Goal: Task Accomplishment & Management: Manage account settings

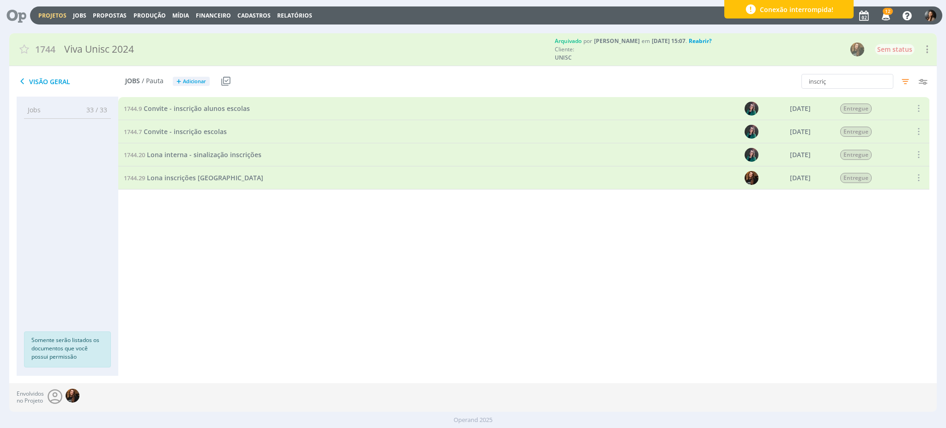
click at [45, 6] on div "Projetos Jobs Propostas Produção [GEOGRAPHIC_DATA] Financeiro Cadastros Relatór…" at bounding box center [486, 15] width 913 height 18
click at [45, 17] on link "Projetos" at bounding box center [52, 16] width 28 height 8
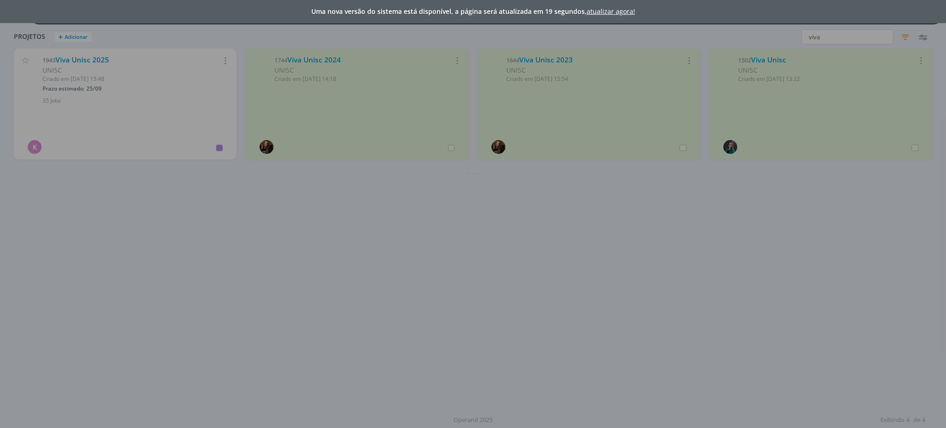
drag, startPoint x: 602, startPoint y: 3, endPoint x: 607, endPoint y: 8, distance: 7.2
click at [602, 3] on div "Uma nova versão do sistema está disponível, a página será atualizada em 19 segu…" at bounding box center [473, 11] width 946 height 23
click at [608, 9] on link "atualizar agora!" at bounding box center [611, 11] width 49 height 9
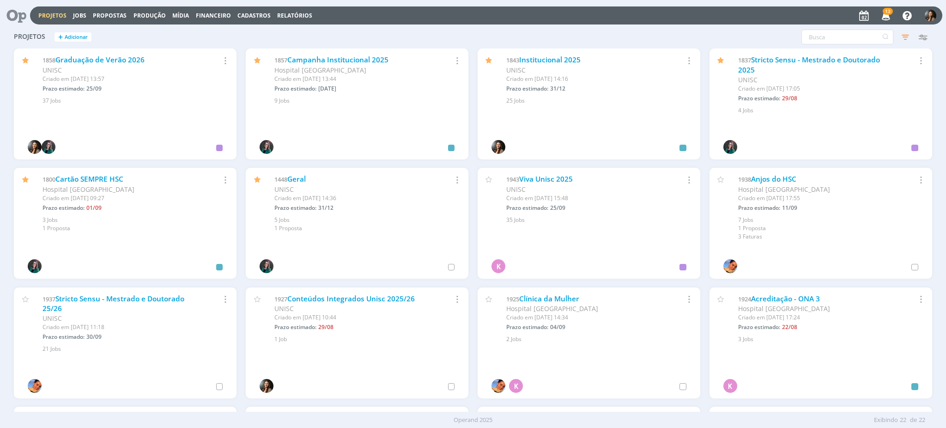
click at [884, 19] on icon "button" at bounding box center [886, 15] width 16 height 16
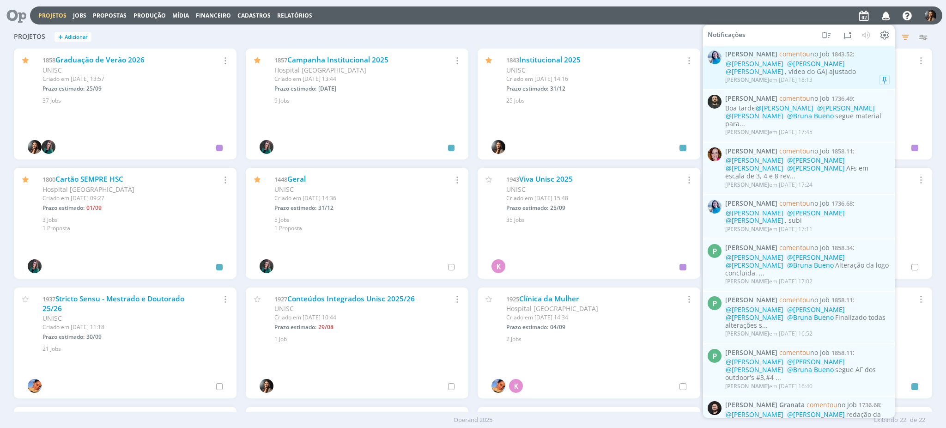
click at [843, 79] on div "[PERSON_NAME] em [DATE] 18:13" at bounding box center [807, 79] width 164 height 9
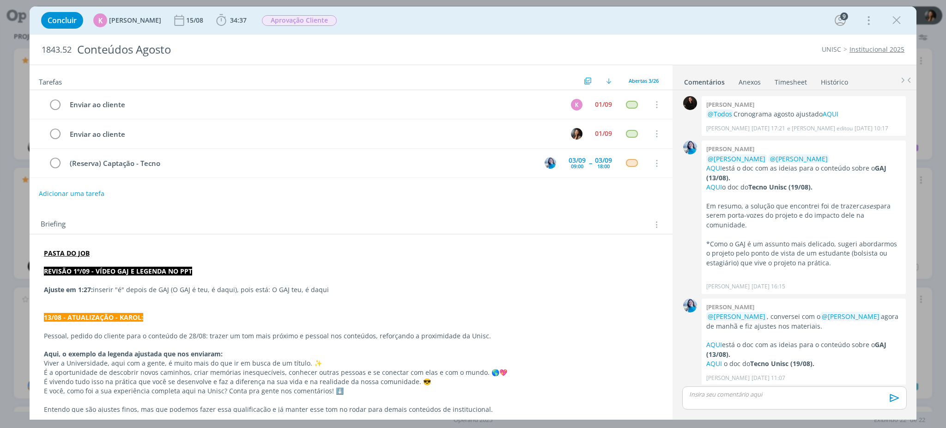
scroll to position [1052, 0]
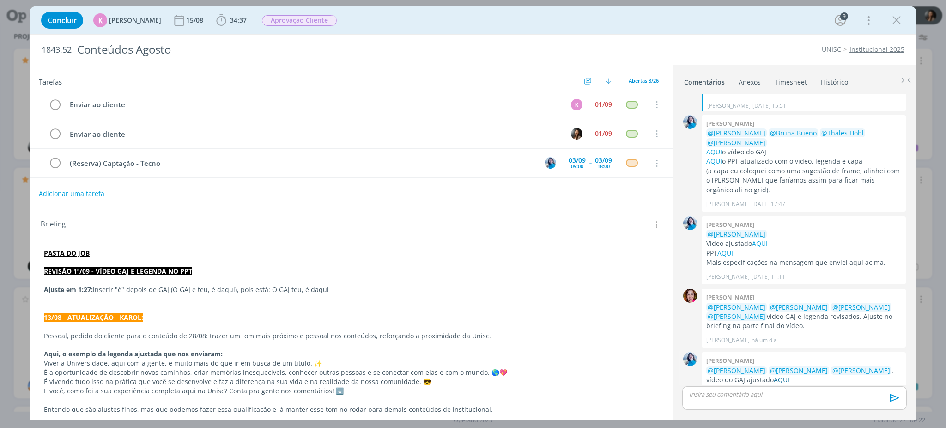
click at [774, 375] on link "AQUI" at bounding box center [782, 379] width 16 height 9
click at [10, 351] on div "Concluir K Karoline Arend 15/08 34:37 Iniciar Apontar Data * 02/09/2025 Horas *…" at bounding box center [473, 214] width 946 height 428
click at [900, 19] on icon "dialog" at bounding box center [897, 20] width 14 height 14
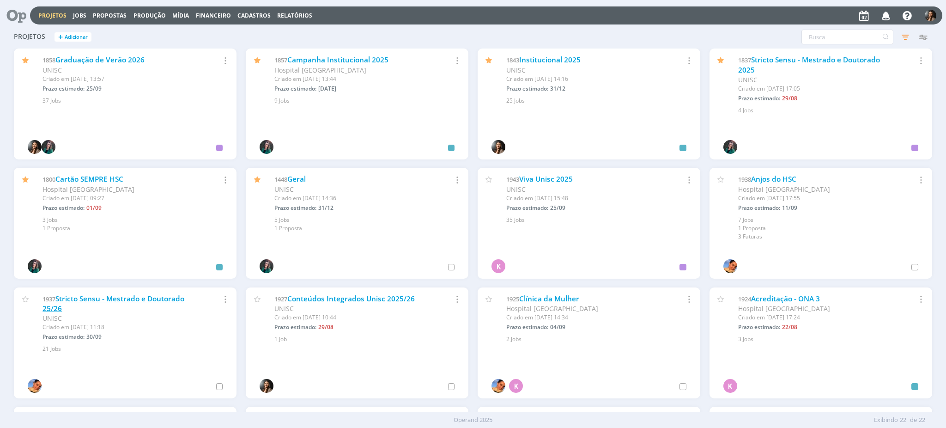
click at [165, 296] on link "Stricto Sensu - Mestrado e Doutorado 25/26" at bounding box center [114, 304] width 142 height 20
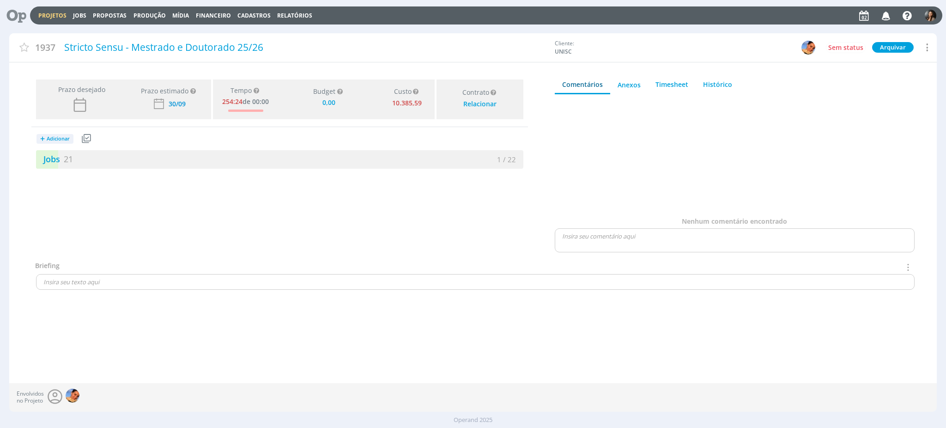
type input "0,00"
click at [151, 178] on div "Prazo desejado Prazo estimado Prazo estimado é a maior data dentre todos os job…" at bounding box center [279, 168] width 541 height 185
click at [157, 154] on div "Jobs 21" at bounding box center [157, 159] width 243 height 12
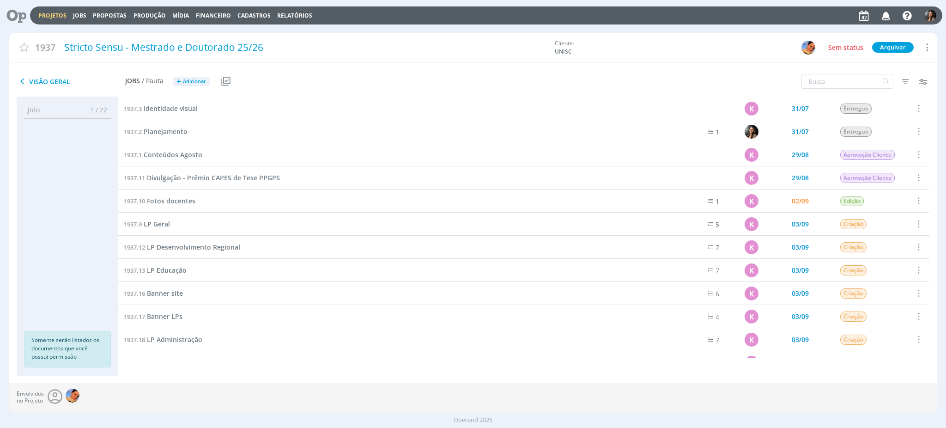
click at [310, 371] on div "1937.3 Identidade visual K 31/07 Entregue Selecionar Concluir Cancelar Iniciar …" at bounding box center [523, 236] width 811 height 279
click at [52, 16] on link "Projetos" at bounding box center [52, 16] width 28 height 8
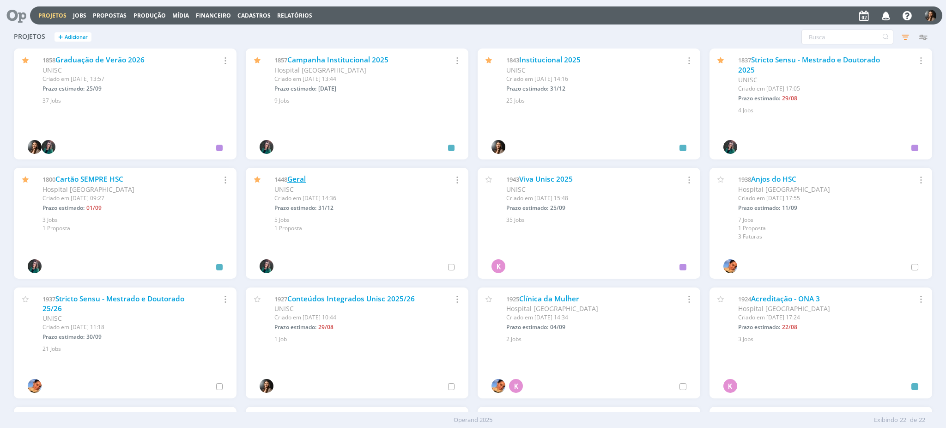
click at [303, 175] on link "Geral" at bounding box center [296, 179] width 18 height 10
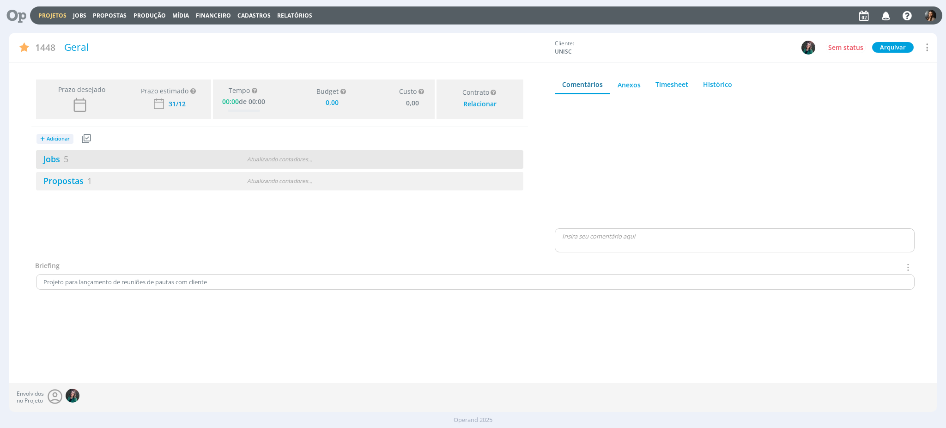
type input "0,00"
click at [341, 159] on div "Atualizando contadores . . ." at bounding box center [280, 159] width 158 height 8
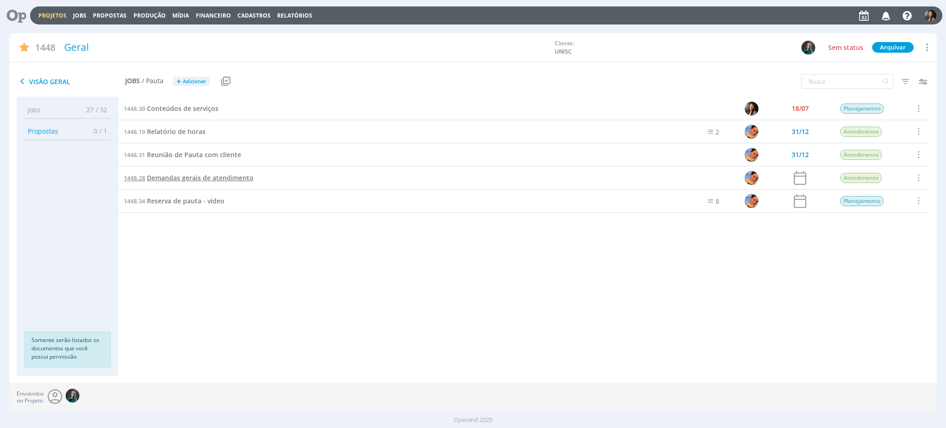
click at [234, 175] on span "Demandas gerais de atendimento" at bounding box center [200, 177] width 107 height 9
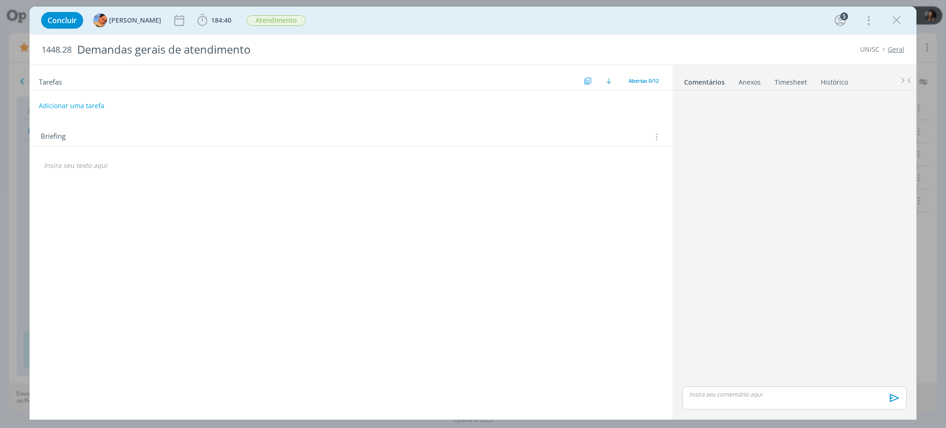
click at [208, 32] on div "Concluir Luíza Santana 184:40 Iniciar Apontar Data * 02/09/2025 Horas * 00:00 T…" at bounding box center [473, 20] width 887 height 28
click at [211, 18] on span "184:40" at bounding box center [221, 20] width 20 height 9
click at [282, 48] on div "Iniciar Apontar" at bounding box center [254, 40] width 119 height 23
click at [283, 41] on button "Apontar" at bounding box center [285, 41] width 38 height 10
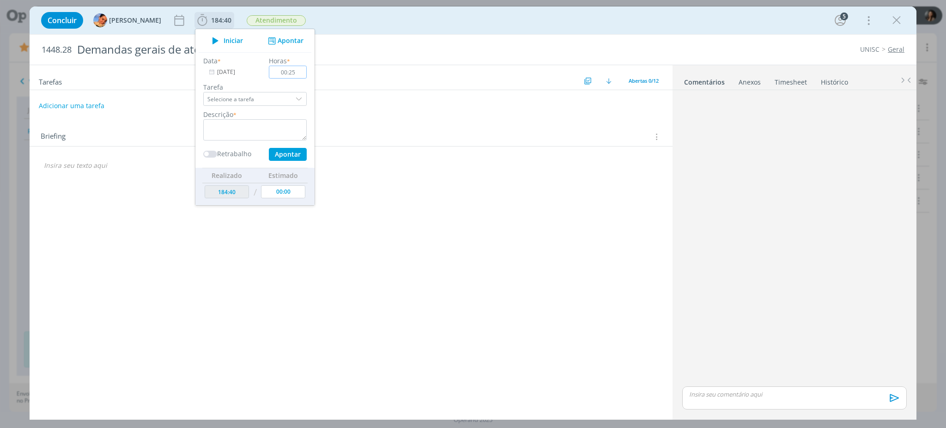
type input "00:25"
click at [237, 124] on textarea "dialog" at bounding box center [254, 129] width 103 height 21
click at [206, 72] on icon "dialog" at bounding box center [212, 72] width 12 height 13
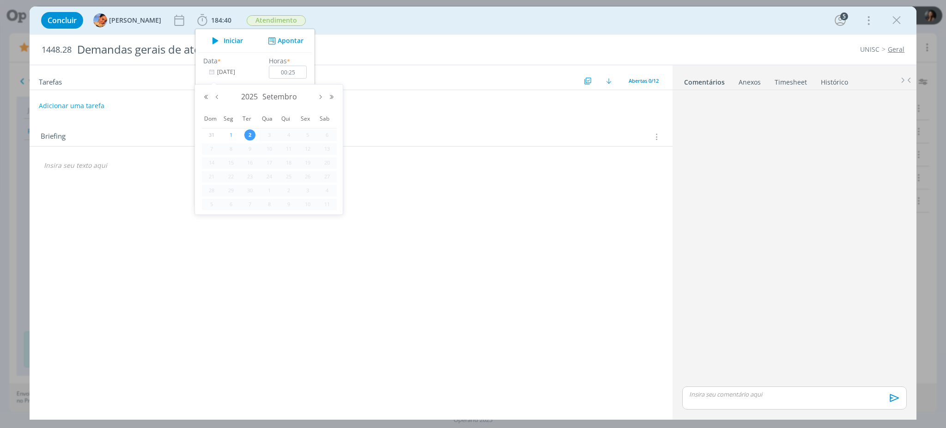
click at [233, 131] on span "1" at bounding box center [230, 134] width 11 height 11
type input "01/09/2025"
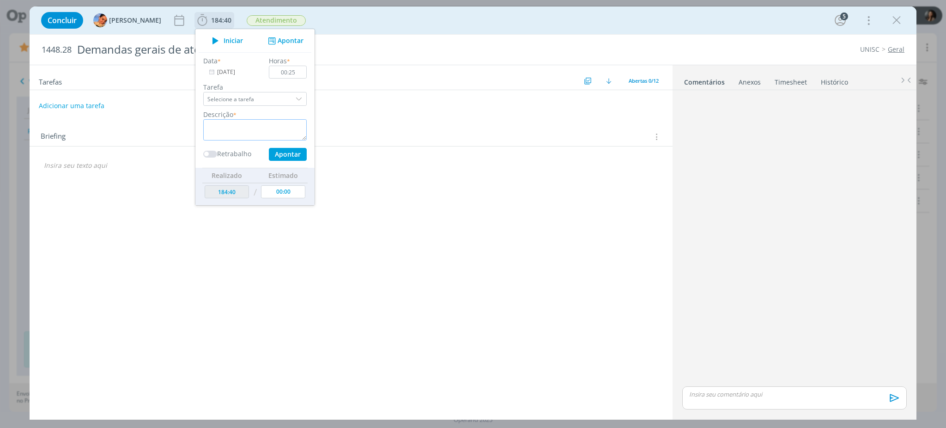
click at [270, 128] on textarea "dialog" at bounding box center [254, 129] width 103 height 21
type textarea "R"
click at [277, 155] on button "Apontar" at bounding box center [288, 154] width 38 height 13
type textarea "Alinhamentos pelo whats com cliente"
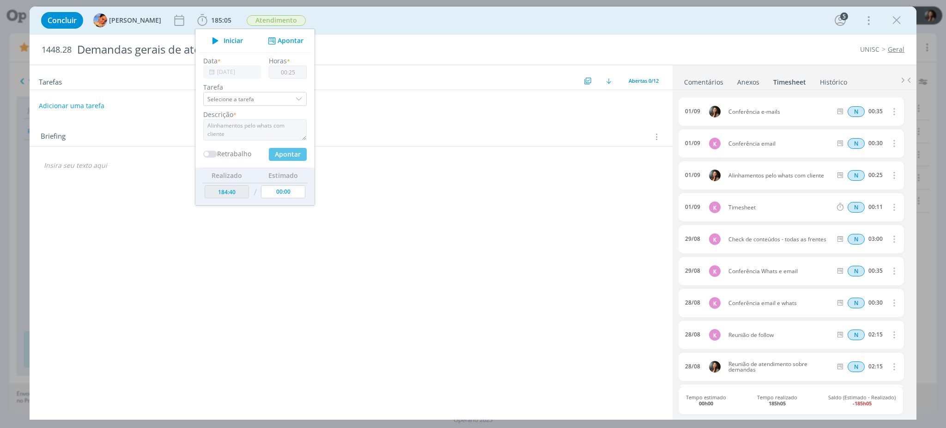
type input "[DATE]"
type input "00:00"
type input "185:05"
click at [238, 381] on div "Tarefas Usar Job de template Criar template a partir deste job Visualizar Templ…" at bounding box center [351, 238] width 643 height 347
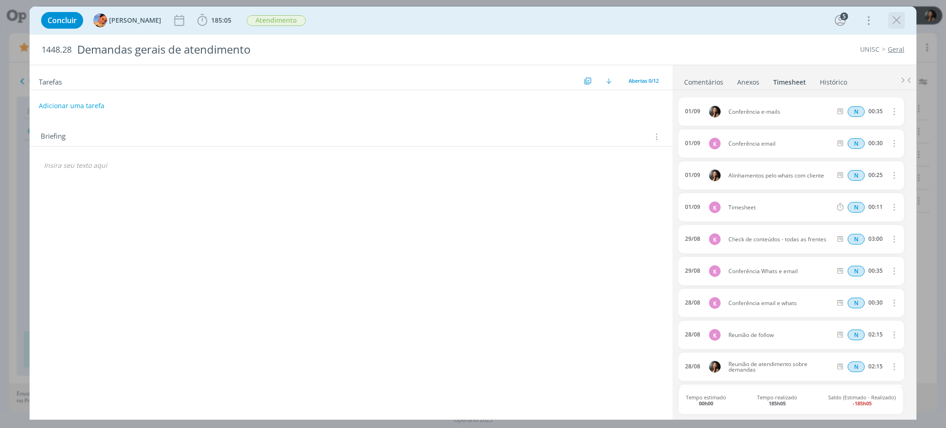
click at [903, 22] on icon "dialog" at bounding box center [897, 20] width 14 height 14
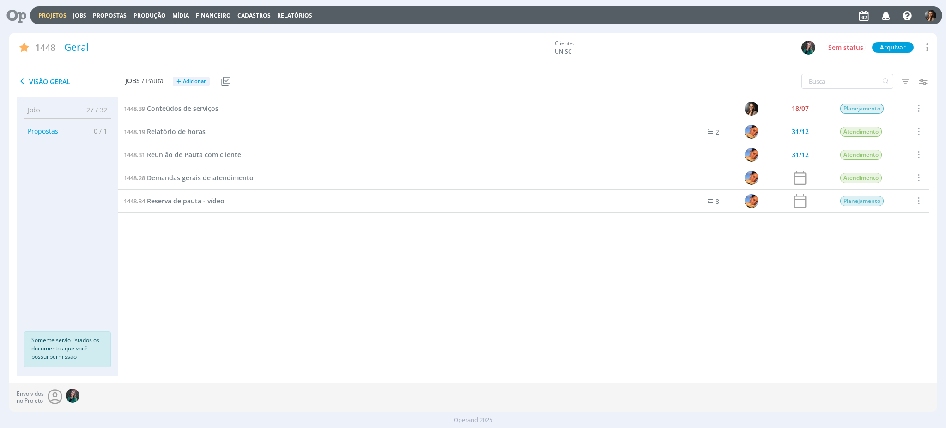
click at [55, 16] on link "Projetos" at bounding box center [52, 16] width 28 height 8
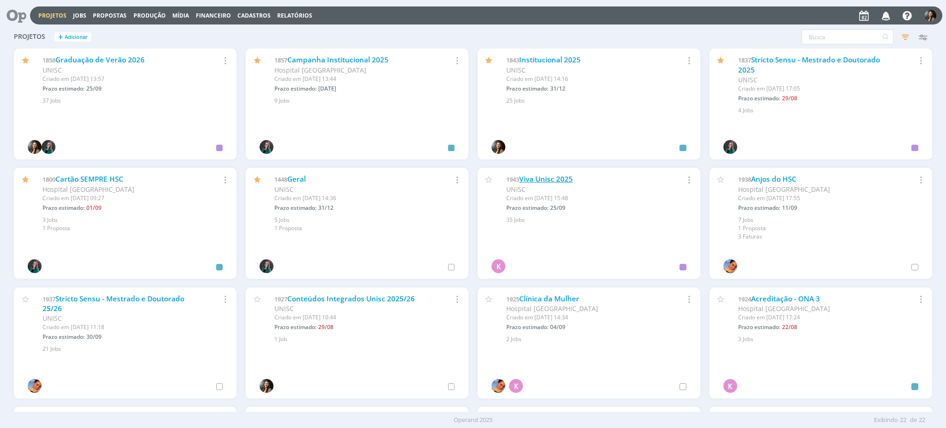
click at [570, 178] on link "Viva Unisc 2025" at bounding box center [546, 179] width 54 height 10
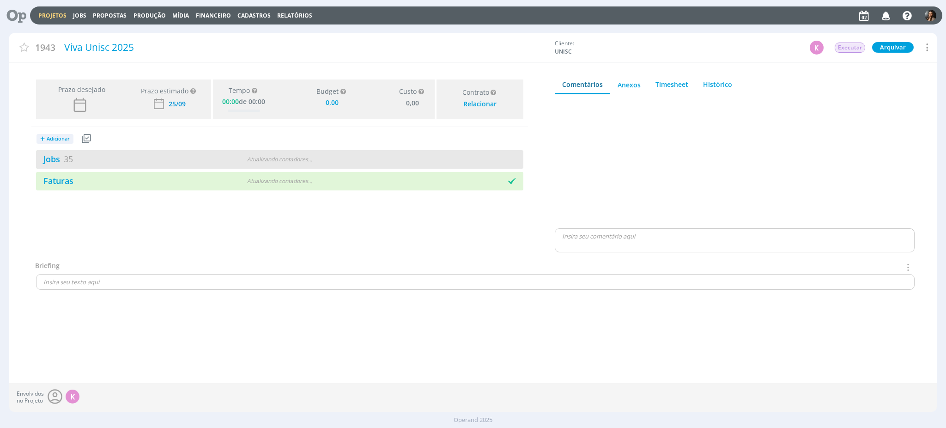
type input "0,00"
click at [391, 159] on div "Jobs 35 Atualizando contadores . . ." at bounding box center [279, 159] width 487 height 18
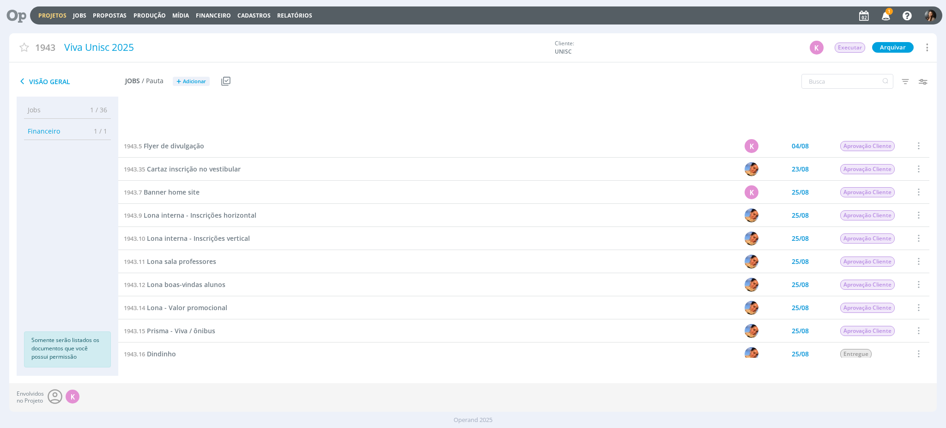
scroll to position [301, 0]
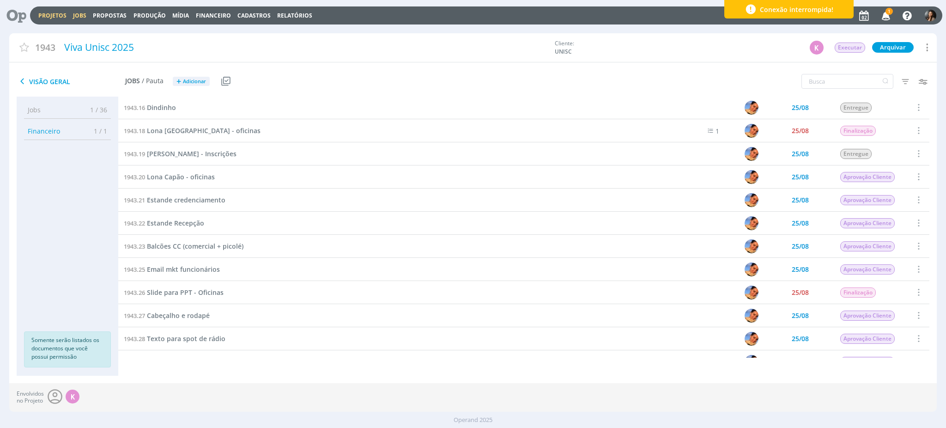
click at [80, 14] on link "Jobs" at bounding box center [79, 16] width 13 height 8
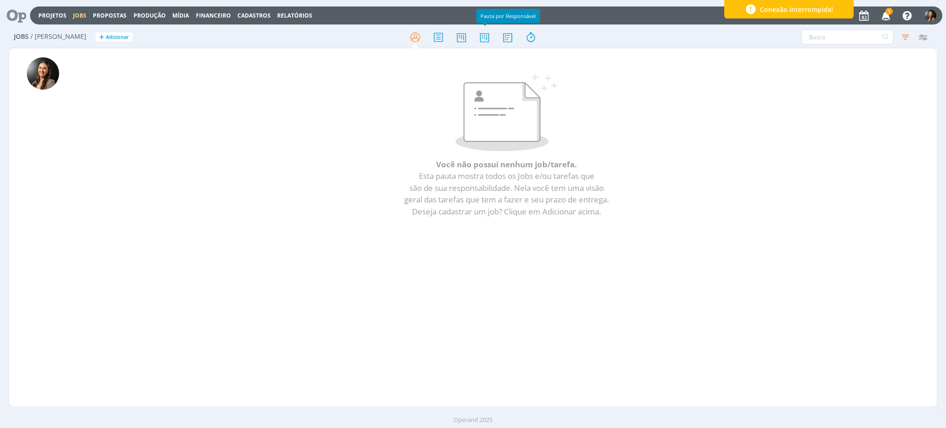
drag, startPoint x: 486, startPoint y: 43, endPoint x: 504, endPoint y: 63, distance: 26.5
click at [486, 43] on icon at bounding box center [484, 37] width 17 height 18
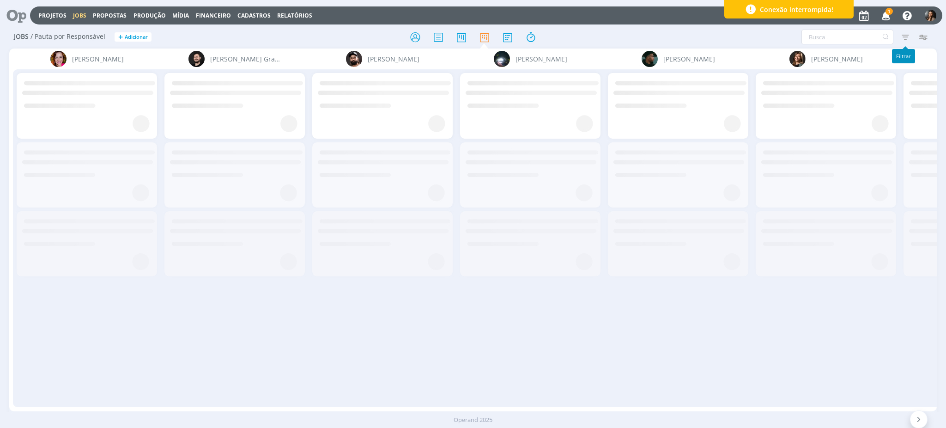
click at [907, 37] on icon "button" at bounding box center [905, 37] width 17 height 17
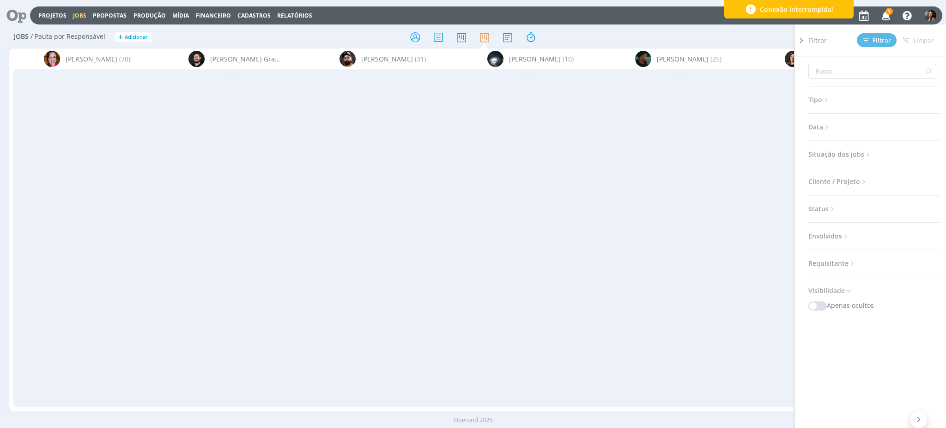
drag, startPoint x: 801, startPoint y: 37, endPoint x: 788, endPoint y: 45, distance: 15.8
click at [802, 37] on icon at bounding box center [801, 41] width 9 height 10
drag, startPoint x: 668, startPoint y: 37, endPoint x: 663, endPoint y: 40, distance: 6.4
click at [668, 37] on div "Filtrar Filtrar Limpar Tipo Jobs e Tarefas Data Personalizado a Situação dos jo…" at bounding box center [783, 37] width 300 height 15
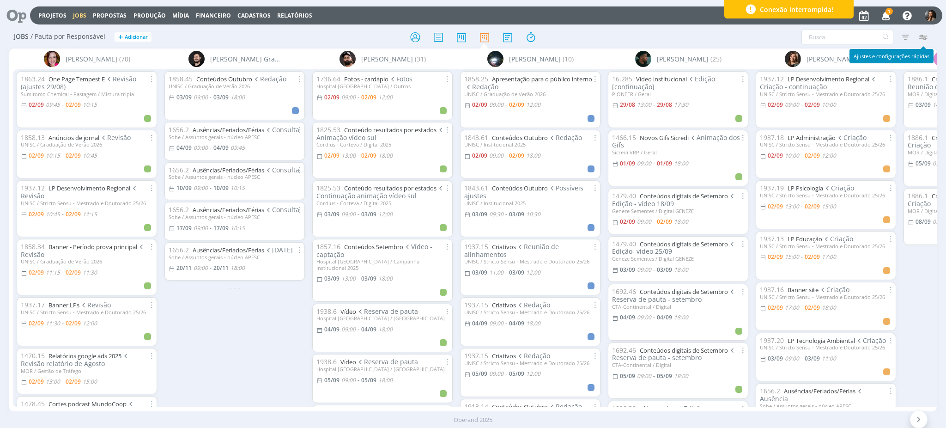
click at [926, 41] on icon "button" at bounding box center [923, 37] width 17 height 17
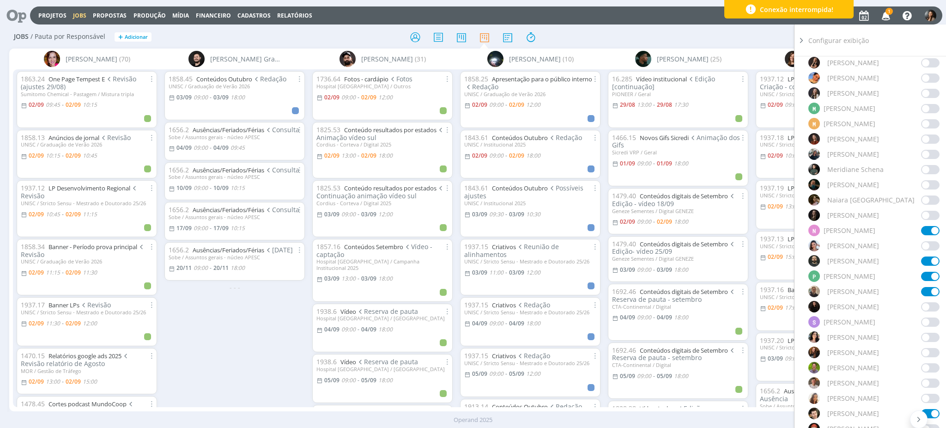
scroll to position [616, 0]
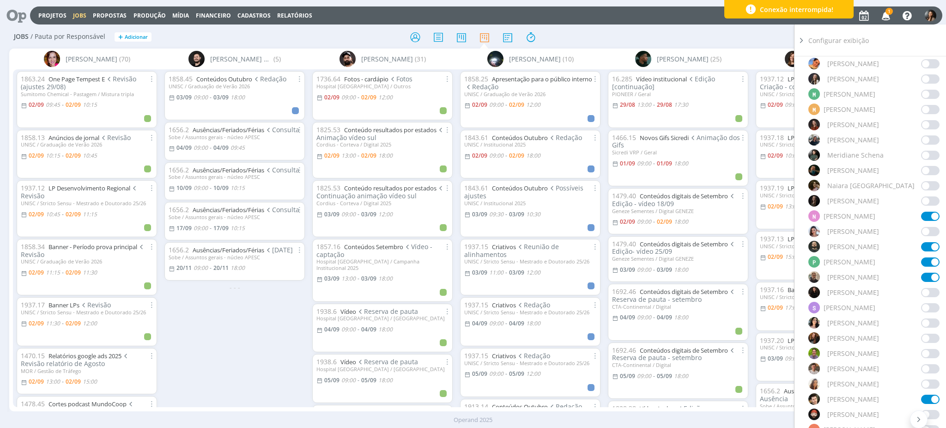
drag, startPoint x: 802, startPoint y: 42, endPoint x: 786, endPoint y: 41, distance: 15.3
click at [801, 40] on icon at bounding box center [801, 41] width 9 height 10
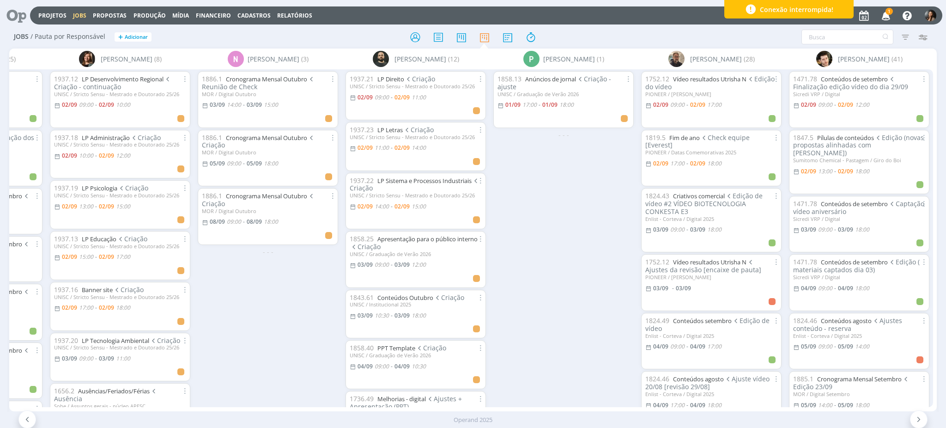
scroll to position [0, 633]
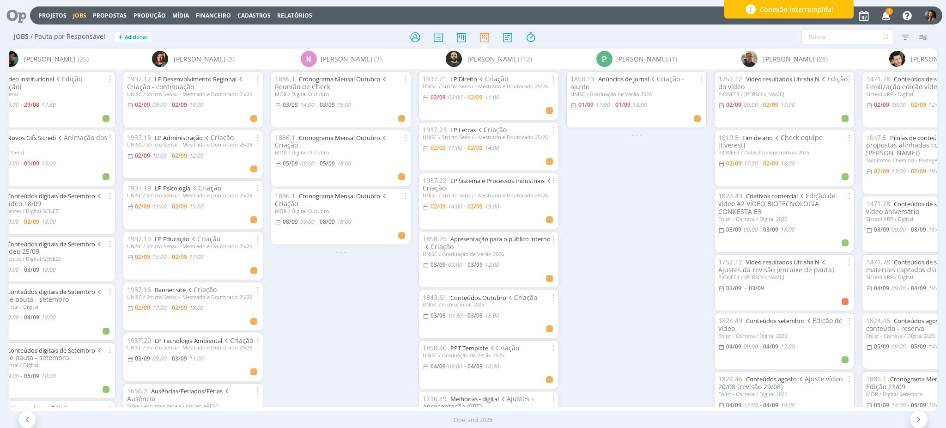
click at [615, 223] on div "1858.13 Anúncios de jornal Criação - ajuste UNISC / Graduação de Verão 2026 01/…" at bounding box center [637, 237] width 148 height 337
drag, startPoint x: 373, startPoint y: 329, endPoint x: 292, endPoint y: 25, distance: 314.4
click at [372, 329] on div "1886.1 Cronograma Mensal Outubro Reunião de Check MOR / Digital Outubro 03/09 1…" at bounding box center [341, 237] width 148 height 337
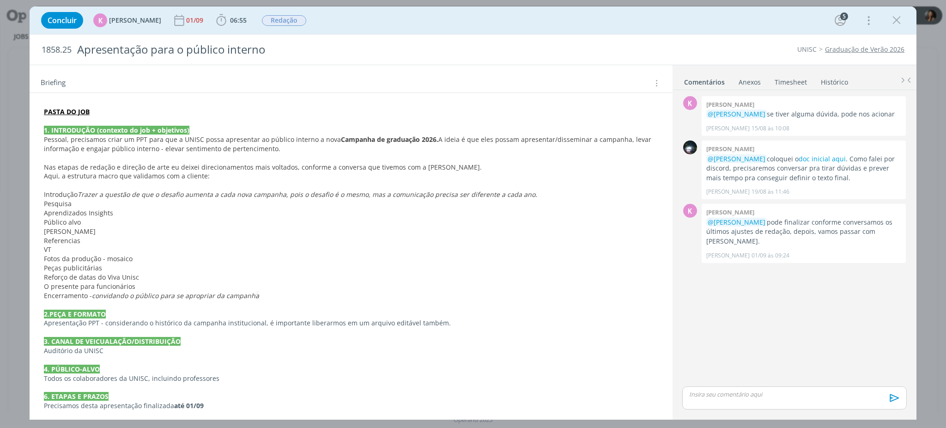
scroll to position [185, 0]
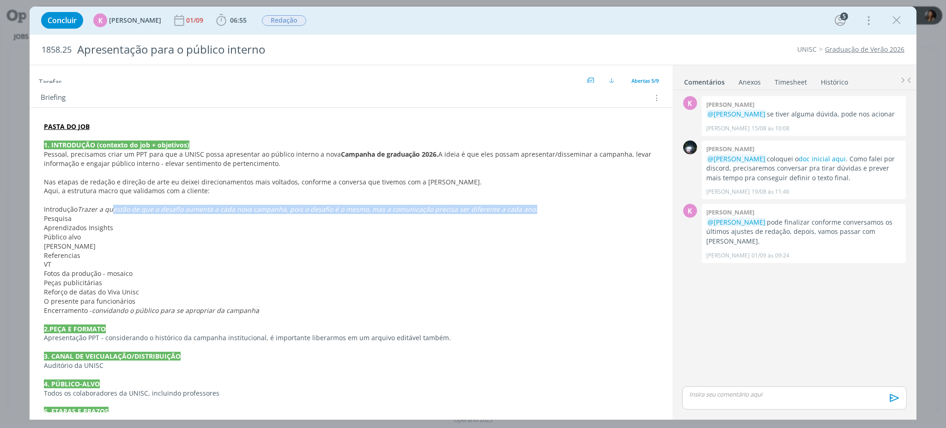
drag, startPoint x: 113, startPoint y: 207, endPoint x: 583, endPoint y: 278, distance: 474.7
click at [522, 213] on em "Trazer a questão de que o desafio aumenta a cada nova campanha, pois o desafio …" at bounding box center [308, 209] width 460 height 9
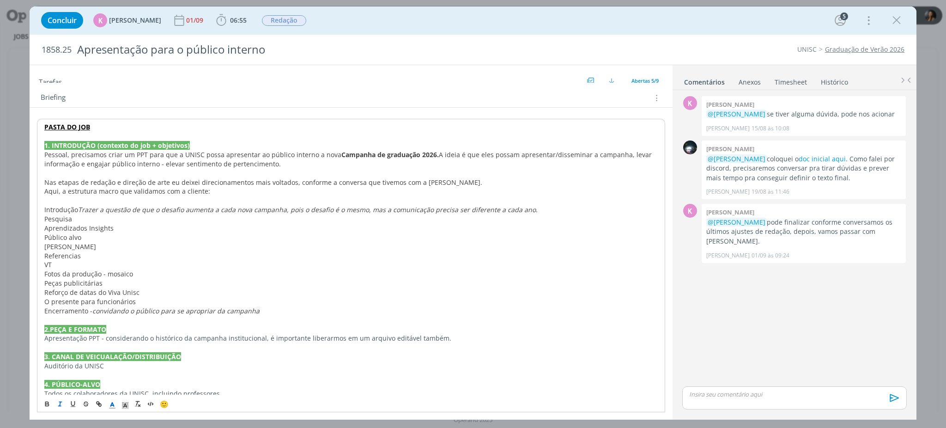
click at [585, 283] on p "Peças publicitárias" at bounding box center [351, 283] width 614 height 9
drag, startPoint x: 817, startPoint y: 330, endPoint x: 806, endPoint y: 264, distance: 66.5
click at [814, 324] on div "K 0 Karoline arend @Giovanni Zacchini se tiver alguma dúvida, pode nos acionar …" at bounding box center [795, 239] width 232 height 290
drag, startPoint x: 846, startPoint y: 228, endPoint x: 833, endPoint y: 299, distance: 72.7
click at [823, 232] on p "@Giovanni Zacchini pode finalizar conforme conversamos os últimos ajustes de re…" at bounding box center [803, 232] width 195 height 28
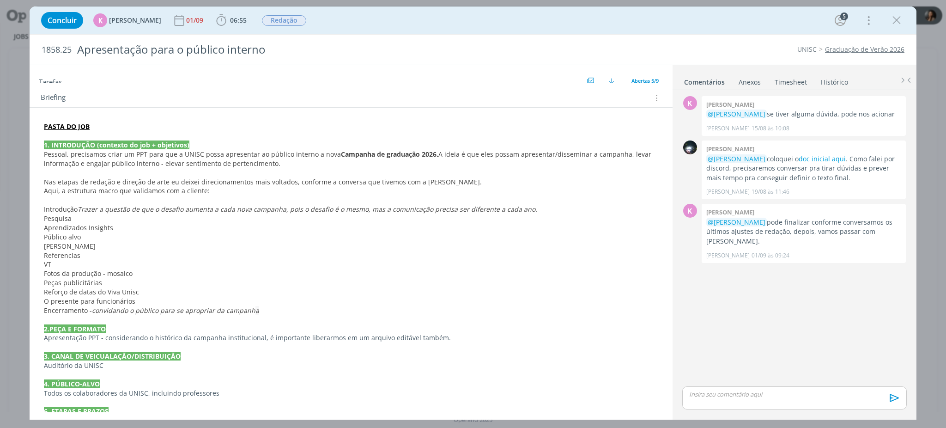
drag, startPoint x: 821, startPoint y: 346, endPoint x: 818, endPoint y: 339, distance: 7.9
click at [819, 342] on div "K 0 Karoline arend @Giovanni Zacchini se tiver alguma dúvida, pode nos acionar …" at bounding box center [795, 239] width 232 height 290
click at [808, 158] on link "doc inicial aqui" at bounding box center [822, 158] width 47 height 9
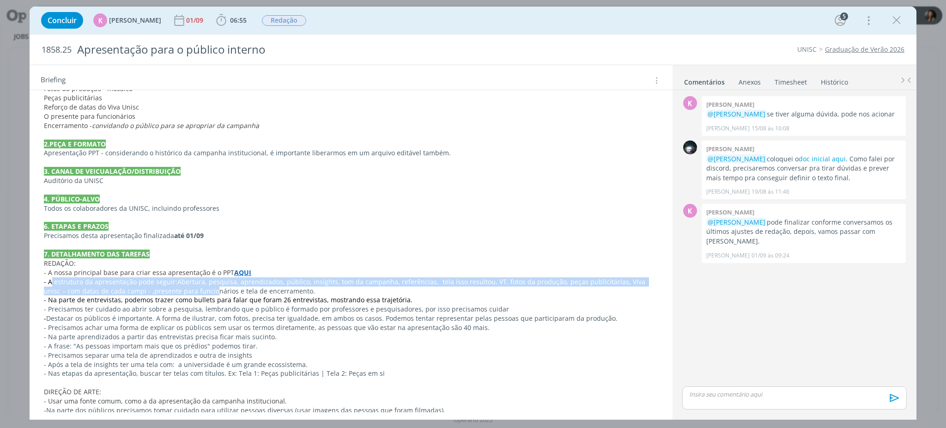
drag, startPoint x: 64, startPoint y: 276, endPoint x: 290, endPoint y: 361, distance: 241.0
click at [189, 295] on p "- A estrutura da apresentação pode seguir: Abertura, pesquisa, aprendizados, pú…" at bounding box center [351, 286] width 615 height 18
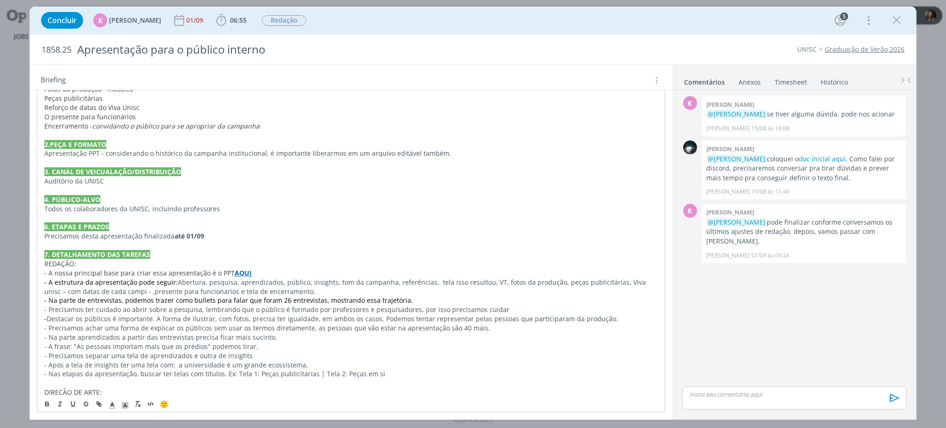
click at [341, 353] on p "- Precisamos separar uma tela de aprendizados e outra de insights" at bounding box center [351, 355] width 614 height 9
click at [235, 271] on strong "AQUI" at bounding box center [243, 272] width 17 height 9
click at [233, 293] on link "https://app4.operand.com.br/jobs/14131" at bounding box center [210, 291] width 70 height 12
click at [146, 370] on p "- Nas etapas da apresentação, buscar ter telas com títulos. Ex: Tela 1: Peças p…" at bounding box center [351, 373] width 614 height 9
click at [507, 285] on p "- A estrutura da apresentação pode seguir: Abertura, pesquisa, aprendizados, pú…" at bounding box center [351, 286] width 615 height 18
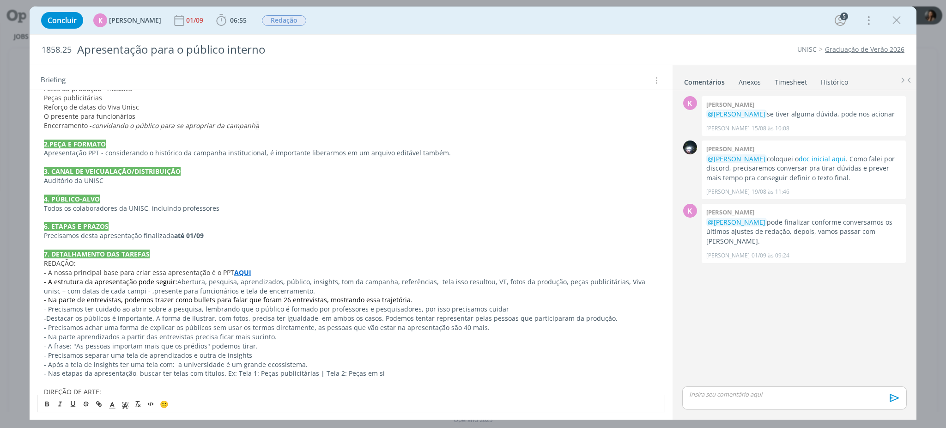
click at [587, 280] on p "- A estrutura da apresentação pode seguir: Abertura, pesquisa, aprendizados, pú…" at bounding box center [351, 286] width 615 height 18
click at [625, 284] on p "- A estrutura da apresentação pode seguir: Abertura, pesquisa, aprendizados, pú…" at bounding box center [351, 286] width 615 height 18
drag, startPoint x: 143, startPoint y: 293, endPoint x: 301, endPoint y: 293, distance: 157.6
click at [301, 293] on p "- A estrutura da apresentação pode seguir: Abertura, pesquisa, aprendizados, pú…" at bounding box center [351, 286] width 615 height 18
click at [109, 317] on p "- Destacar os públicos é importante. A forma de ilustrar, com fotos, precisa te…" at bounding box center [351, 318] width 615 height 9
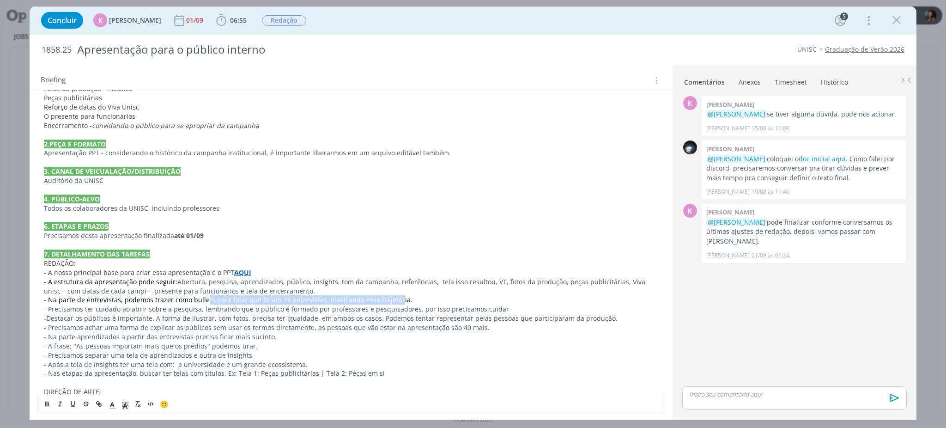
drag, startPoint x: 202, startPoint y: 300, endPoint x: 364, endPoint y: 299, distance: 161.7
click at [383, 298] on span "- Na parte de entrevistas, podemos trazer como bullets para falar que foram 26 …" at bounding box center [228, 299] width 369 height 9
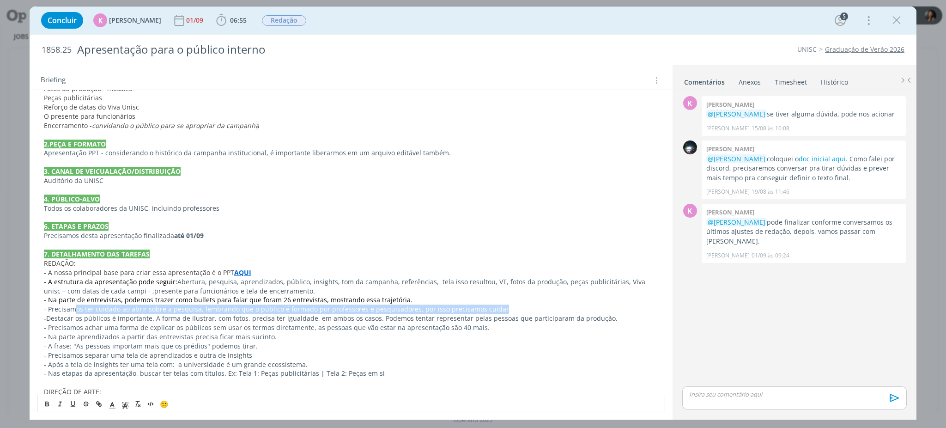
drag, startPoint x: 72, startPoint y: 310, endPoint x: 489, endPoint y: 310, distance: 416.8
click at [496, 311] on p "- Precisamos ter cuidado ao abrir sobre a pesquisa, lembrando que o público é f…" at bounding box center [351, 308] width 615 height 9
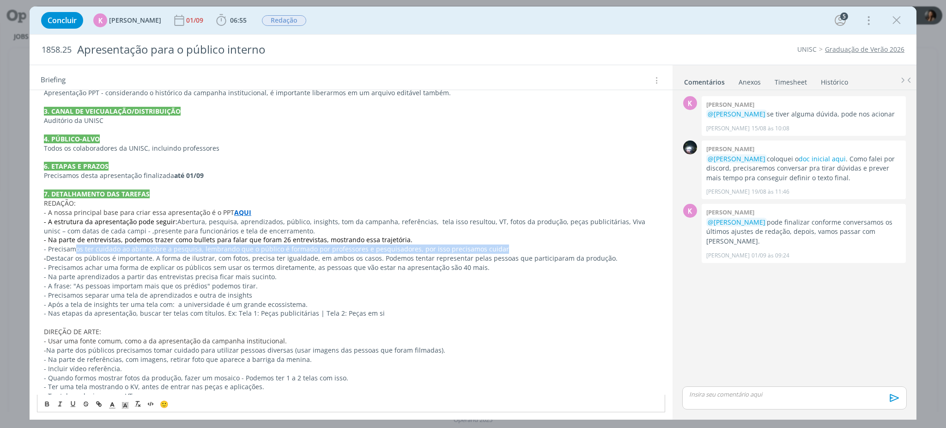
scroll to position [431, 0]
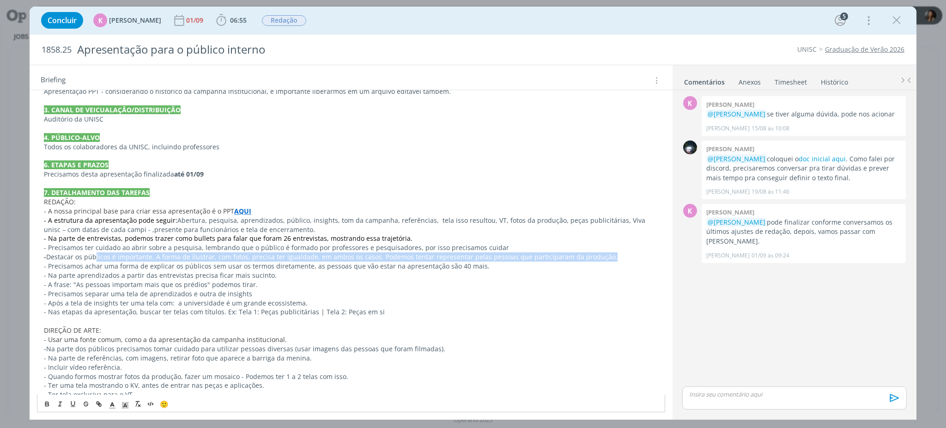
drag, startPoint x: 95, startPoint y: 262, endPoint x: 610, endPoint y: 261, distance: 515.2
click at [610, 261] on p "- Destacar os públicos é importante. A forma de ilustrar, com fotos, precisa te…" at bounding box center [351, 256] width 615 height 9
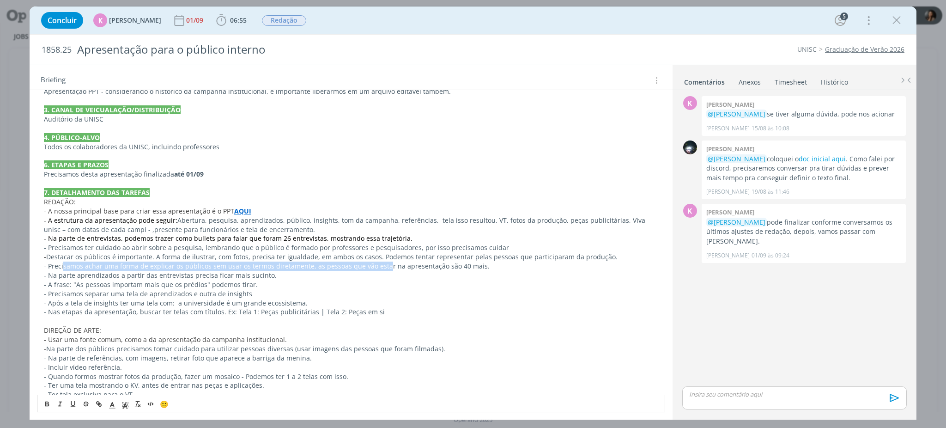
drag, startPoint x: 63, startPoint y: 265, endPoint x: 381, endPoint y: 267, distance: 317.9
click at [381, 267] on p "- Precisamos achar uma forma de explicar os públicos sem usar os termos diretam…" at bounding box center [351, 266] width 615 height 9
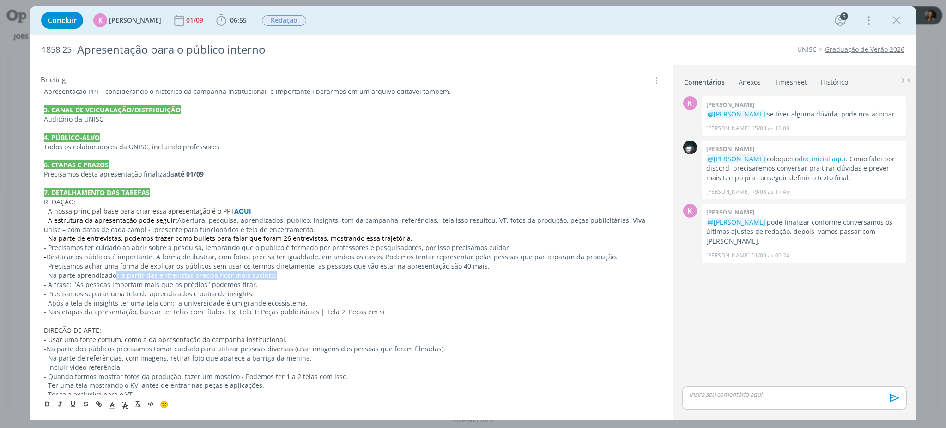
drag, startPoint x: 112, startPoint y: 274, endPoint x: 270, endPoint y: 273, distance: 157.6
click at [270, 273] on p "- Na parte aprendizados a partir das entrevistas precisa ficar mais sucinto." at bounding box center [351, 275] width 615 height 9
drag, startPoint x: 60, startPoint y: 287, endPoint x: 113, endPoint y: 285, distance: 52.7
click at [113, 285] on p "- A frase: "As pessoas importam mais que os prédios" podemos tirar." at bounding box center [351, 284] width 615 height 9
drag, startPoint x: 113, startPoint y: 291, endPoint x: 225, endPoint y: 307, distance: 112.6
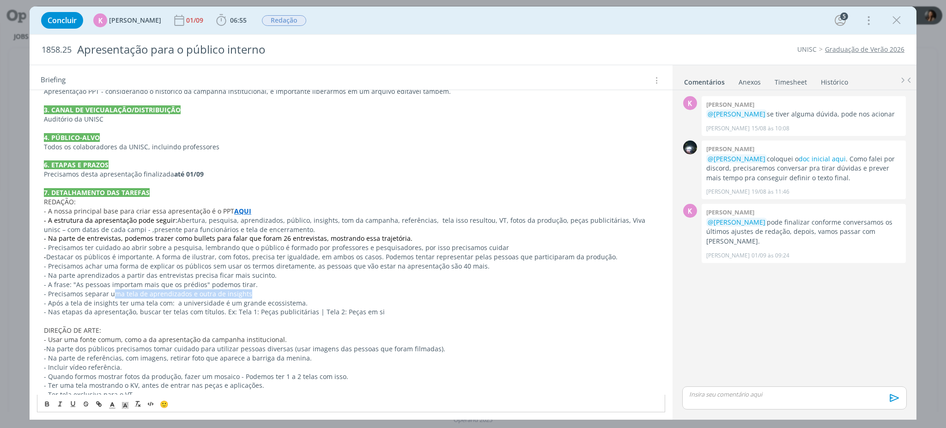
click at [259, 293] on p "- Precisamos separar uma tela de aprendizados e outra de insights" at bounding box center [351, 293] width 615 height 9
drag, startPoint x: 63, startPoint y: 302, endPoint x: 314, endPoint y: 297, distance: 250.5
click at [314, 297] on div "PASTA DO JOB 1. INTRODUÇÃO (contexto do job + objetivos) Pessoal, precisamos cr…" at bounding box center [351, 178] width 628 height 613
drag, startPoint x: 92, startPoint y: 314, endPoint x: 383, endPoint y: 312, distance: 290.2
click at [383, 312] on p "- Nas etapas da apresentação, buscar ter telas com títulos. Ex: Tela 1: Peças p…" at bounding box center [351, 311] width 615 height 9
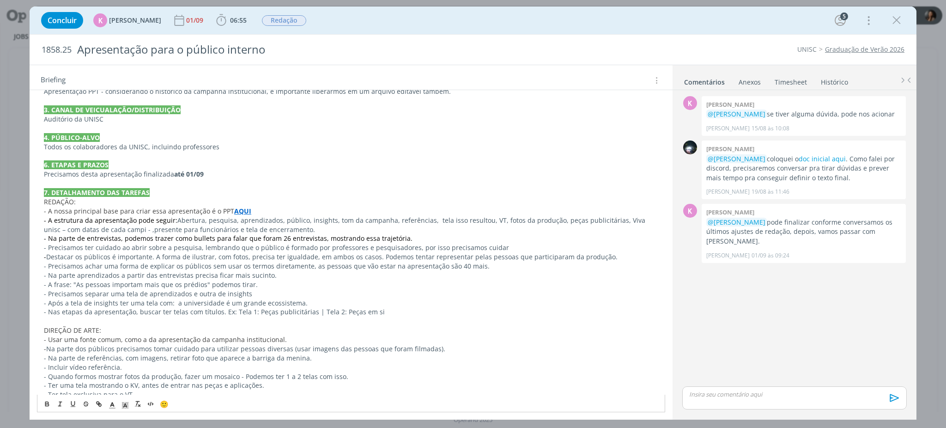
drag, startPoint x: 438, startPoint y: 321, endPoint x: 432, endPoint y: 321, distance: 6.0
click at [437, 321] on p "dialog" at bounding box center [351, 320] width 615 height 9
click at [515, 309] on p "- Nas etapas da apresentação, buscar ter telas com títulos. Ex: Tela 1: Peças p…" at bounding box center [351, 311] width 615 height 9
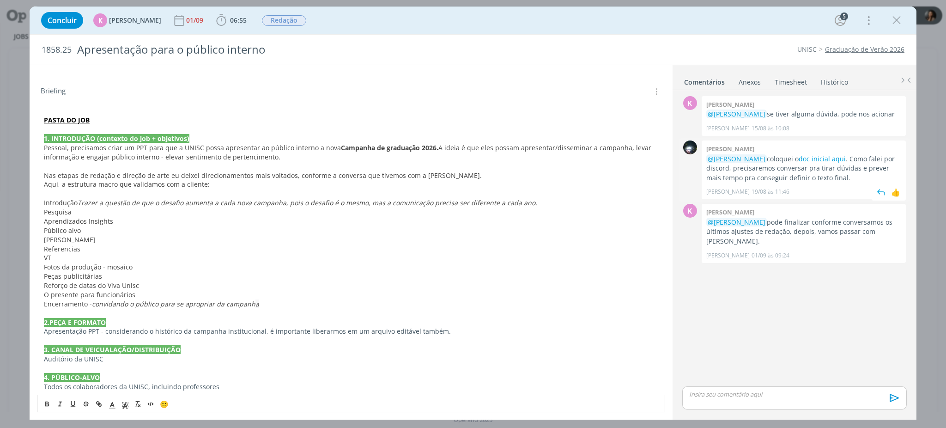
scroll to position [185, 0]
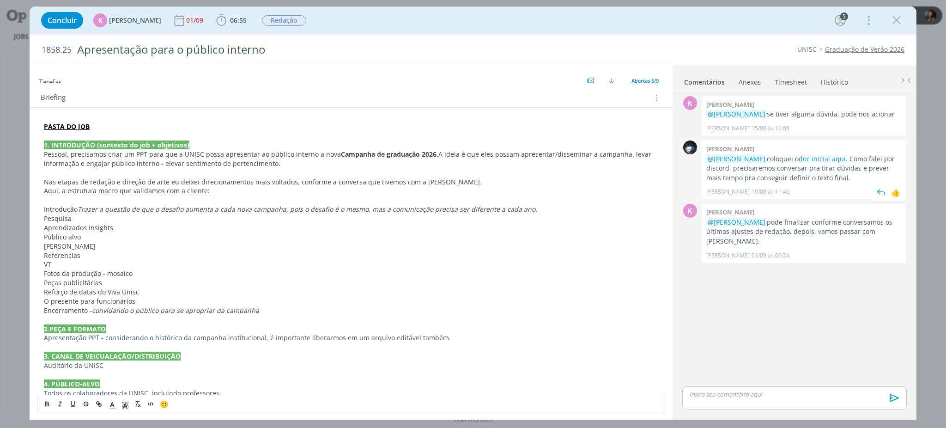
click at [822, 166] on p "@Karoline Arend coloquei o doc inicial aqui . Como falei por discord, precisare…" at bounding box center [803, 168] width 195 height 28
click at [823, 159] on link "doc inicial aqui" at bounding box center [822, 158] width 47 height 9
click at [279, 20] on span "Redação" at bounding box center [284, 20] width 44 height 11
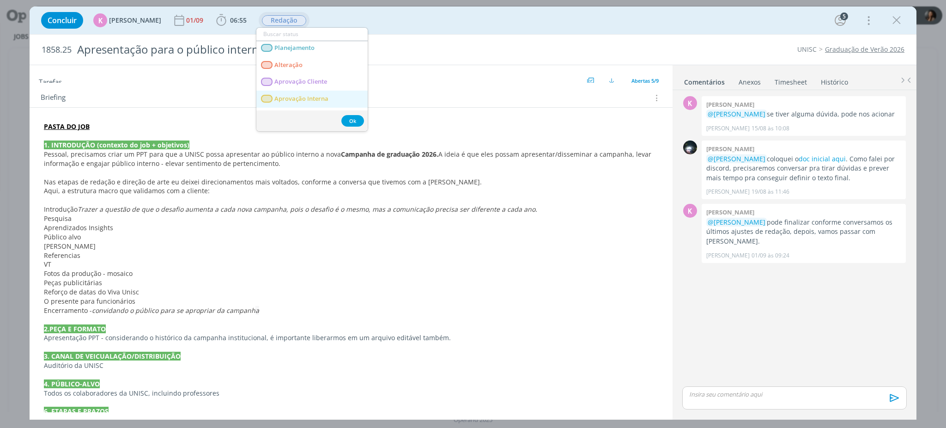
scroll to position [0, 0]
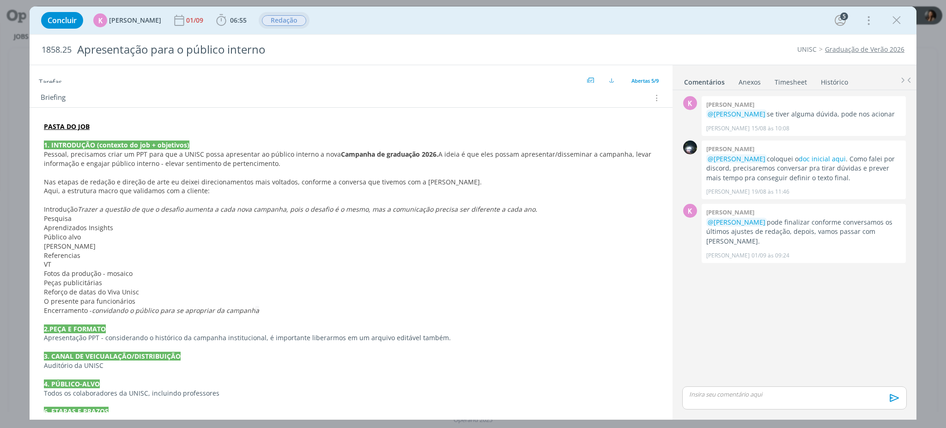
click at [308, 320] on p "dialog" at bounding box center [351, 319] width 615 height 9
drag, startPoint x: 60, startPoint y: 284, endPoint x: 97, endPoint y: 274, distance: 38.8
click at [97, 274] on div "PASTA DO JOB 1. INTRODUÇÃO (contexto do job + objetivos) Pessoal, precisamos cr…" at bounding box center [351, 425] width 628 height 613
click at [86, 287] on span "Peças publicitárias" at bounding box center [73, 283] width 58 height 9
drag, startPoint x: 80, startPoint y: 273, endPoint x: 149, endPoint y: 271, distance: 68.9
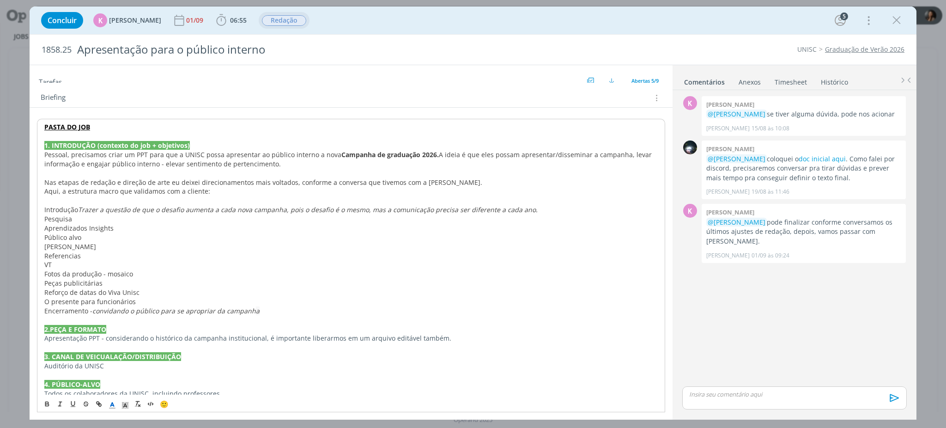
click at [149, 271] on p "Fotos da produção - mosaico" at bounding box center [351, 273] width 614 height 9
click at [152, 280] on p "Peças publicitárias" at bounding box center [351, 283] width 614 height 9
click at [145, 278] on p "Fotos da produção - mosaico" at bounding box center [351, 273] width 614 height 9
click at [94, 292] on span "Reforço de datas do Viva Unisc" at bounding box center [91, 292] width 95 height 9
click at [108, 280] on p "Peças publicitárias" at bounding box center [351, 283] width 614 height 9
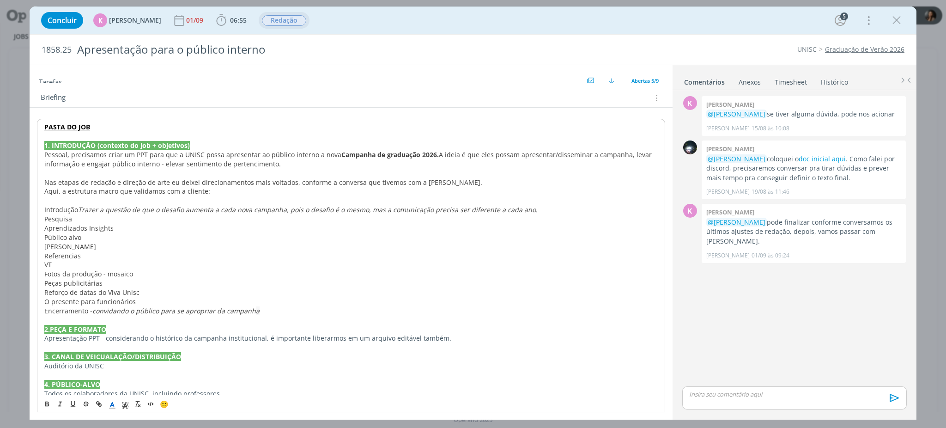
click at [142, 296] on p "Reforço de datas do Viva Unisc" at bounding box center [351, 292] width 614 height 9
click at [329, 283] on p "Peças publicitárias" at bounding box center [351, 283] width 614 height 9
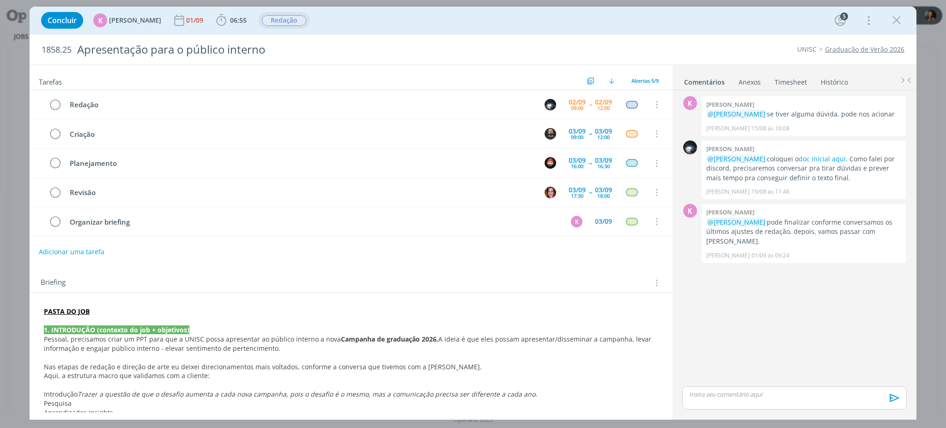
click at [753, 342] on div "K 0 Karoline arend @Giovanni Zacchini se tiver alguma dúvida, pode nos acionar …" at bounding box center [795, 239] width 232 height 290
click at [794, 84] on link "Timesheet" at bounding box center [790, 79] width 33 height 13
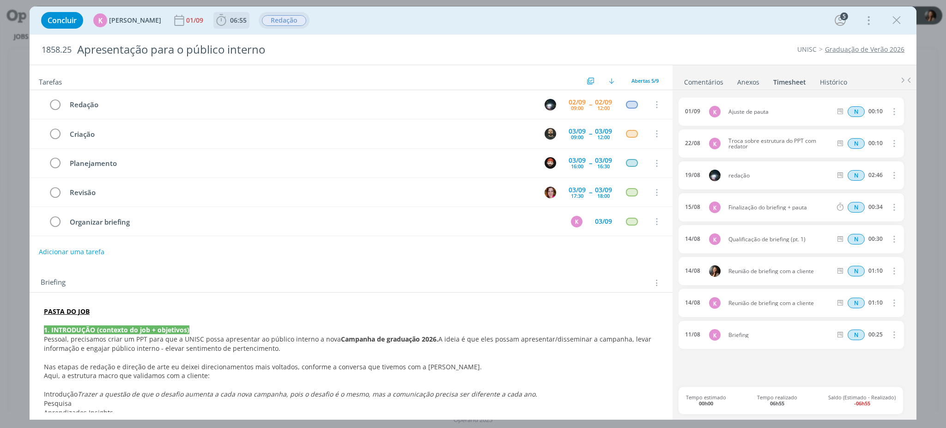
click at [216, 20] on icon "dialog" at bounding box center [221, 20] width 14 height 14
click at [313, 42] on button "Apontar" at bounding box center [304, 41] width 38 height 10
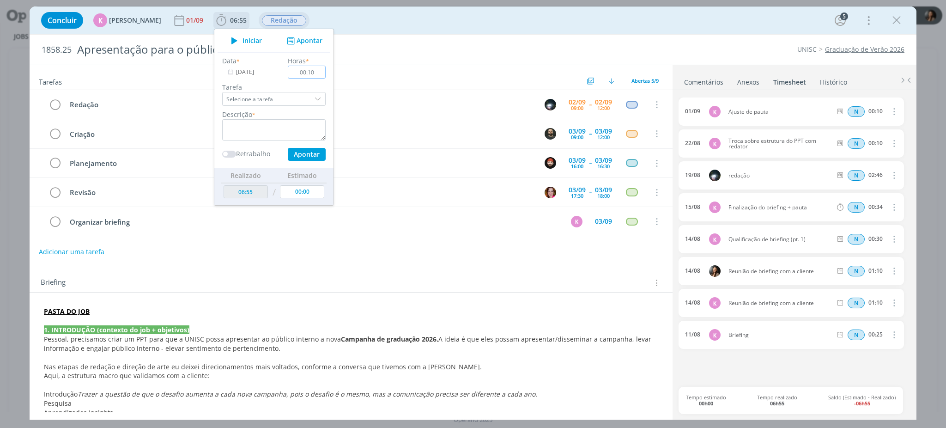
type input "00:10"
click at [259, 125] on textarea "dialog" at bounding box center [273, 129] width 103 height 21
click at [297, 158] on button "Apontar" at bounding box center [307, 154] width 38 height 13
type textarea "conferencia direcionais briefing"
type input "07:05"
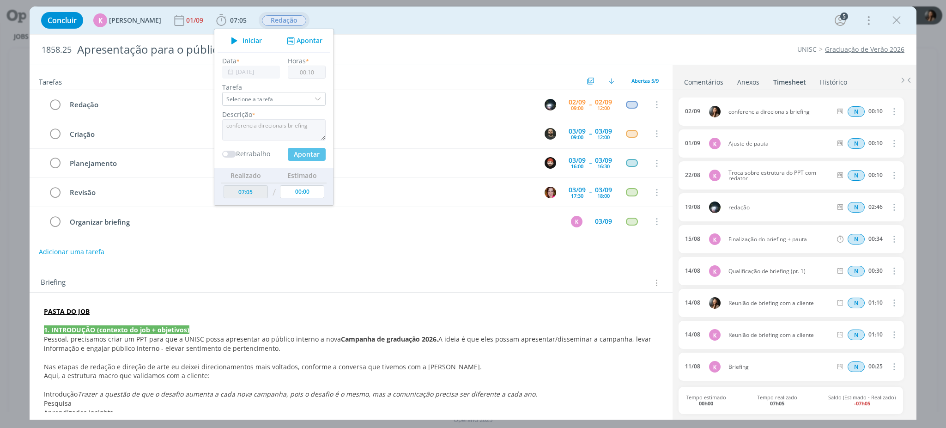
type input "00:00"
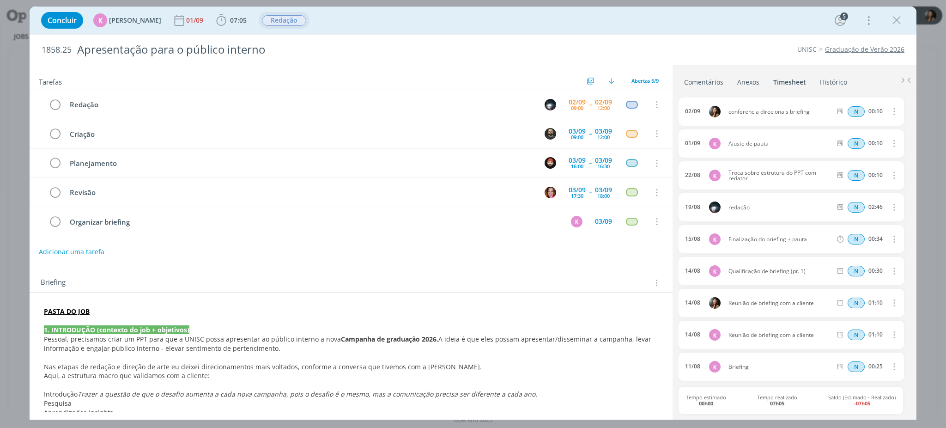
drag, startPoint x: 897, startPoint y: 21, endPoint x: 99, endPoint y: 5, distance: 798.1
click at [896, 21] on icon "dialog" at bounding box center [897, 20] width 14 height 14
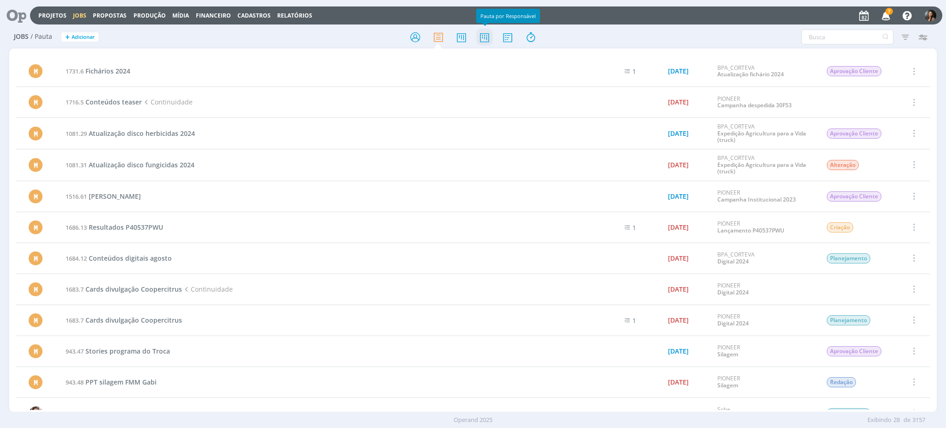
click at [479, 41] on icon at bounding box center [484, 37] width 17 height 18
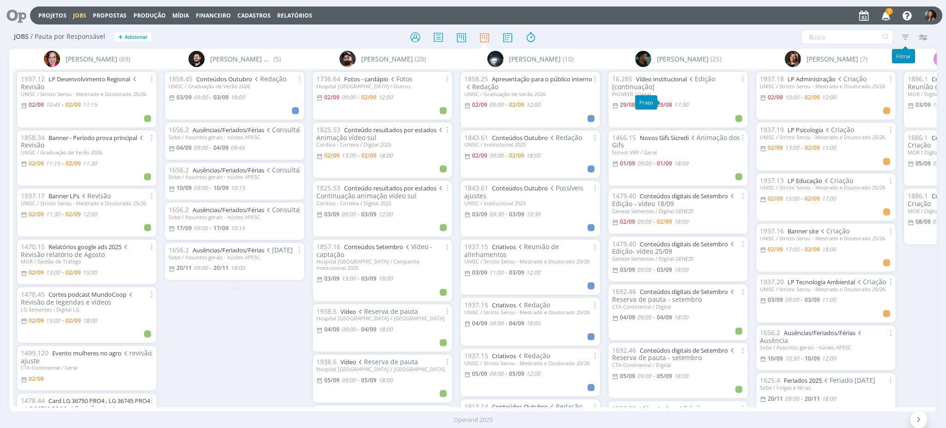
click at [905, 41] on icon "button" at bounding box center [905, 37] width 17 height 17
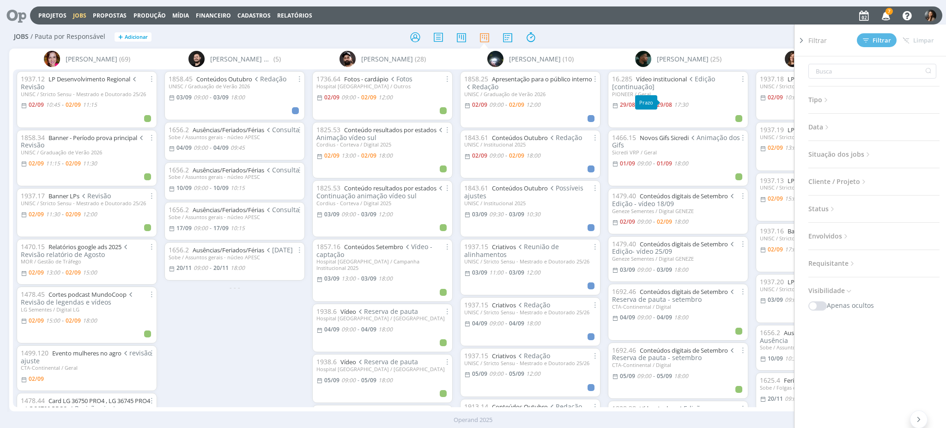
click at [828, 128] on icon at bounding box center [827, 127] width 8 height 8
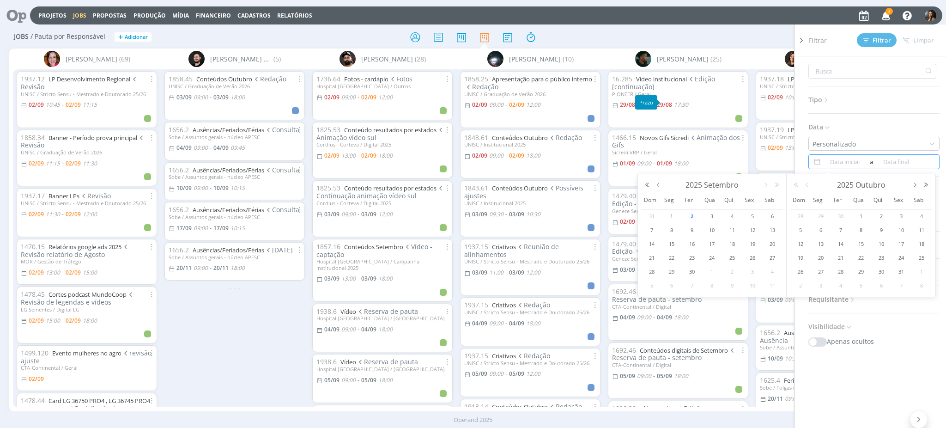
click at [862, 165] on input at bounding box center [845, 161] width 45 height 11
click at [731, 213] on span "4" at bounding box center [732, 216] width 11 height 11
type input "04/09/2025"
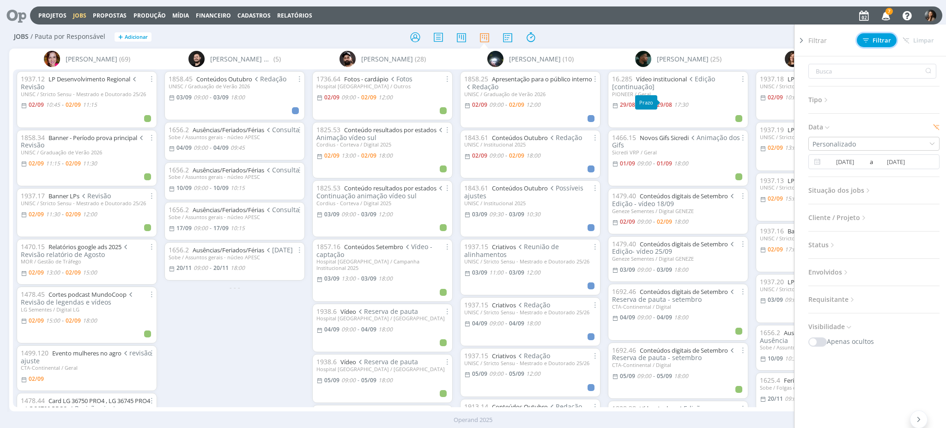
click at [876, 41] on span "Filtrar" at bounding box center [877, 40] width 28 height 6
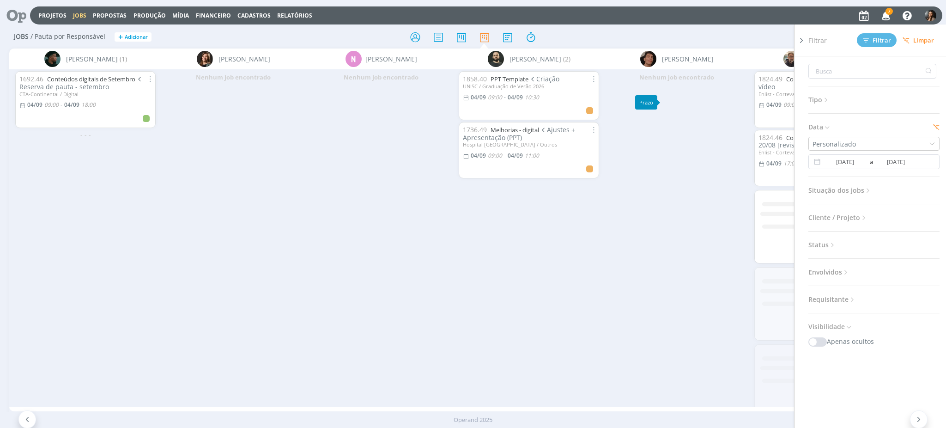
scroll to position [0, 599]
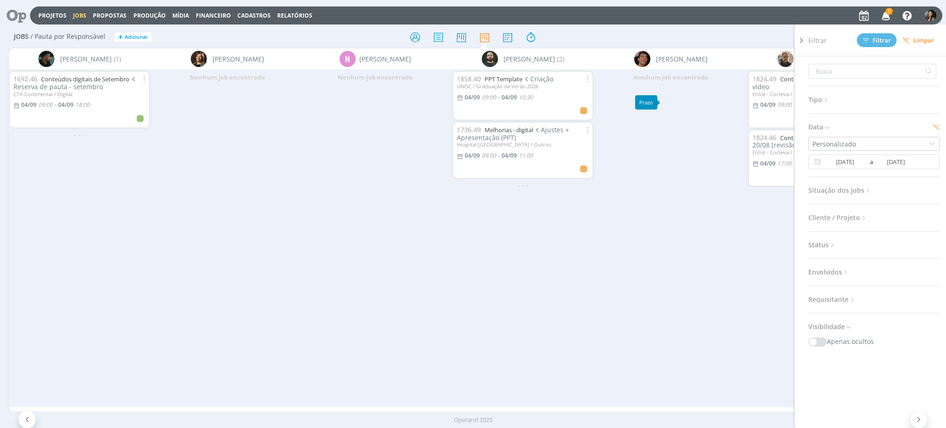
click at [800, 40] on icon at bounding box center [801, 41] width 9 height 10
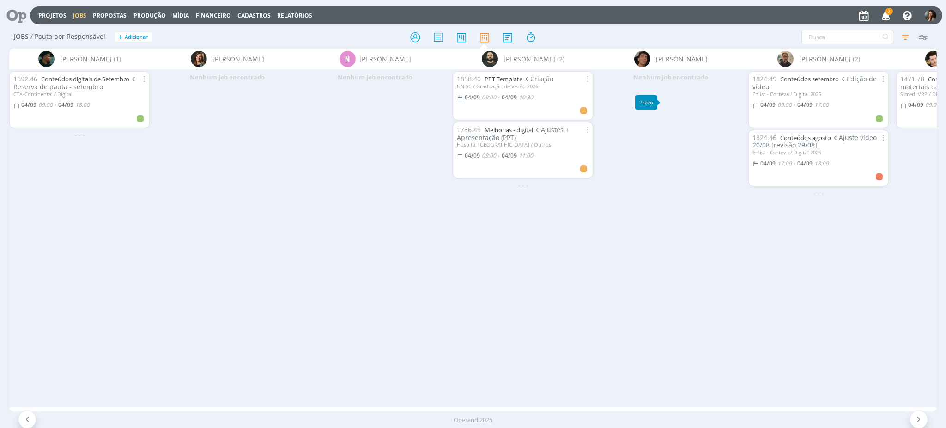
click at [700, 280] on div "Nenhum job encontrado" at bounding box center [671, 237] width 148 height 337
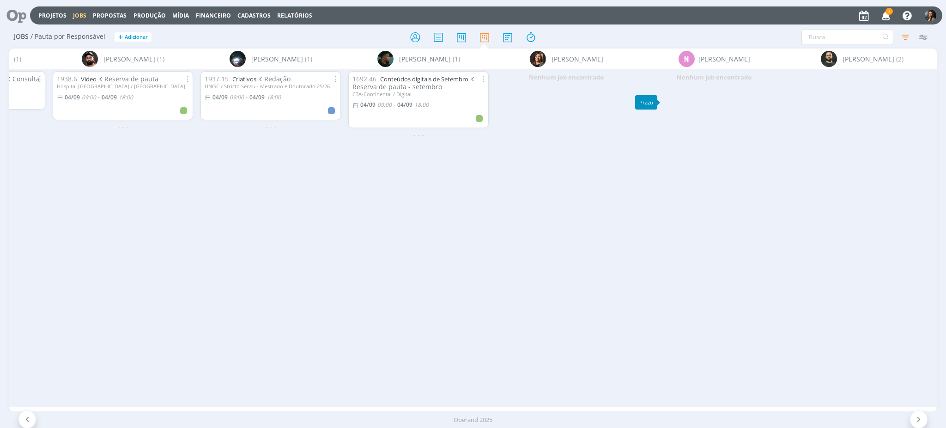
scroll to position [0, 0]
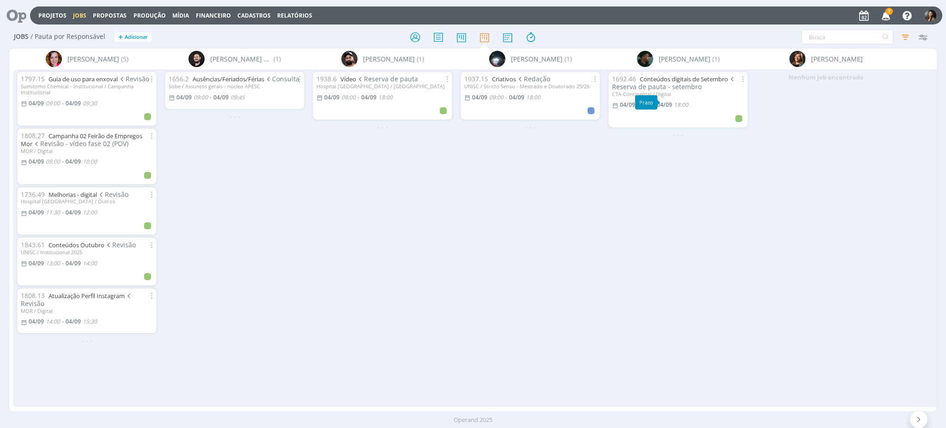
click at [500, 314] on div "1937.15 Criativos Redação UNISC / Stricto Sensu - Mestrado e Doutorado 25/26 04…" at bounding box center [530, 237] width 148 height 337
drag, startPoint x: 621, startPoint y: 330, endPoint x: 611, endPoint y: 311, distance: 21.7
click at [615, 318] on div "1692.46 Conteúdos digitais de Setembro Reserva de pauta - setembro CTA-Continen…" at bounding box center [678, 237] width 148 height 337
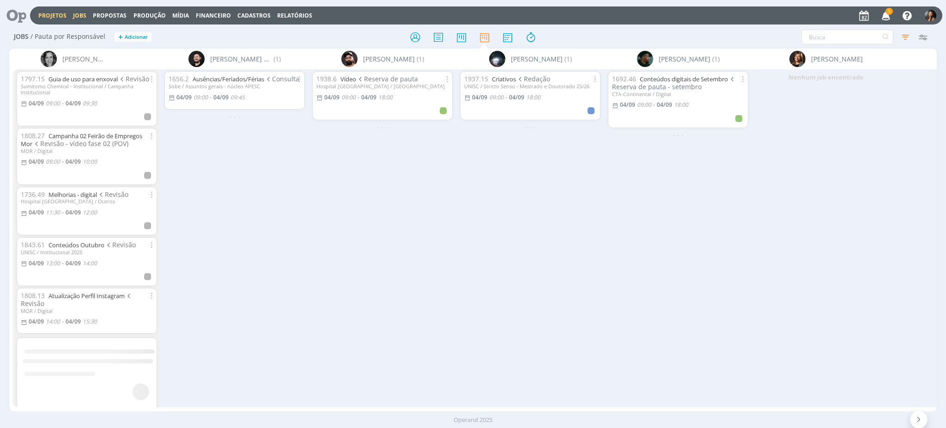
click at [56, 13] on link "Projetos" at bounding box center [52, 16] width 28 height 8
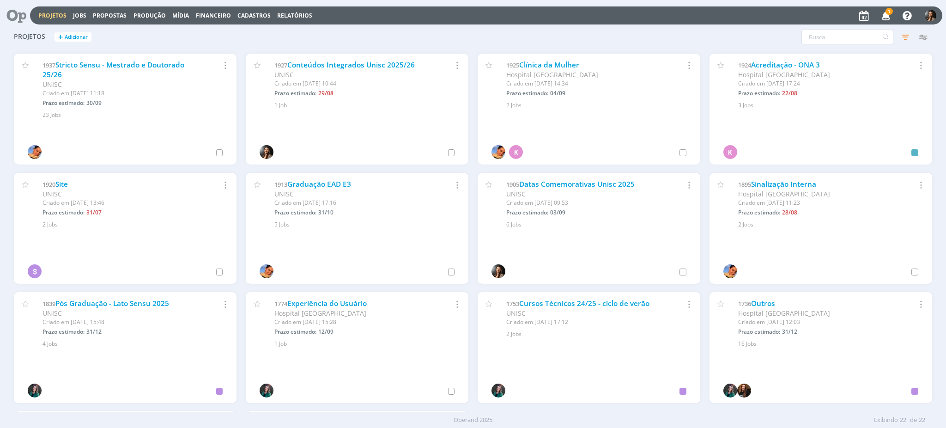
scroll to position [308, 0]
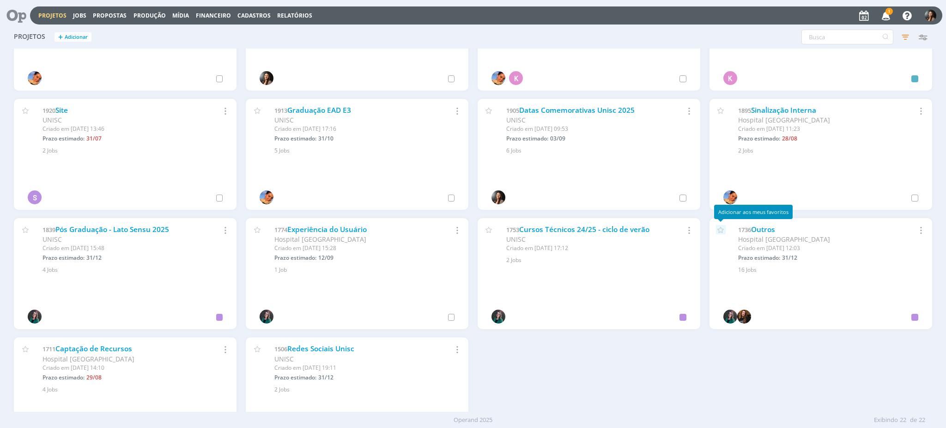
click at [719, 230] on icon at bounding box center [721, 229] width 10 height 9
click at [762, 229] on link "Outros" at bounding box center [763, 230] width 24 height 10
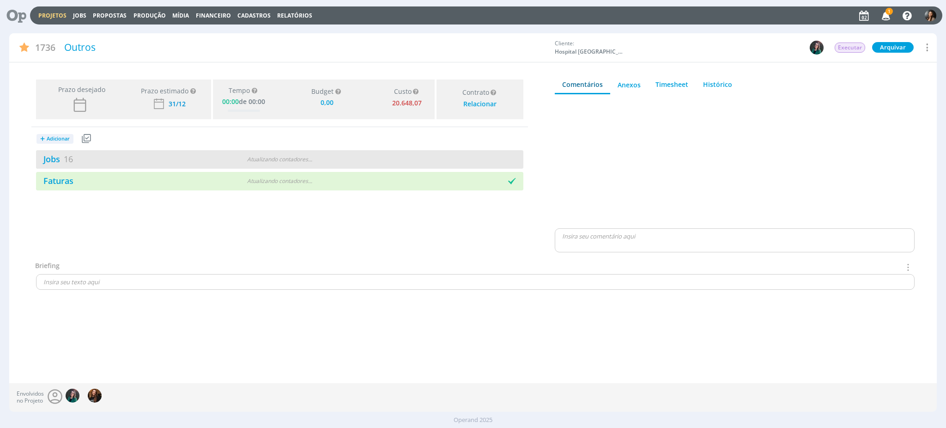
type input "0,00"
click at [316, 150] on div "Jobs 16 Atualizando contadores . . ." at bounding box center [279, 159] width 487 height 18
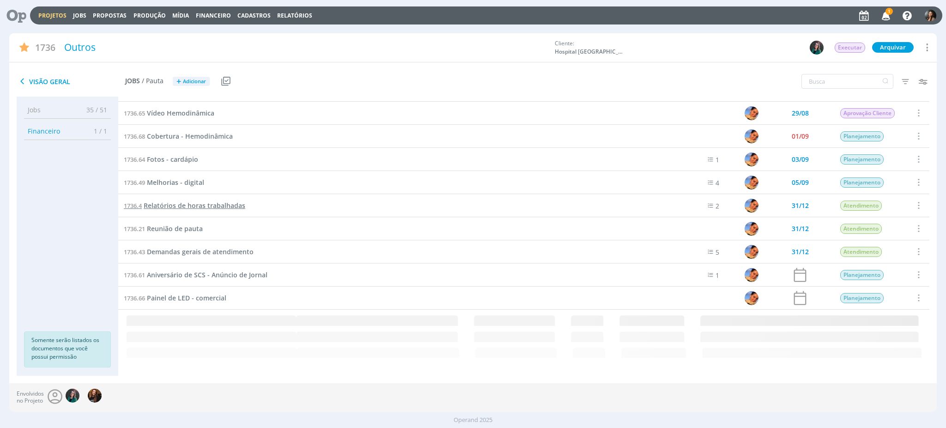
click at [235, 210] on span "Relatórios de horas trabalhadas" at bounding box center [195, 205] width 102 height 9
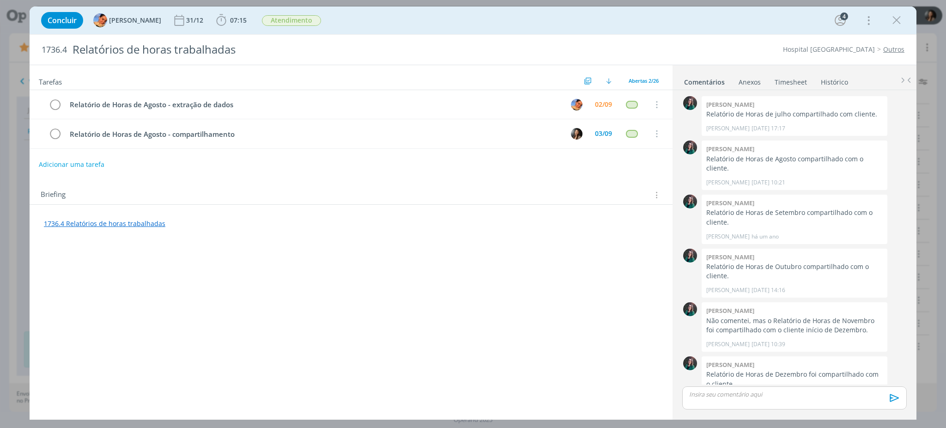
scroll to position [290, 0]
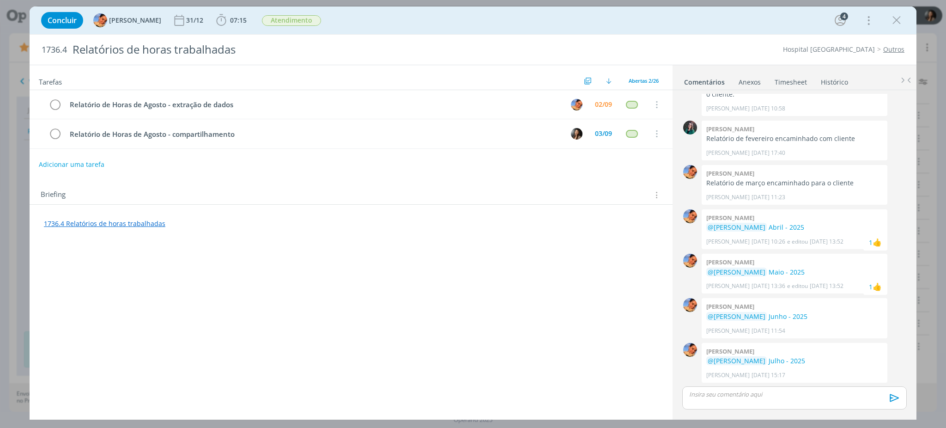
drag, startPoint x: 898, startPoint y: 20, endPoint x: 167, endPoint y: 208, distance: 755.1
click at [899, 21] on icon "dialog" at bounding box center [897, 20] width 14 height 14
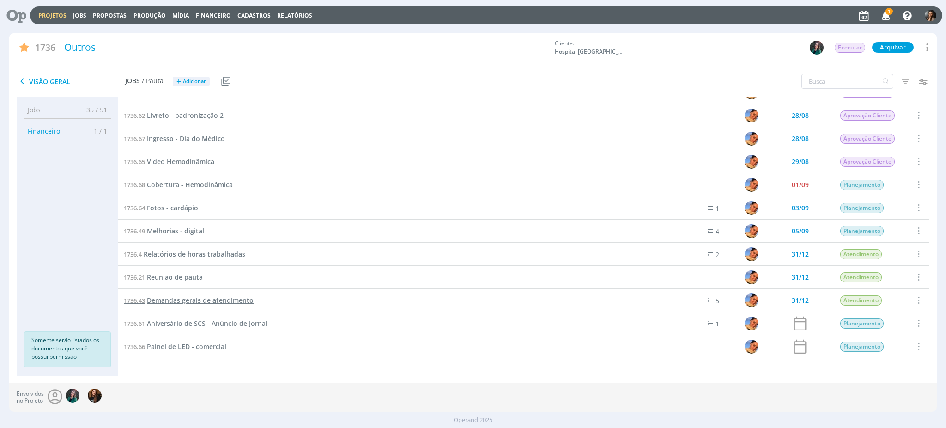
click at [166, 296] on span "Demandas gerais de atendimento" at bounding box center [200, 300] width 107 height 9
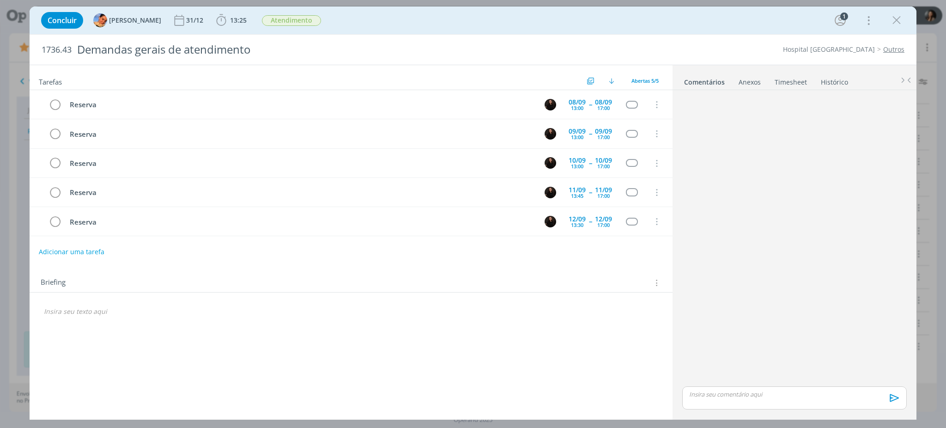
click at [222, 30] on div "Concluir Luíza Santana 31/12 13:25 Iniciar Apontar Data * 02/09/2025 Horas * 00…" at bounding box center [473, 20] width 873 height 22
click at [231, 17] on span "13:25" at bounding box center [238, 20] width 17 height 9
click at [315, 40] on div "Apontar" at bounding box center [304, 41] width 60 height 10
click at [296, 43] on button "Apontar" at bounding box center [304, 41] width 38 height 10
drag, startPoint x: 896, startPoint y: 21, endPoint x: 299, endPoint y: 58, distance: 598.5
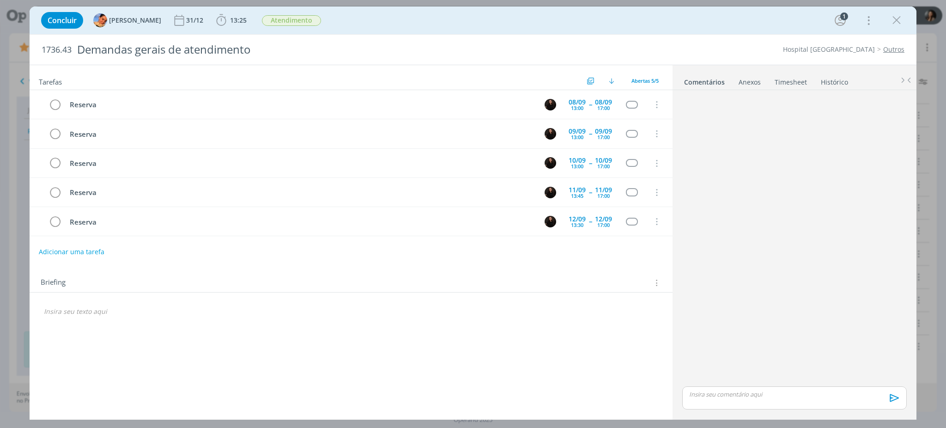
click at [896, 21] on icon "dialog" at bounding box center [897, 20] width 14 height 14
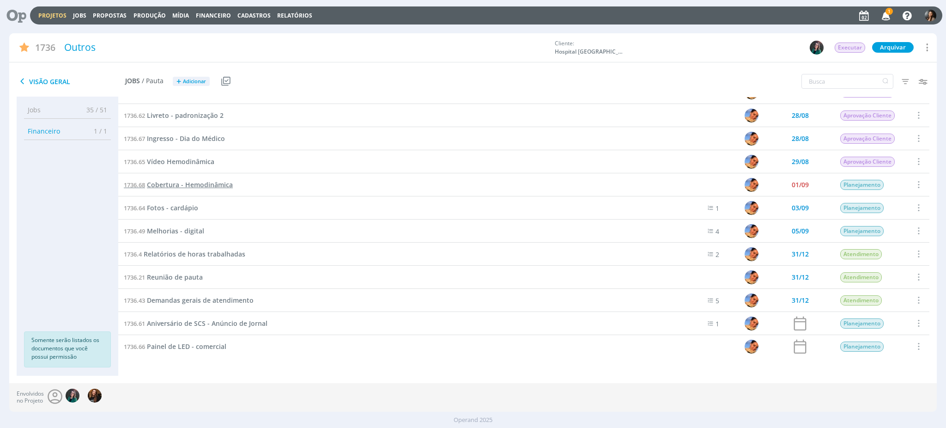
click at [158, 184] on span "Cobertura - Hemodinâmica" at bounding box center [190, 184] width 86 height 9
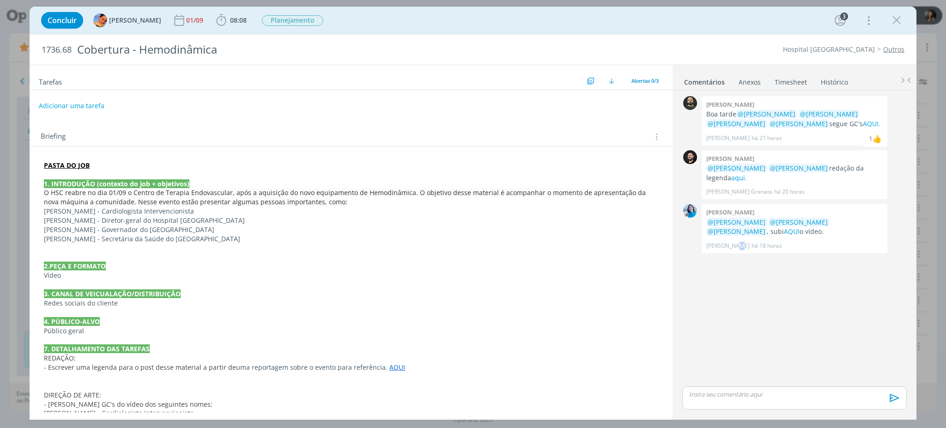
click at [734, 353] on div "0 Patrick freitas Boa tarde @Beatriz Luchese @Luíza Santana @Karoline Arend @El…" at bounding box center [795, 239] width 232 height 290
click at [749, 392] on p "dialog" at bounding box center [795, 394] width 210 height 8
click at [891, 405] on icon "dialog" at bounding box center [894, 401] width 14 height 14
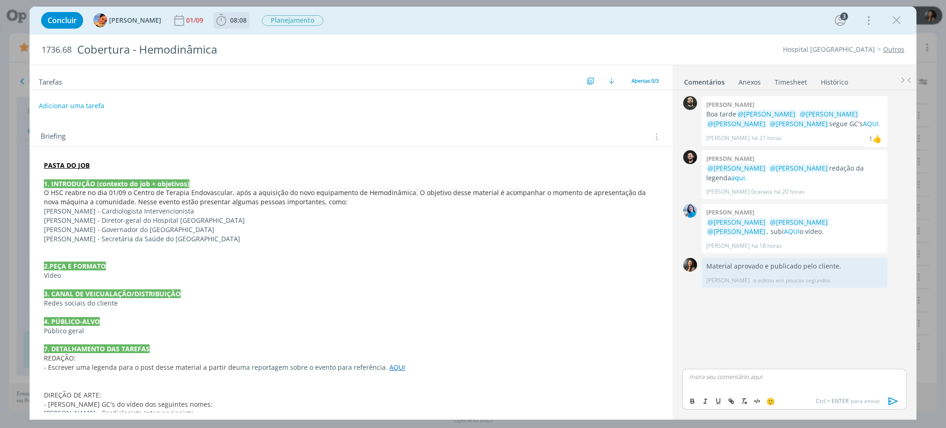
click at [228, 18] on b "08:08" at bounding box center [238, 20] width 20 height 6
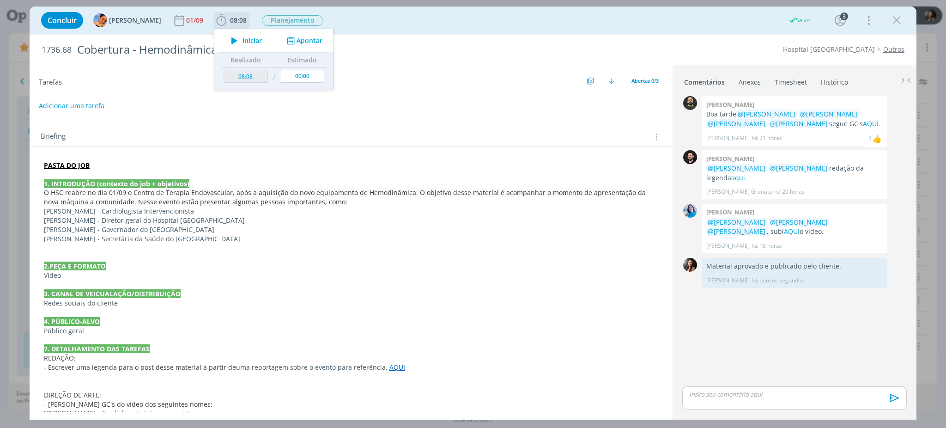
click at [303, 43] on div "Iniciar Apontar" at bounding box center [273, 40] width 119 height 23
click at [303, 38] on button "Apontar" at bounding box center [304, 41] width 38 height 10
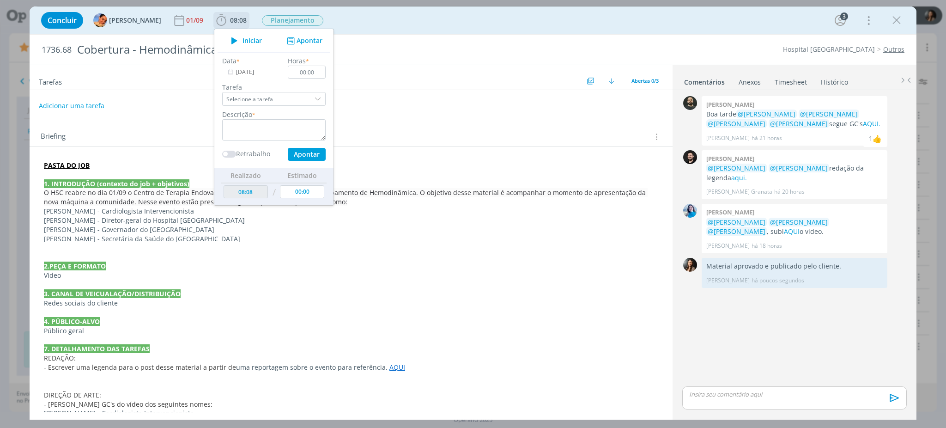
click at [237, 78] on input "[DATE]" at bounding box center [251, 72] width 58 height 13
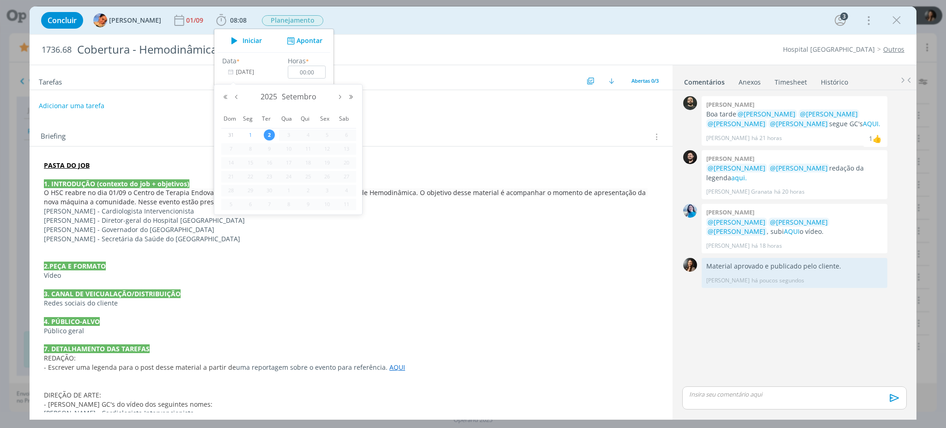
click at [248, 137] on span "1" at bounding box center [250, 134] width 11 height 11
type input "01/09/2025"
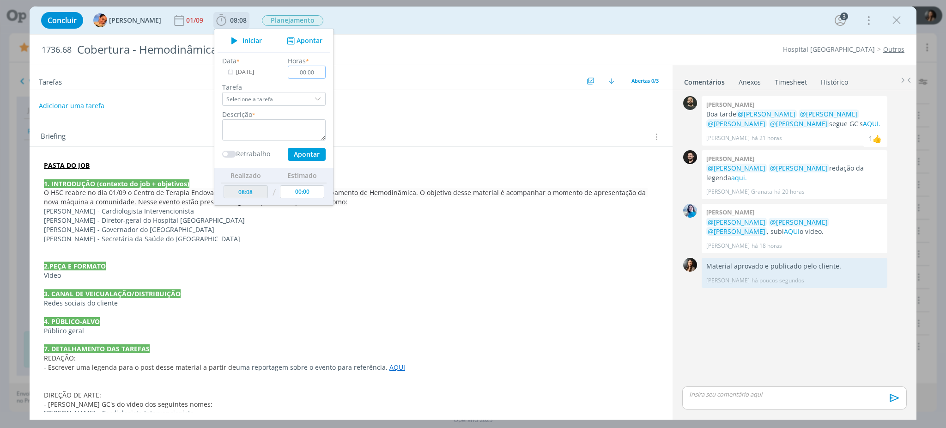
click at [306, 73] on input "00:00" at bounding box center [307, 72] width 38 height 13
type input "00:30"
drag, startPoint x: 239, startPoint y: 131, endPoint x: 225, endPoint y: 122, distance: 16.8
click at [234, 126] on textarea "dialog" at bounding box center [273, 129] width 103 height 21
type textarea "E"
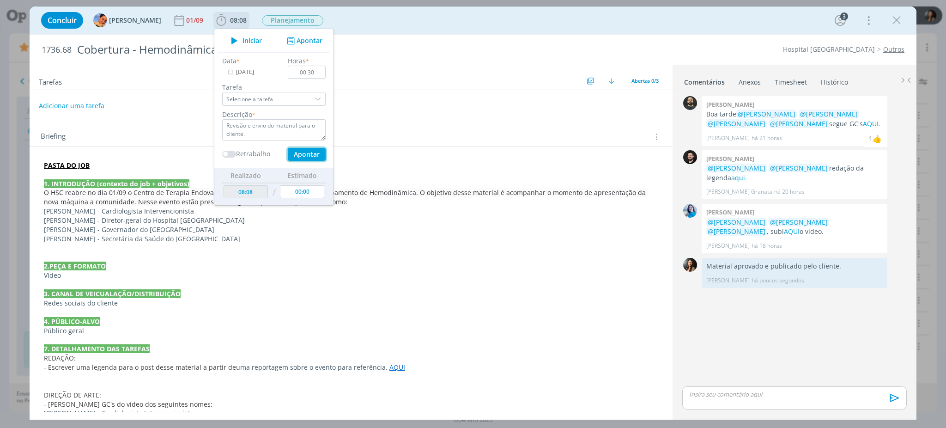
click at [307, 153] on button "Apontar" at bounding box center [307, 154] width 38 height 13
type textarea "Revisão e envio do material para o cliente."
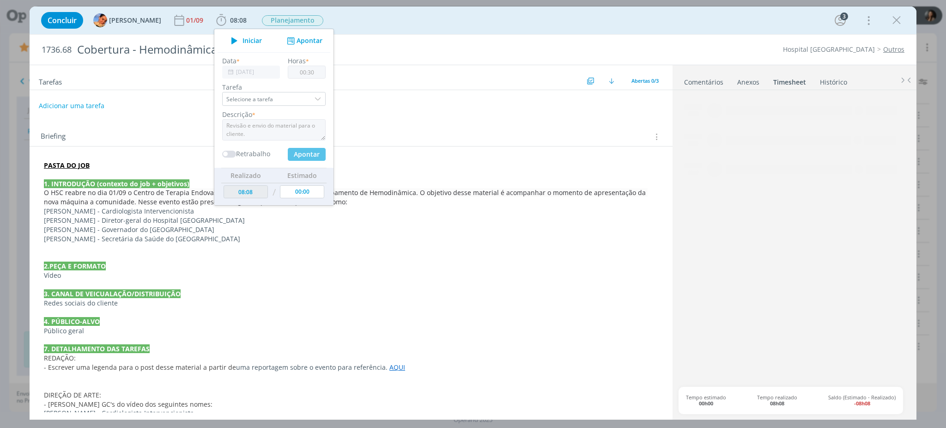
type input "08:38"
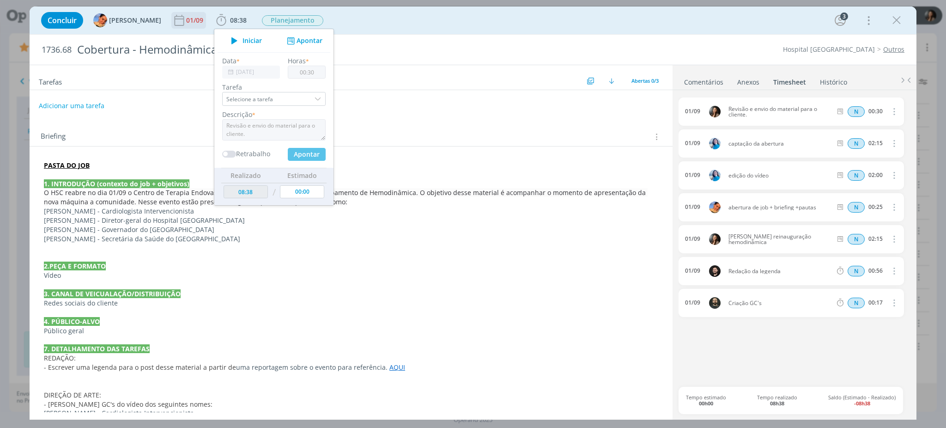
type input "[DATE]"
type input "00:00"
click at [274, 21] on span "Planejamento" at bounding box center [292, 20] width 61 height 11
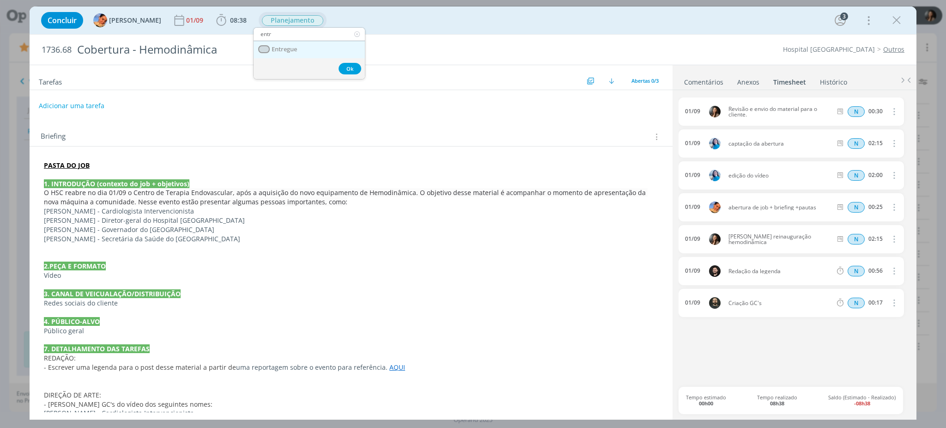
type input "entr"
click at [295, 48] on span "Entregue" at bounding box center [284, 49] width 25 height 7
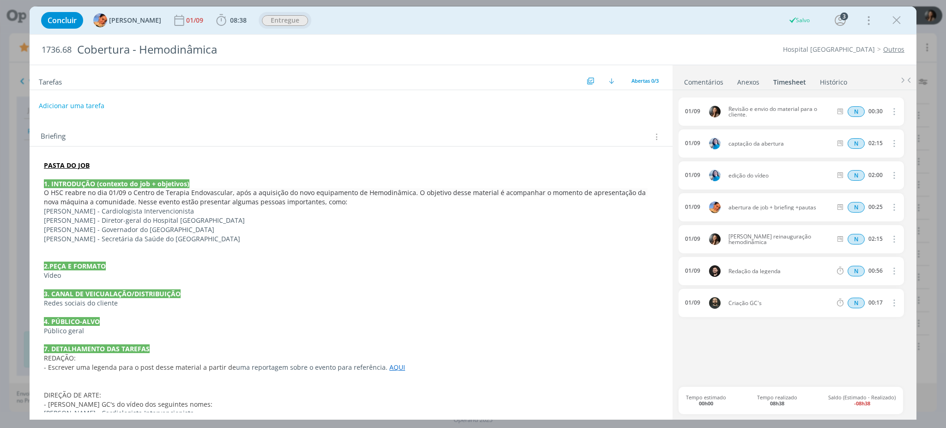
drag, startPoint x: 359, startPoint y: 299, endPoint x: 383, endPoint y: 327, distance: 36.7
click at [356, 293] on div "PASTA DO JOB 1. INTRODUÇÃO (contexto do job + objetivos) O HSC reabre no dia 01…" at bounding box center [351, 317] width 628 height 319
click at [414, 266] on p "2.PEÇA E FORMATO" at bounding box center [351, 266] width 614 height 9
click at [769, 348] on div "01/09 Revisão e envio do material para o cliente. N 00:30 Excluir Editar 01/09 …" at bounding box center [795, 241] width 232 height 289
drag, startPoint x: 744, startPoint y: 242, endPoint x: 806, endPoint y: 243, distance: 61.9
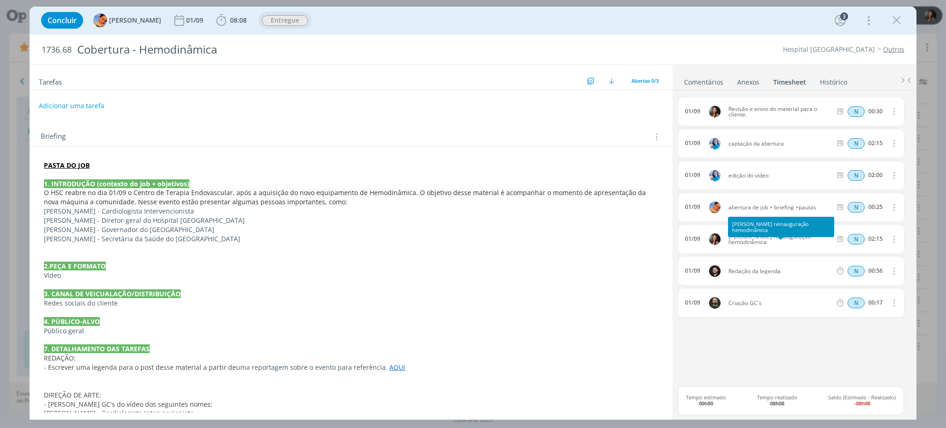
click at [806, 243] on div "01/09 Cobertura reinauguração hemodinâmica N 02:15 Excluir Editar" at bounding box center [791, 239] width 225 height 28
click at [529, 324] on p "4. PÚBLICO-ALVO" at bounding box center [351, 321] width 615 height 9
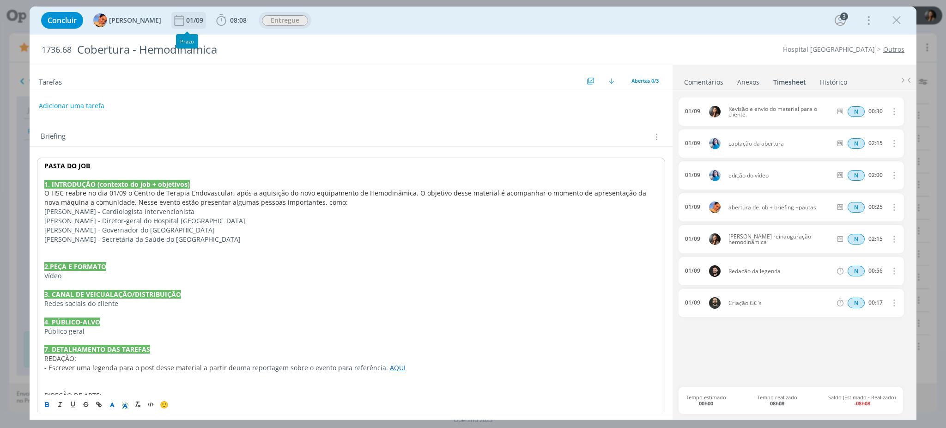
click at [186, 22] on div "01/09" at bounding box center [195, 20] width 19 height 6
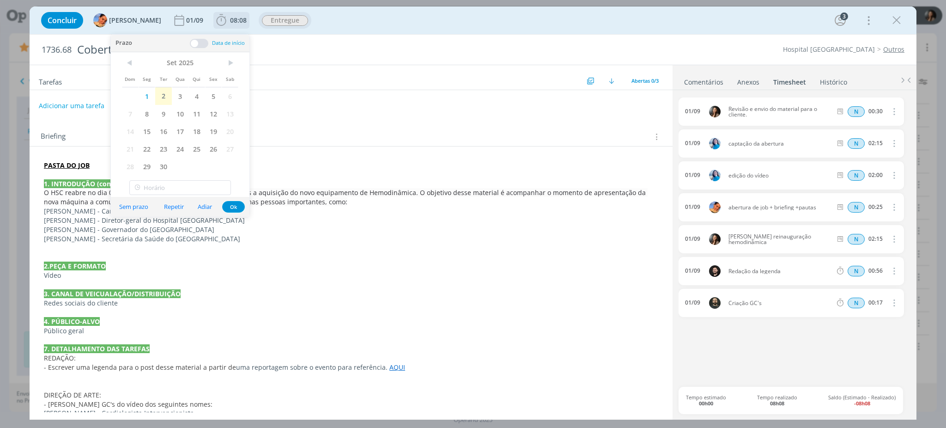
click at [234, 17] on span "08:08" at bounding box center [238, 20] width 17 height 9
click at [294, 37] on button "Apontar" at bounding box center [304, 41] width 38 height 10
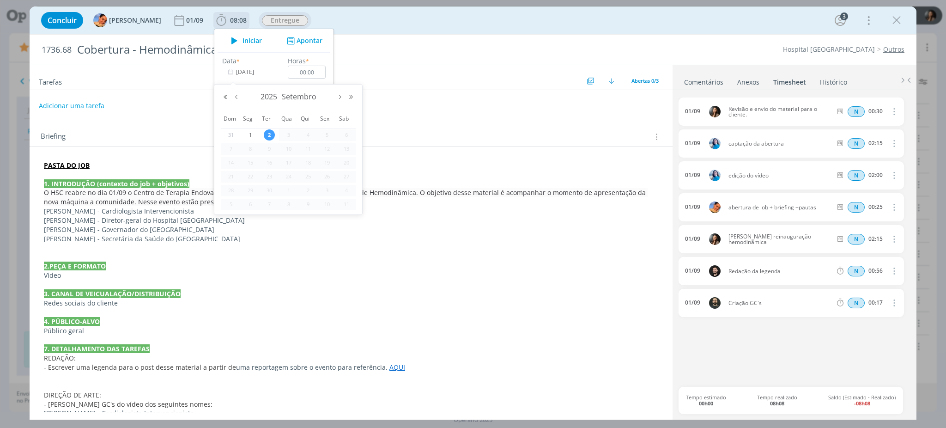
click at [240, 70] on input "[DATE]" at bounding box center [251, 72] width 58 height 13
click at [233, 96] on button "Mês anterior" at bounding box center [236, 97] width 11 height 6
click at [308, 188] on span "28" at bounding box center [308, 190] width 11 height 11
type input "28/08/2025"
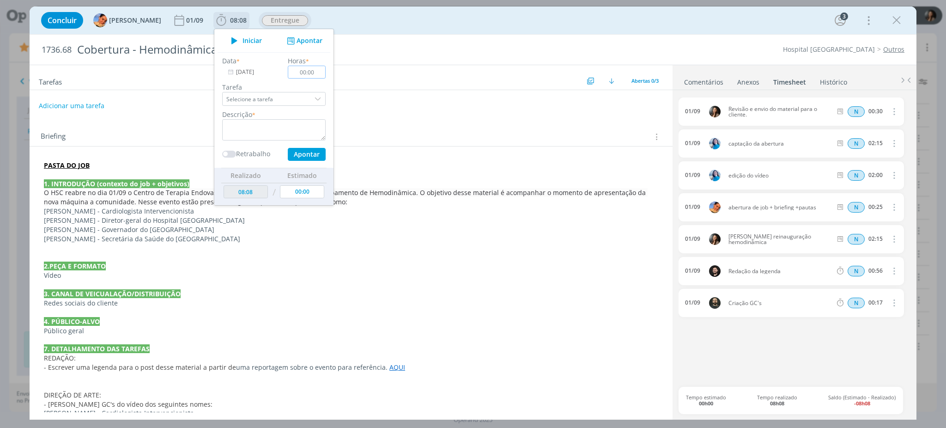
click at [310, 73] on input "00:00" at bounding box center [307, 72] width 38 height 13
type input "00:20"
click at [299, 128] on textarea "dialog" at bounding box center [273, 129] width 103 height 21
type textarea "Sugestão do material para o cliente"
click at [297, 153] on button "Apontar" at bounding box center [307, 154] width 38 height 13
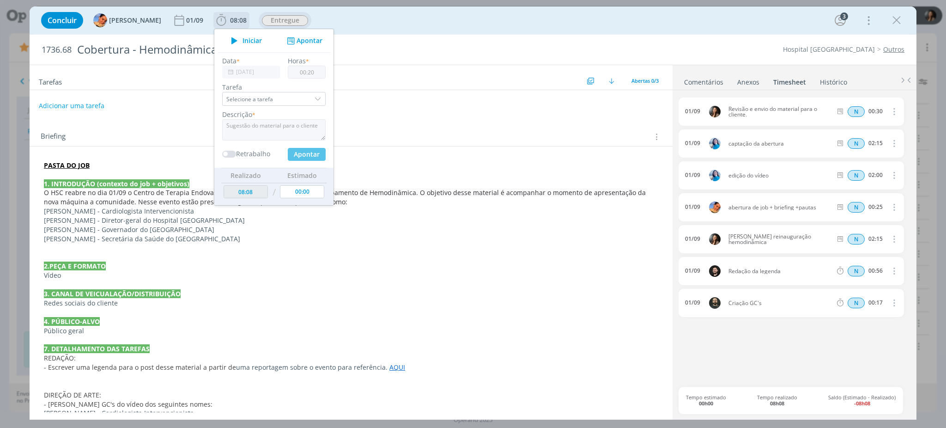
type input "[DATE]"
type input "00:00"
type input "08:28"
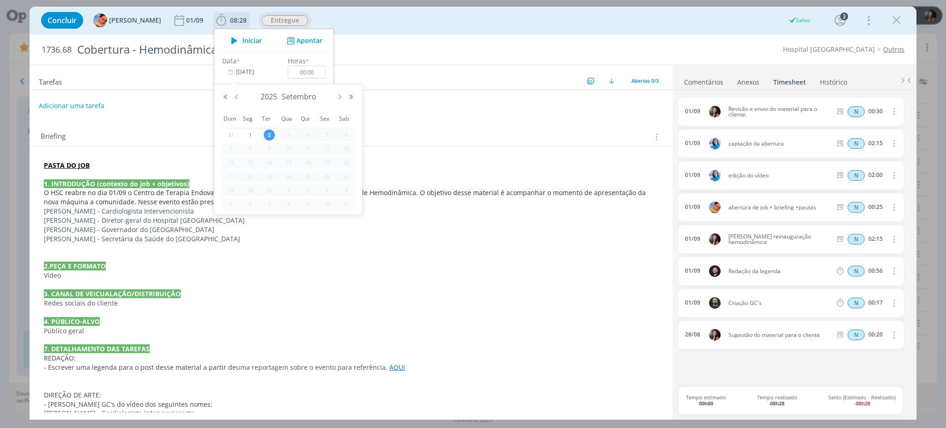
click at [244, 69] on input "[DATE]" at bounding box center [251, 72] width 58 height 13
drag, startPoint x: 240, startPoint y: 96, endPoint x: 253, endPoint y: 106, distance: 16.2
click at [241, 97] on button "Mês anterior" at bounding box center [236, 97] width 11 height 6
click at [329, 188] on span "29" at bounding box center [327, 190] width 11 height 11
type input "29/08/2025"
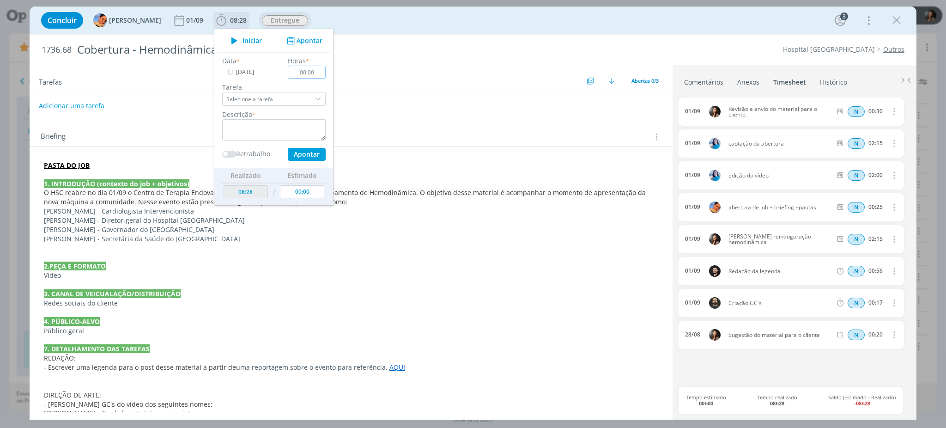
click at [311, 71] on input "00:00" at bounding box center [307, 72] width 38 height 13
drag, startPoint x: 308, startPoint y: 73, endPoint x: 273, endPoint y: 65, distance: 35.9
click at [273, 65] on div "Data * 29/08/2025 Horas * 00:30 Tarefa Selecione a tarefa Descrição * Retrabalh…" at bounding box center [274, 108] width 113 height 105
type input "00:00"
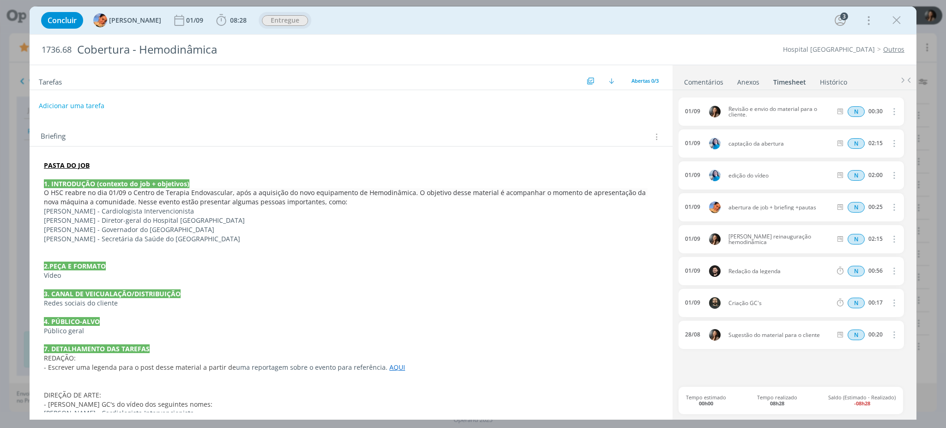
drag, startPoint x: 323, startPoint y: 257, endPoint x: 382, endPoint y: 249, distance: 59.1
click at [324, 257] on p "dialog" at bounding box center [351, 257] width 615 height 9
drag, startPoint x: 898, startPoint y: 18, endPoint x: 305, endPoint y: 425, distance: 718.8
click at [898, 19] on icon "dialog" at bounding box center [897, 20] width 14 height 14
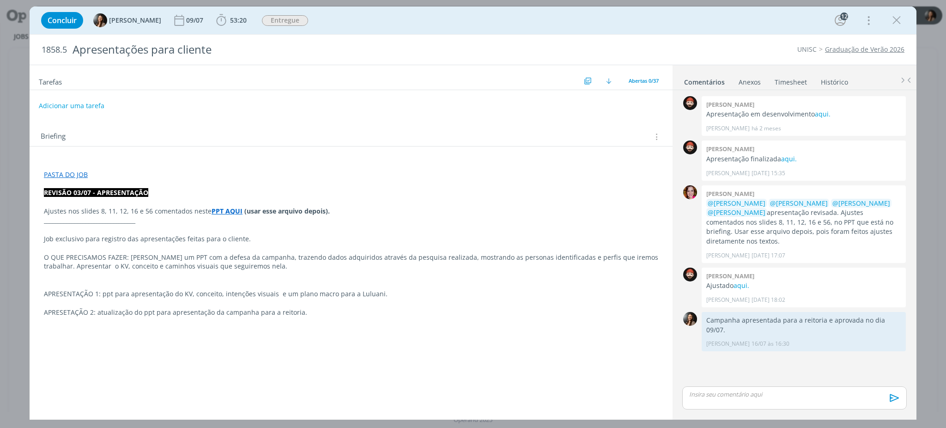
click at [153, 358] on div "Tarefas Usar Job de template Criar template a partir deste job Visualizar Templ…" at bounding box center [351, 238] width 643 height 347
drag, startPoint x: 825, startPoint y: 362, endPoint x: 793, endPoint y: 325, distance: 49.2
click at [822, 360] on div "0 William meurer Apresentação em desenvolvimento aqui. William Meurer há 2 mese…" at bounding box center [795, 239] width 232 height 290
click at [737, 281] on link "aqui." at bounding box center [742, 285] width 16 height 9
click at [338, 352] on div "Tarefas Usar Job de template Criar template a partir deste job Visualizar Templ…" at bounding box center [351, 238] width 643 height 347
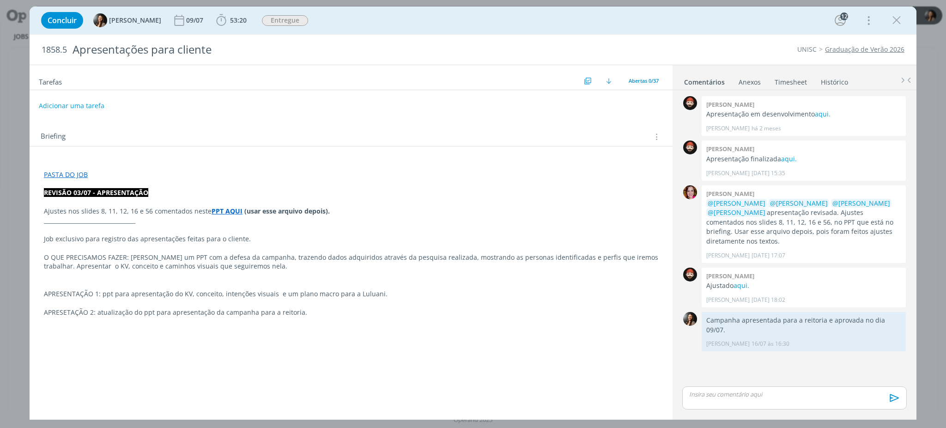
click at [462, 322] on div "PASTA DO JOB REVISÃO 03/07 - APRESENTAÇÃO Ajustes nos slides 8, 11, 12, 16 e 56…" at bounding box center [351, 241] width 628 height 166
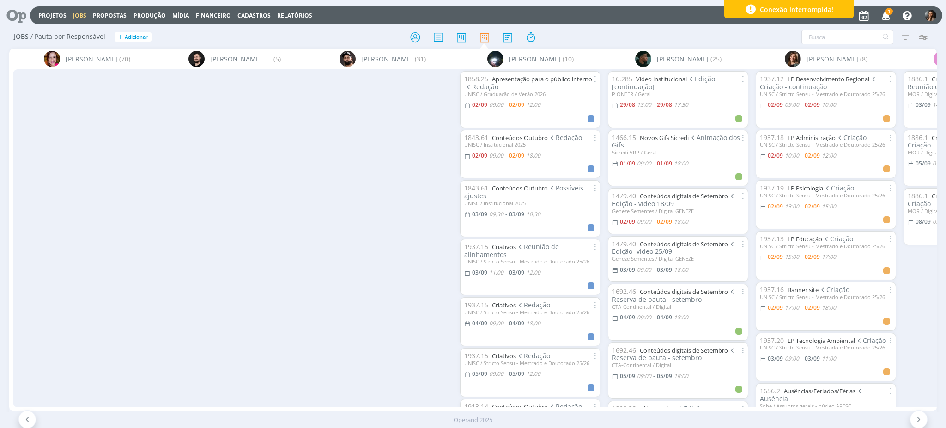
scroll to position [0, 633]
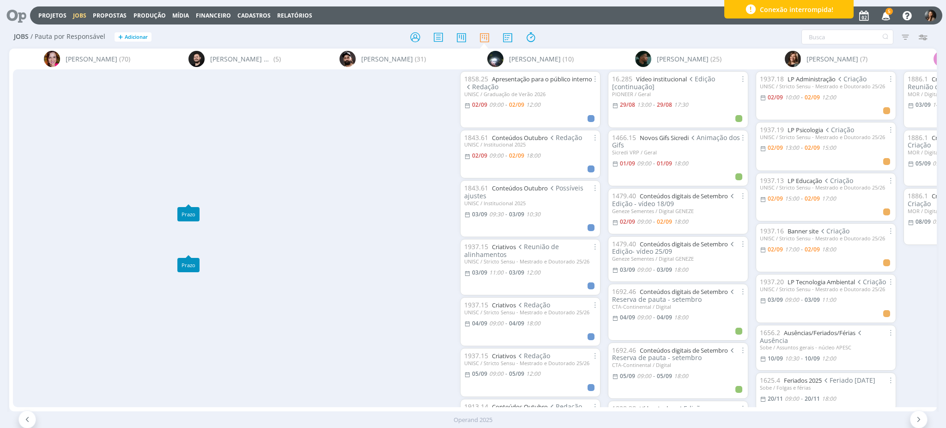
scroll to position [0, 633]
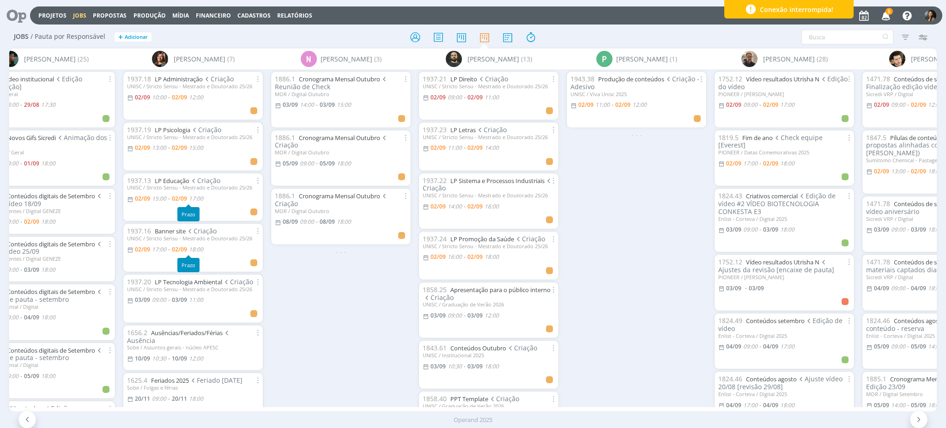
drag, startPoint x: 347, startPoint y: 351, endPoint x: 235, endPoint y: 254, distance: 148.1
click at [347, 350] on div "1886.1 Cronograma Mensal Outubro Reunião de Check MOR / Digital Outubro 03/09 1…" at bounding box center [341, 237] width 148 height 337
click at [334, 316] on div "1886.1 Cronograma Mensal Outubro Reunião de Check MOR / Digital Outubro 03/09 1…" at bounding box center [341, 237] width 148 height 337
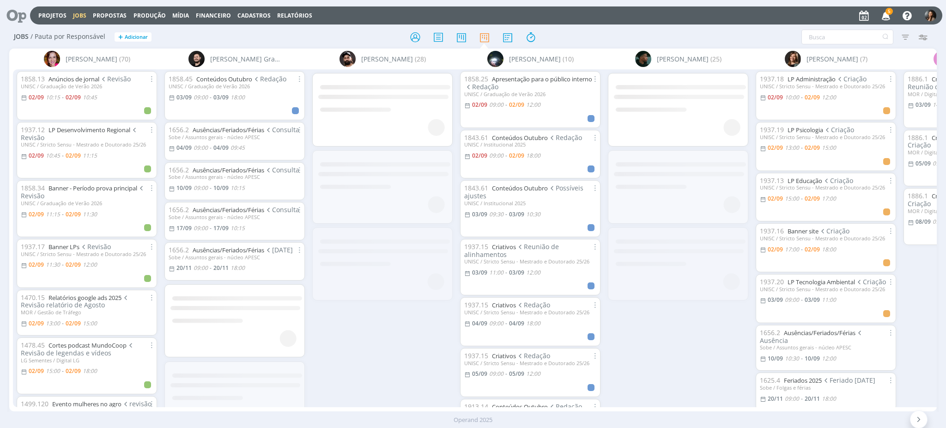
click at [608, 32] on div at bounding box center [472, 37] width 309 height 17
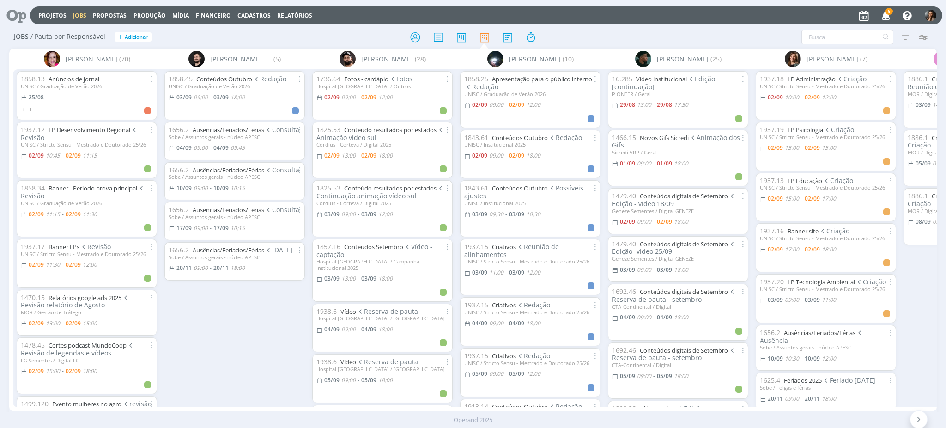
click at [22, 11] on icon at bounding box center [13, 15] width 19 height 18
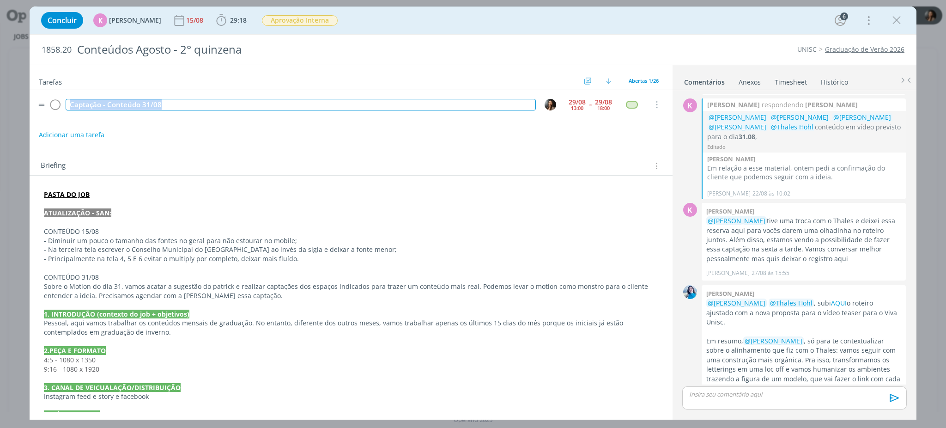
drag, startPoint x: 192, startPoint y: 107, endPoint x: 65, endPoint y: 103, distance: 127.6
click at [65, 103] on td "Captação - Conteúdo 31/08" at bounding box center [299, 105] width 470 height 16
copy div "Captação - Conteúdo 31/08"
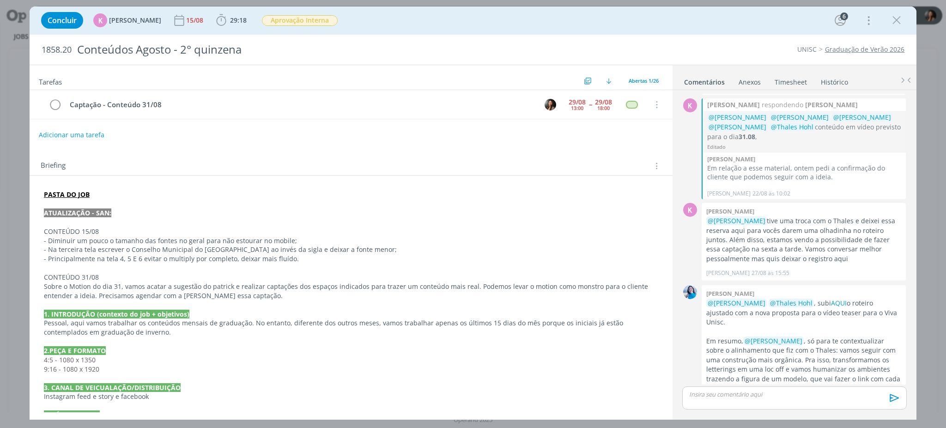
drag, startPoint x: 329, startPoint y: 317, endPoint x: 329, endPoint y: 301, distance: 16.6
click at [328, 309] on div "PASTA DO JOB ATUALIZAÇÃO - SAN: CONTEÚDO 15/08 - Diminuir um pouco o tamanho da…" at bounding box center [351, 433] width 628 height 493
click at [457, 280] on p "CONTEÚDO 31/08" at bounding box center [351, 277] width 615 height 9
click at [821, 86] on link "Histórico" at bounding box center [835, 79] width 28 height 13
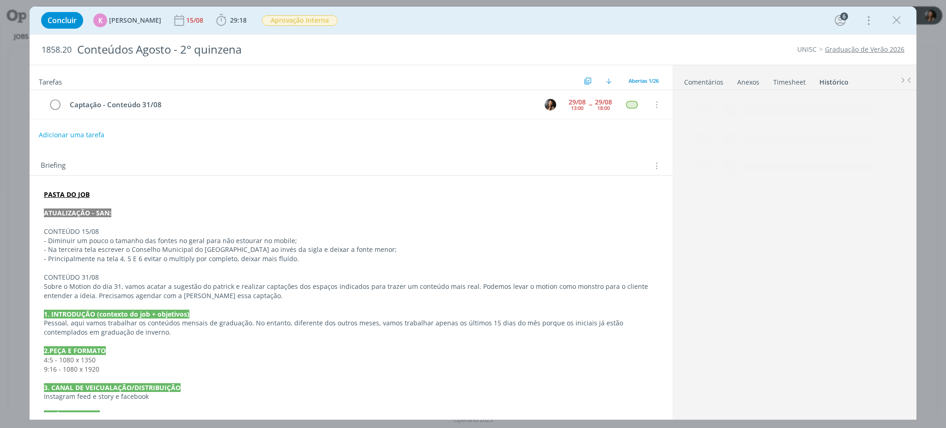
click at [799, 79] on link "Timesheet" at bounding box center [789, 79] width 33 height 13
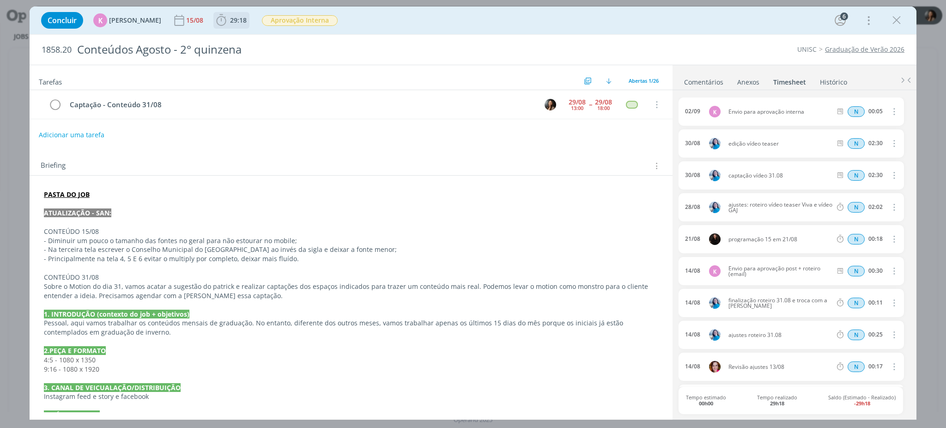
click at [216, 24] on icon "dialog" at bounding box center [221, 20] width 10 height 12
click at [241, 45] on button "Iniciar" at bounding box center [244, 40] width 37 height 13
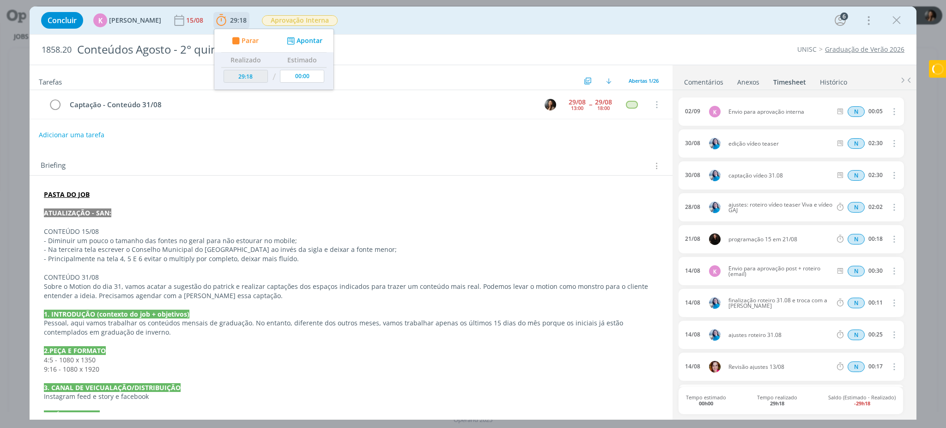
click at [242, 40] on span "Parar" at bounding box center [250, 40] width 17 height 6
type input "29:19"
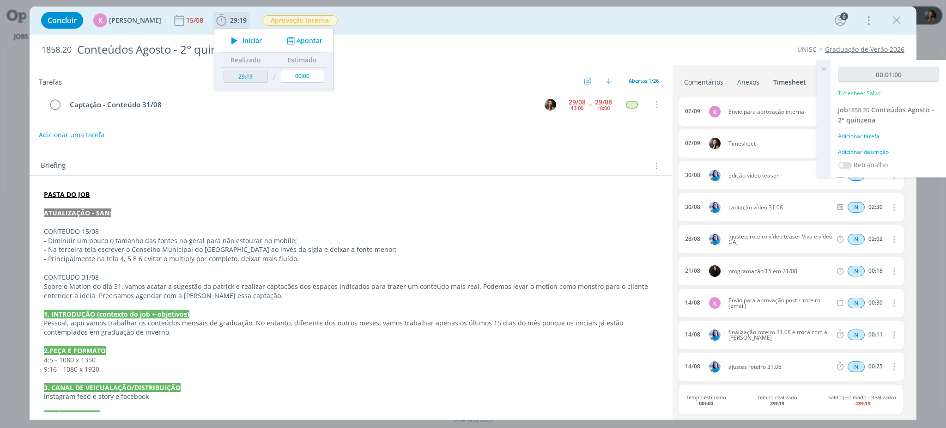
click at [297, 34] on div "Iniciar Apontar" at bounding box center [273, 40] width 119 height 23
click at [297, 39] on button "Apontar" at bounding box center [304, 41] width 38 height 10
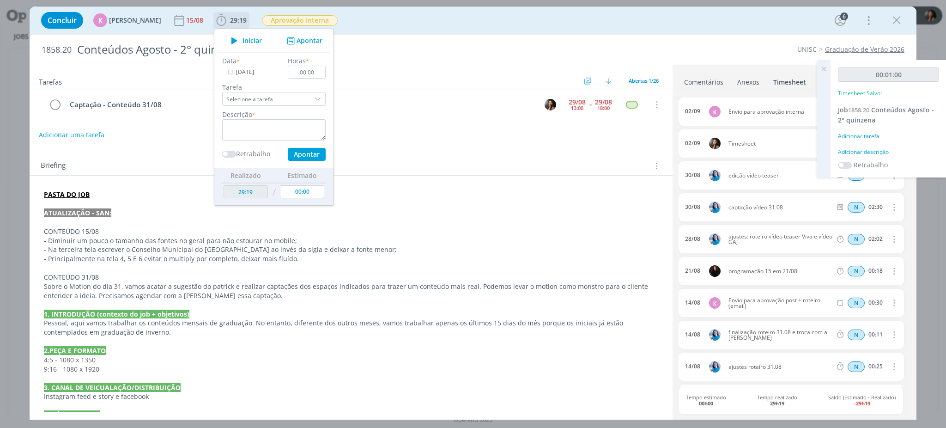
click at [237, 73] on input "[DATE]" at bounding box center [251, 72] width 58 height 13
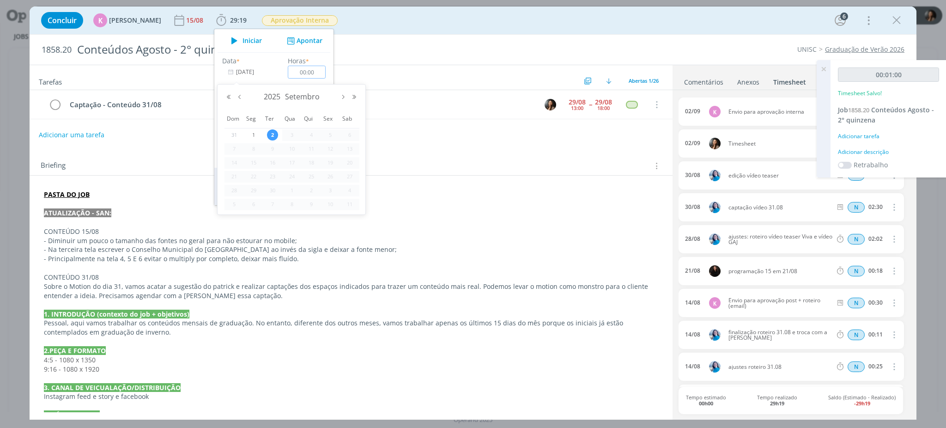
drag, startPoint x: 240, startPoint y: 98, endPoint x: 248, endPoint y: 102, distance: 8.9
click at [241, 100] on button "Mês anterior" at bounding box center [239, 97] width 11 height 6
click at [331, 189] on span "29" at bounding box center [330, 190] width 11 height 11
type input "29/08/2025"
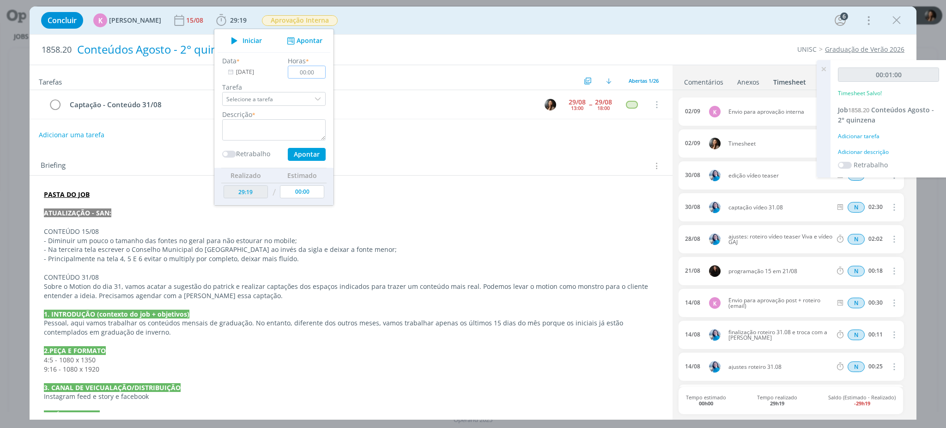
drag, startPoint x: 311, startPoint y: 74, endPoint x: 347, endPoint y: 58, distance: 38.9
click at [312, 74] on input "00:00" at bounding box center [307, 72] width 38 height 13
type input "02:30"
click at [262, 124] on textarea "dialog" at bounding box center [273, 129] width 103 height 21
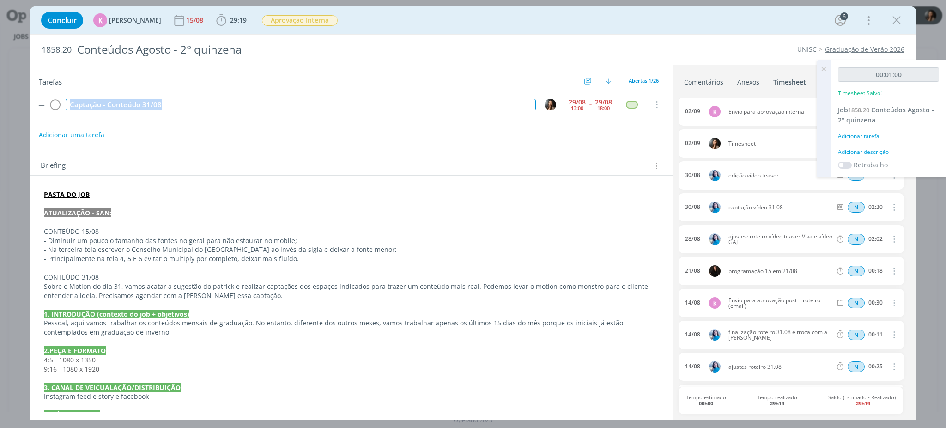
drag, startPoint x: 160, startPoint y: 108, endPoint x: 47, endPoint y: 91, distance: 114.5
click at [36, 89] on div "Tarefas Usar Job de template Criar template a partir deste job Visualizar Templ…" at bounding box center [351, 238] width 643 height 347
copy div "Captação - Conteúdo 31/08"
click at [215, 19] on icon "dialog" at bounding box center [221, 20] width 14 height 14
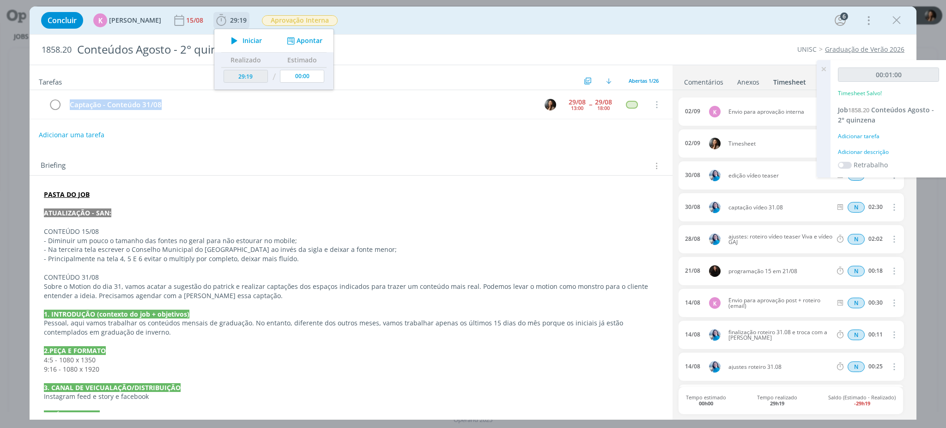
click at [296, 44] on button "Apontar" at bounding box center [304, 41] width 38 height 10
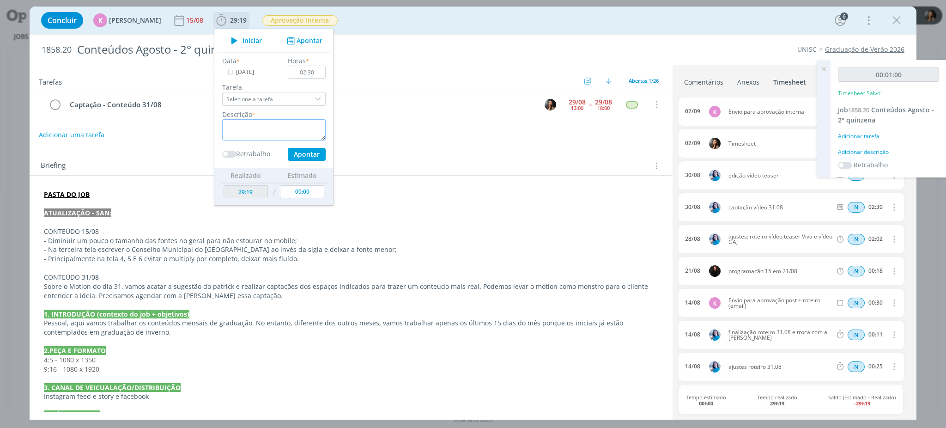
drag, startPoint x: 274, startPoint y: 137, endPoint x: 271, endPoint y: 127, distance: 11.1
click at [271, 134] on textarea "dialog" at bounding box center [273, 129] width 103 height 21
click at [271, 127] on textarea "dialog" at bounding box center [273, 129] width 103 height 21
paste textarea "Captação - Conteúdo 31/08"
click at [275, 128] on textarea "Captação - Conteúdo 31/08" at bounding box center [273, 129] width 103 height 21
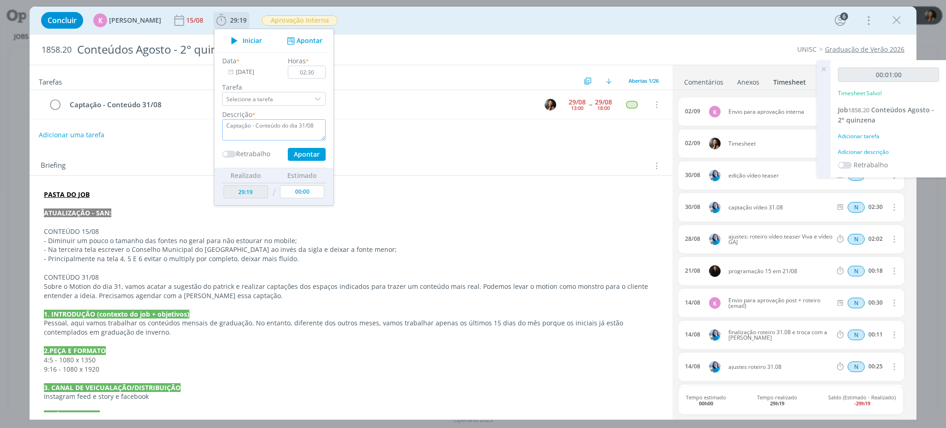
type textarea "Captação - Conteúdo do dia 31/08"
drag, startPoint x: 302, startPoint y: 151, endPoint x: 298, endPoint y: 147, distance: 5.6
click at [299, 149] on button "Apontar" at bounding box center [307, 154] width 38 height 13
type input "31:49"
type input "[DATE]"
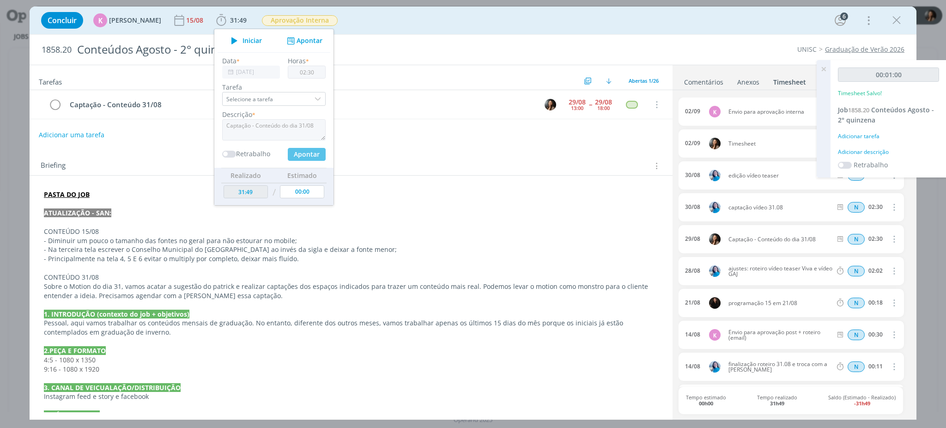
type input "00:00"
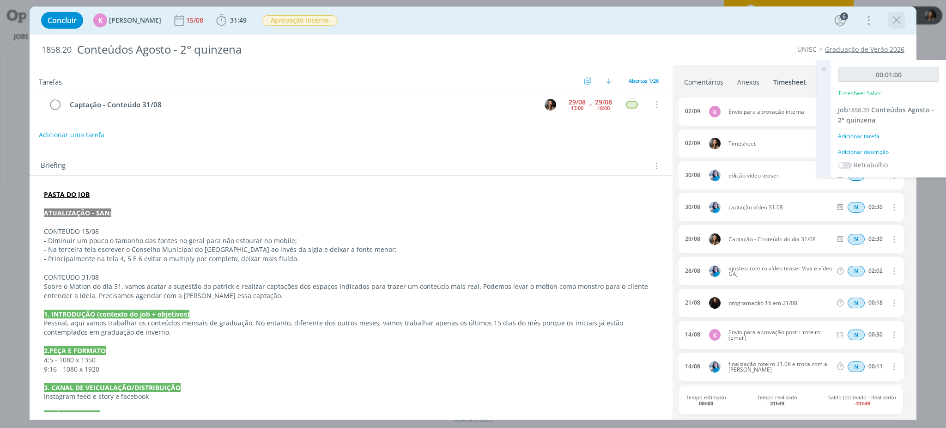
click at [900, 22] on icon "dialog" at bounding box center [897, 20] width 14 height 14
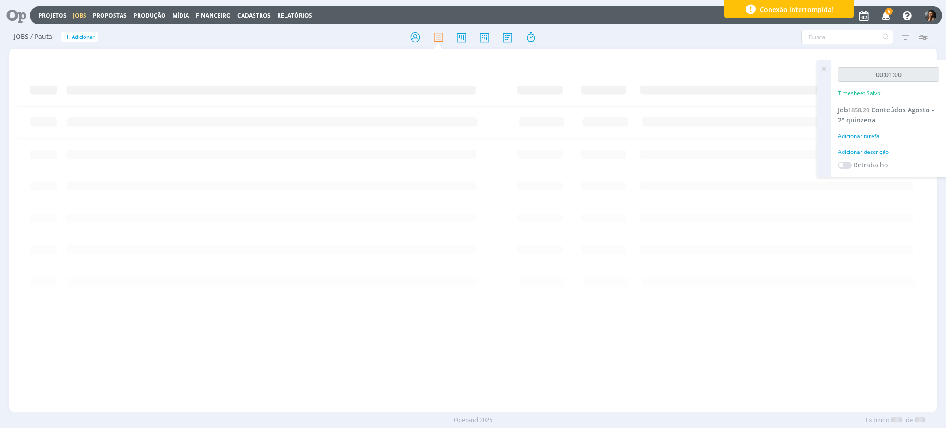
click at [822, 69] on icon at bounding box center [823, 69] width 17 height 18
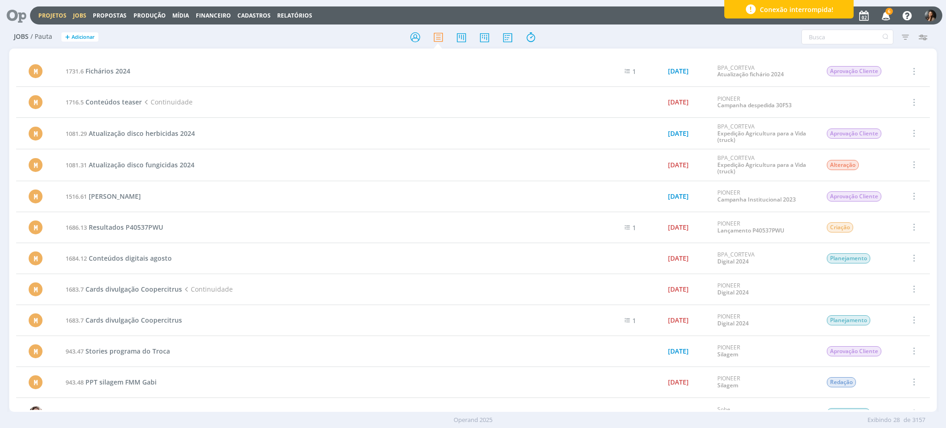
click at [57, 17] on link "Projetos" at bounding box center [52, 16] width 28 height 8
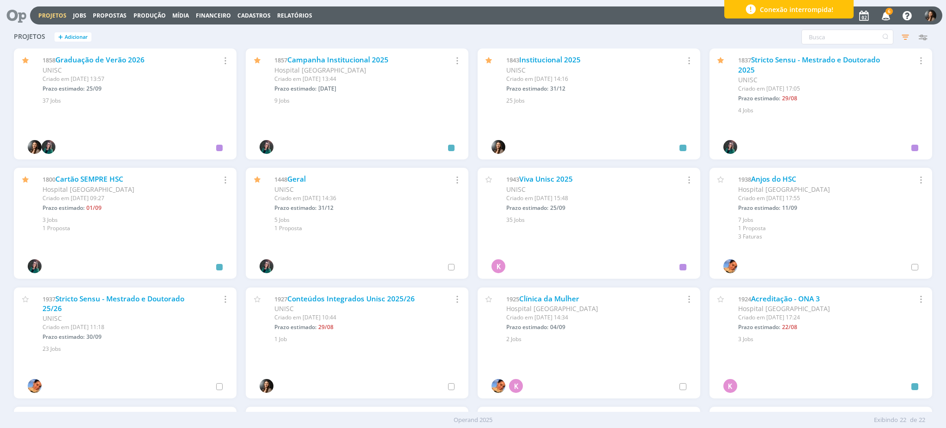
click at [882, 16] on icon "button" at bounding box center [886, 15] width 16 height 16
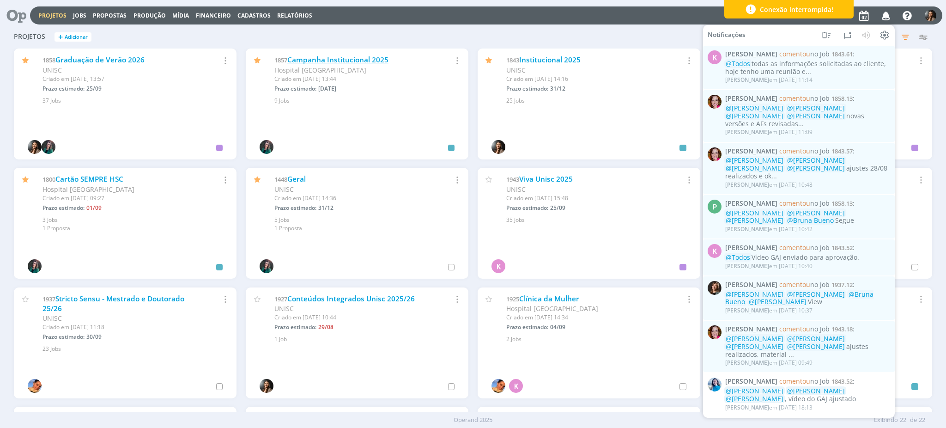
drag, startPoint x: 228, startPoint y: 43, endPoint x: 312, endPoint y: 55, distance: 85.0
click at [228, 43] on h2 "Projetos + Adicionar" at bounding box center [125, 35] width 223 height 19
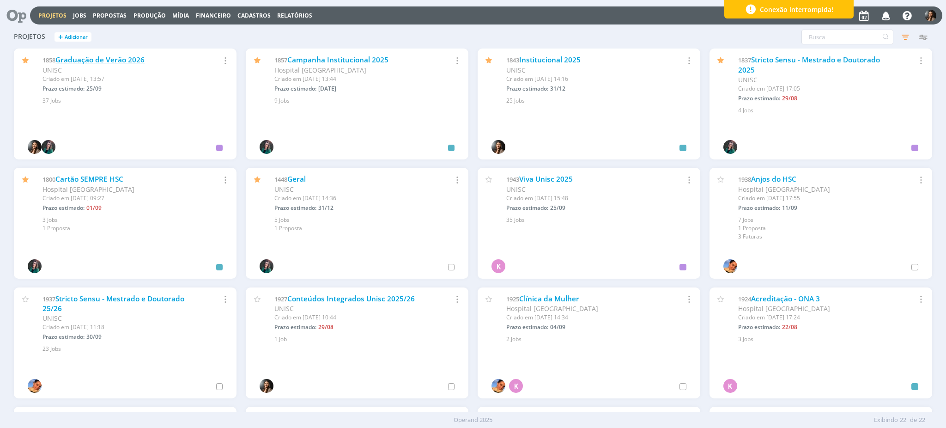
click at [112, 60] on link "Graduação de Verão 2026" at bounding box center [99, 60] width 89 height 10
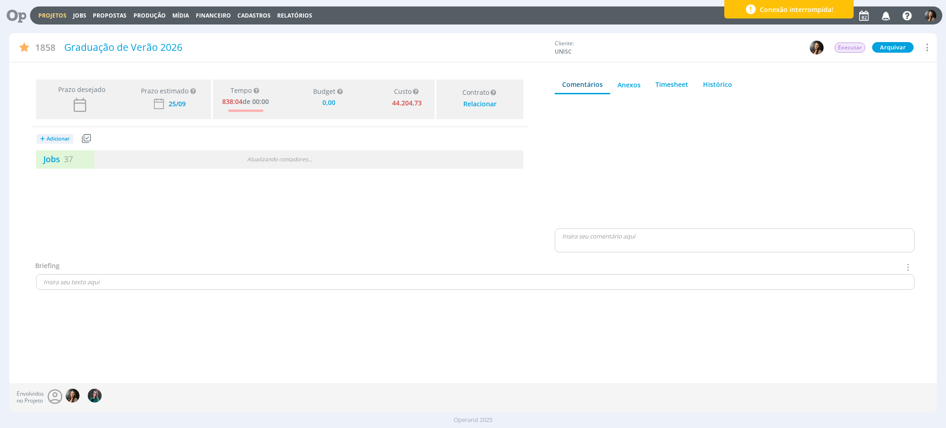
type input "0,00"
click at [159, 160] on div "Jobs 37 8 atrasados" at bounding box center [157, 159] width 243 height 12
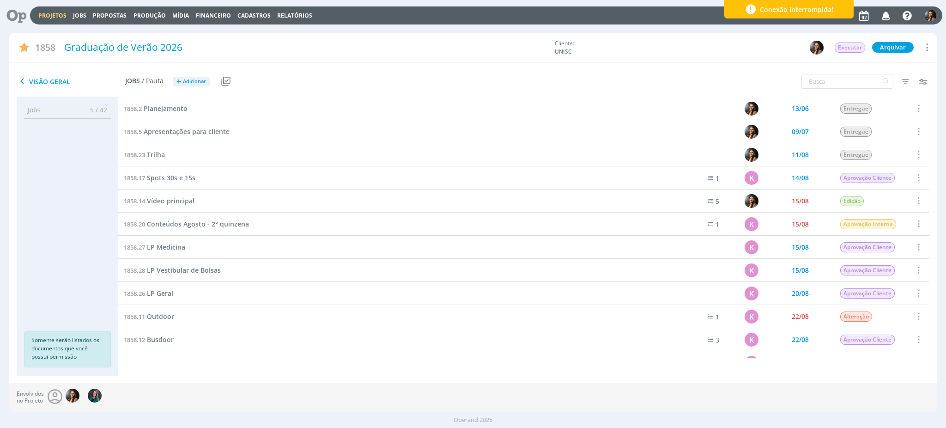
click at [174, 200] on span "Vídeo principal" at bounding box center [171, 200] width 48 height 9
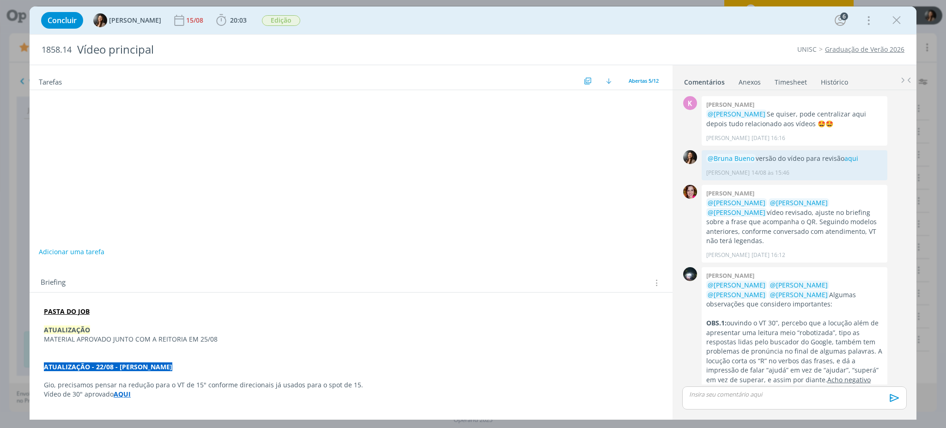
scroll to position [142, 0]
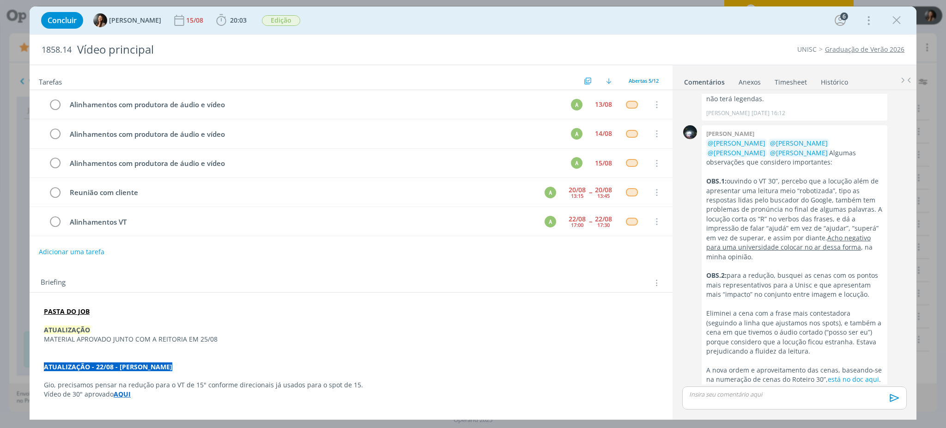
click at [220, 341] on p "MATERIAL APROVADO JUNTO COM A REITORIA EM 25/08" at bounding box center [351, 339] width 615 height 9
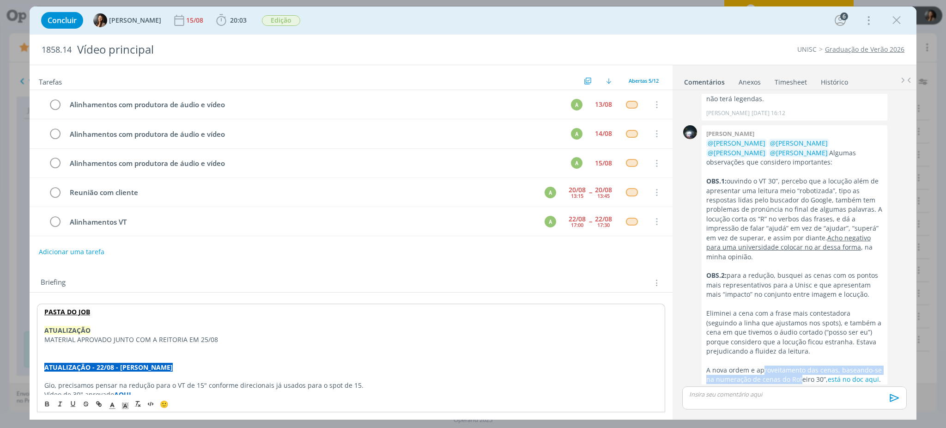
drag, startPoint x: 764, startPoint y: 356, endPoint x: 806, endPoint y: 361, distance: 42.9
click at [801, 365] on p "A nova ordem e aproveitamento das cenas, baseando-se na numeração de cenas do R…" at bounding box center [794, 374] width 176 height 19
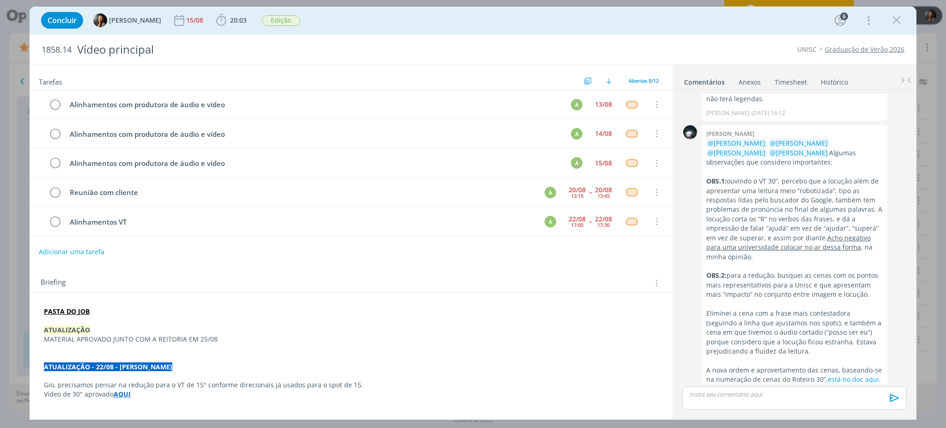
click at [806, 365] on p "A nova ordem e aproveitamento das cenas, baseando-se na numeração de cenas do R…" at bounding box center [794, 374] width 176 height 19
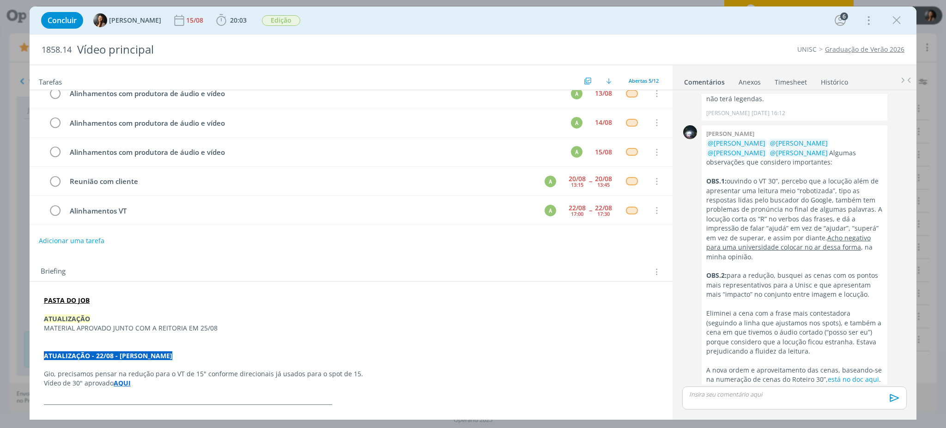
scroll to position [0, 0]
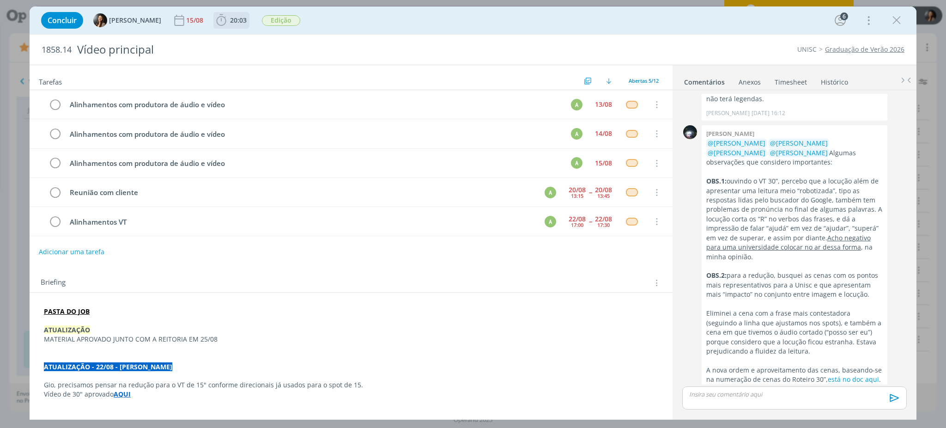
click at [232, 18] on span "20:03" at bounding box center [238, 20] width 17 height 9
click at [304, 36] on button "Apontar" at bounding box center [304, 41] width 38 height 10
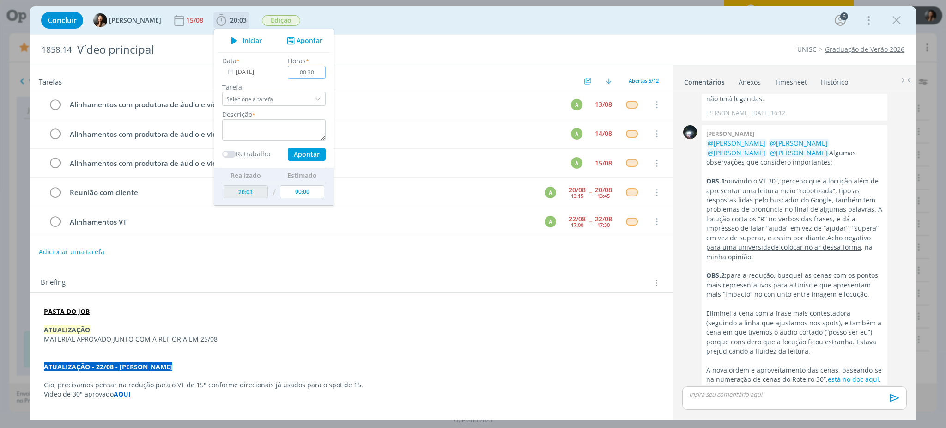
type input "00:30"
click at [274, 128] on textarea "dialog" at bounding box center [273, 129] width 103 height 21
click at [291, 152] on button "Apontar" at bounding box center [307, 154] width 38 height 13
type textarea "Trocas com produtora de vídeo e áudio sobre ajustes nos materiais"
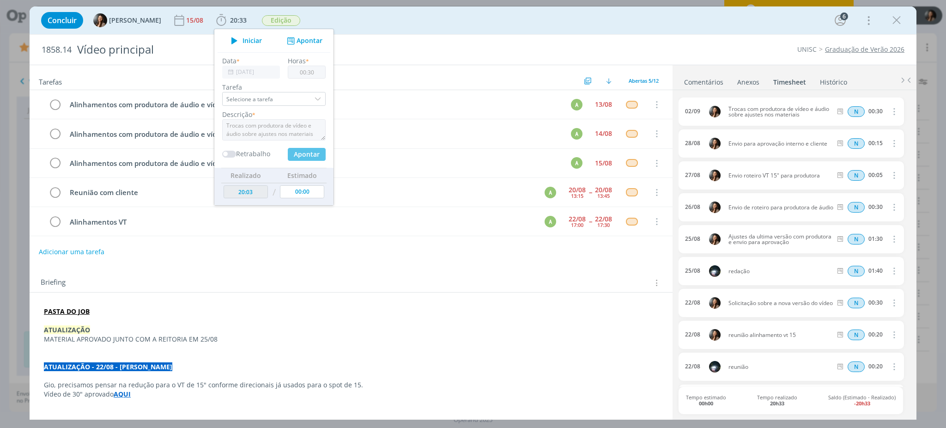
type input "00:00"
type input "20:33"
click at [896, 18] on icon "dialog" at bounding box center [897, 20] width 14 height 14
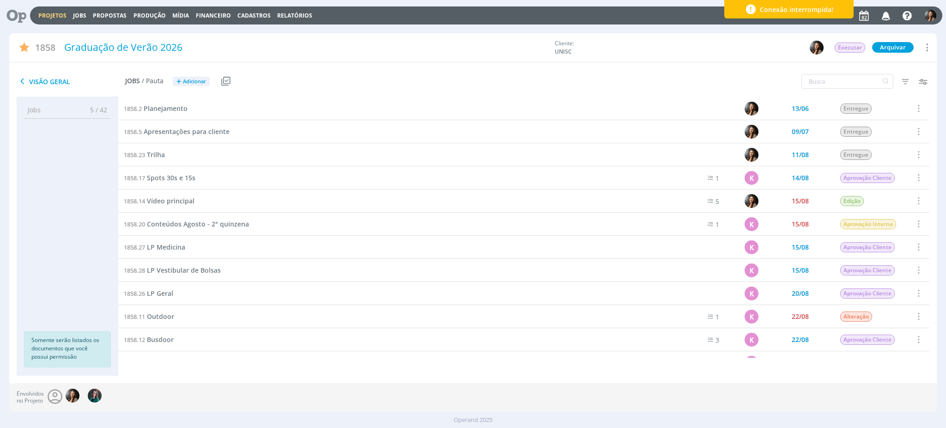
drag, startPoint x: 52, startPoint y: 11, endPoint x: 54, endPoint y: 20, distance: 9.4
click at [52, 11] on div "Projetos Jobs Propostas Produção Mídia Financeiro Cadastros Relatórios Notifica…" at bounding box center [486, 15] width 913 height 18
drag, startPoint x: 54, startPoint y: 20, endPoint x: 71, endPoint y: 5, distance: 23.0
click at [54, 20] on div "Projetos Jobs Propostas Produção Mídia Financeiro Cadastros Relatórios Notifica…" at bounding box center [486, 15] width 913 height 18
click at [48, 15] on link "Projetos" at bounding box center [52, 16] width 28 height 8
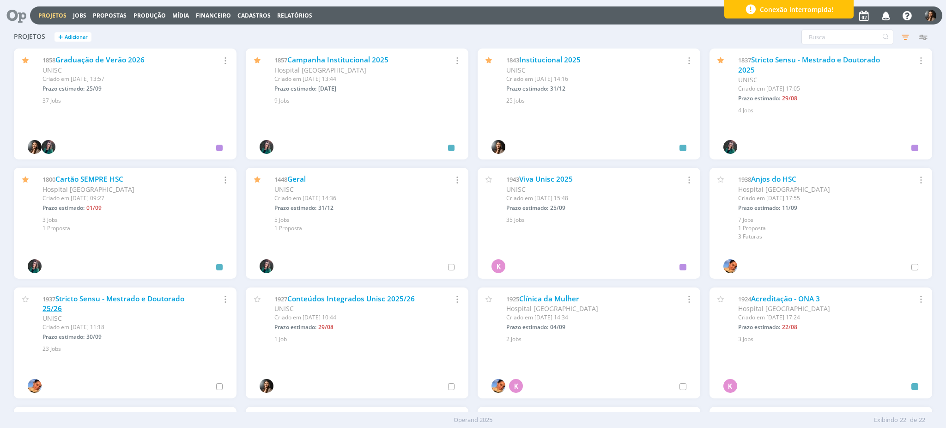
click at [124, 294] on link "Stricto Sensu - Mestrado e Doutorado 25/26" at bounding box center [114, 304] width 142 height 20
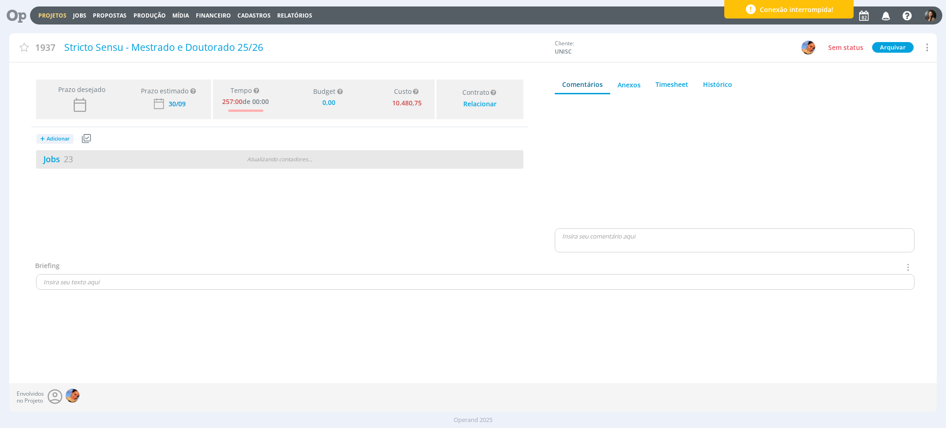
type input "0,00"
click at [391, 225] on div "Prazo desejado Prazo estimado Prazo estimado é a maior data dentre todos os job…" at bounding box center [279, 168] width 541 height 185
click at [203, 156] on div "Jobs 23" at bounding box center [157, 159] width 243 height 12
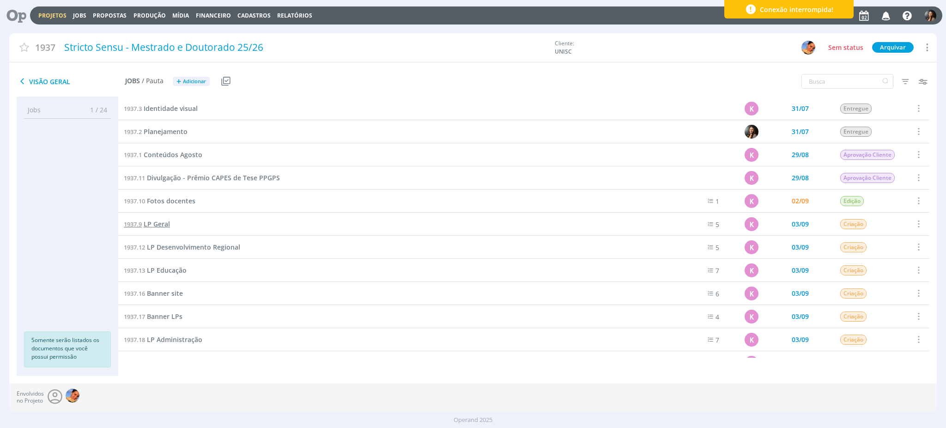
click at [154, 219] on span "LP Geral" at bounding box center [157, 223] width 26 height 9
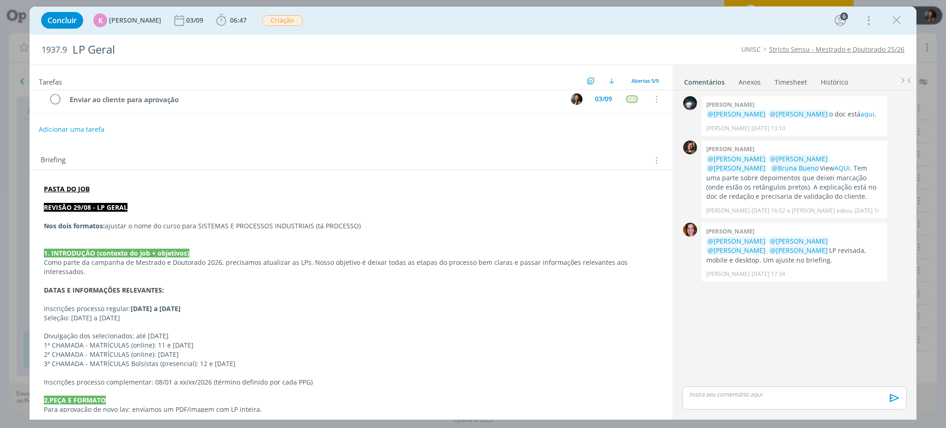
scroll to position [123, 0]
click at [191, 21] on div "03/09" at bounding box center [195, 20] width 19 height 6
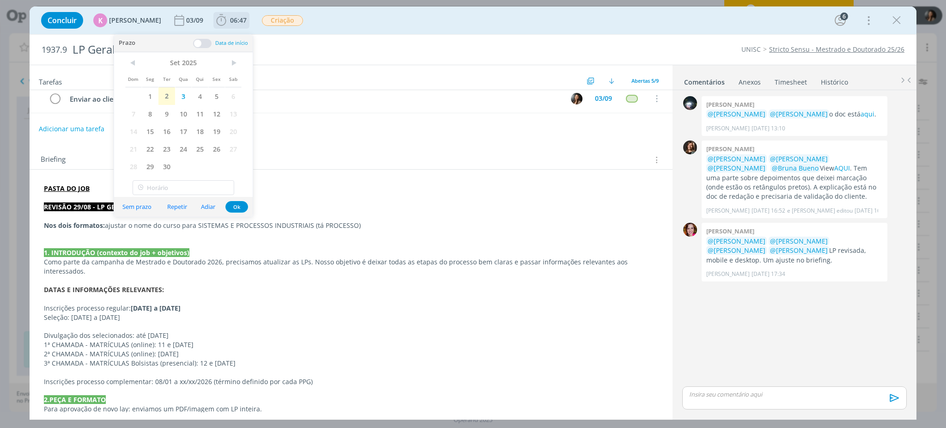
click at [232, 16] on span "06:47" at bounding box center [238, 20] width 17 height 9
click at [180, 18] on icon "dialog" at bounding box center [179, 20] width 14 height 14
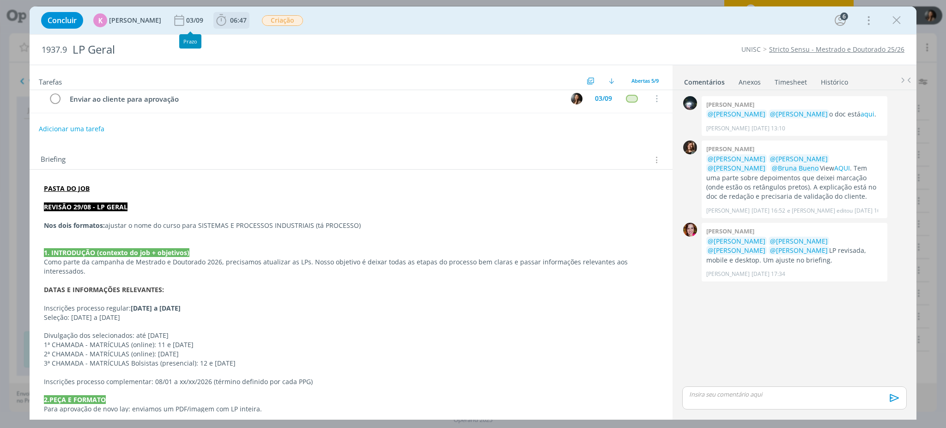
drag, startPoint x: 249, startPoint y: 27, endPoint x: 238, endPoint y: 19, distance: 13.2
click at [248, 26] on div "Concluir K Karoline Arend 03/09 06:47 Iniciar Apontar Data * 02/09/2025 Horas *…" at bounding box center [473, 20] width 873 height 22
click at [238, 19] on span "06:47" at bounding box center [238, 20] width 17 height 9
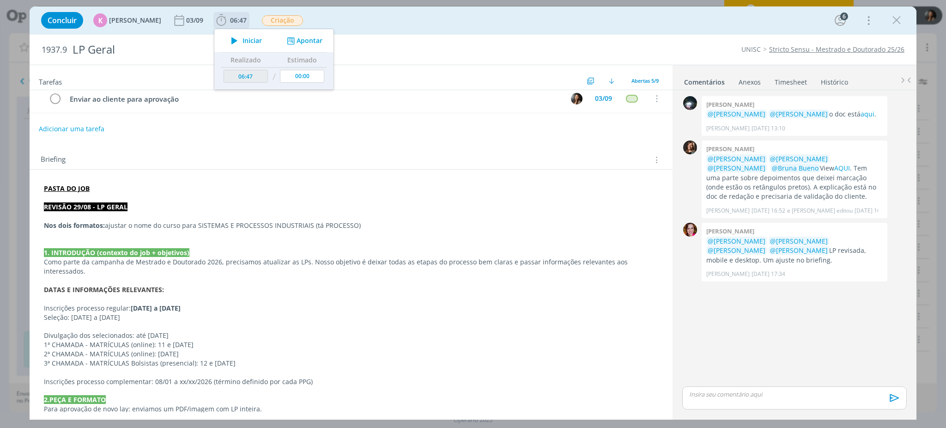
click at [243, 39] on span "Iniciar" at bounding box center [252, 40] width 19 height 6
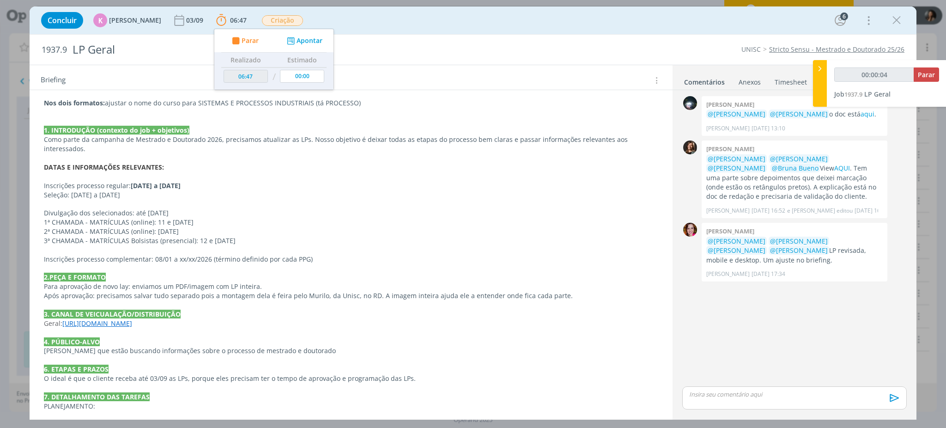
scroll to position [246, 0]
drag, startPoint x: 803, startPoint y: 354, endPoint x: 710, endPoint y: 308, distance: 104.1
click at [802, 353] on div "0 Giovanni zacchini @Karoline Arend @Letícia Frantz o doc está aqui . Giovanni …" at bounding box center [795, 239] width 232 height 290
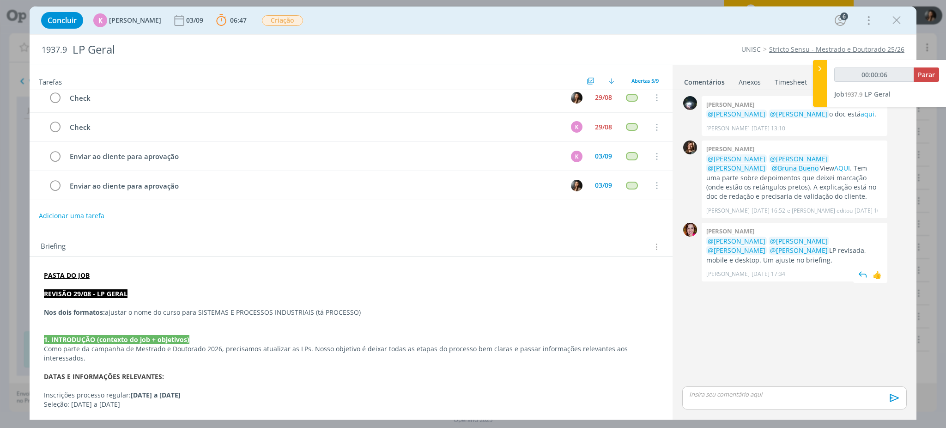
scroll to position [0, 0]
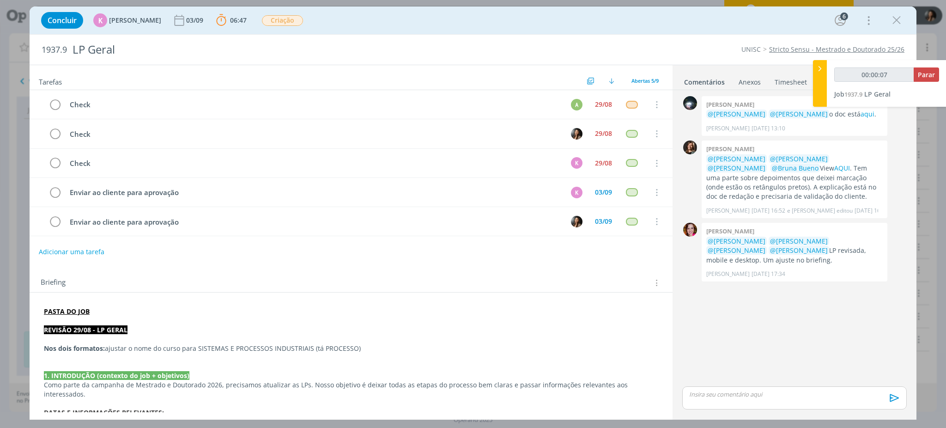
drag, startPoint x: 837, startPoint y: 335, endPoint x: 826, endPoint y: 315, distance: 22.8
click at [835, 333] on div "0 Giovanni zacchini @Karoline Arend @Letícia Frantz o doc está aqui . Giovanni …" at bounding box center [795, 239] width 232 height 290
drag, startPoint x: 789, startPoint y: 252, endPoint x: 856, endPoint y: 250, distance: 67.0
click at [856, 250] on p "@Letícia Frantz @Luíza Santana @Karoline Arend @Beatriz Luchese LP revisada, mo…" at bounding box center [794, 251] width 176 height 28
drag, startPoint x: 800, startPoint y: 350, endPoint x: 756, endPoint y: 348, distance: 43.9
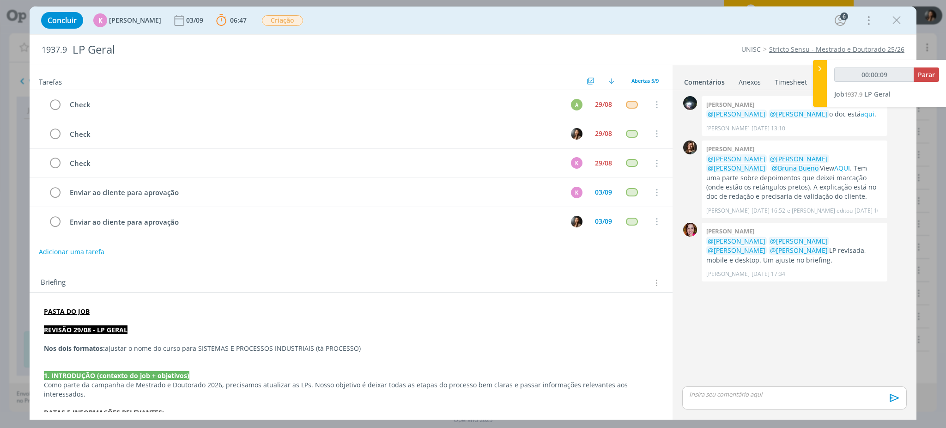
click at [800, 350] on div "0 Giovanni zacchini @Karoline Arend @Letícia Frantz o doc está aqui . Giovanni …" at bounding box center [795, 239] width 232 height 290
click at [834, 168] on link "AQUI" at bounding box center [842, 168] width 16 height 9
click at [901, 21] on icon "dialog" at bounding box center [897, 20] width 14 height 14
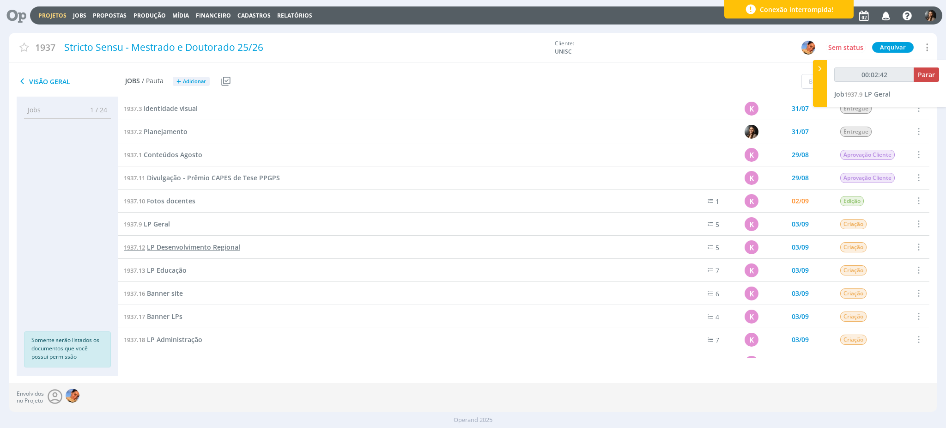
click at [198, 243] on span "LP Desenvolvimento Regional" at bounding box center [193, 247] width 93 height 9
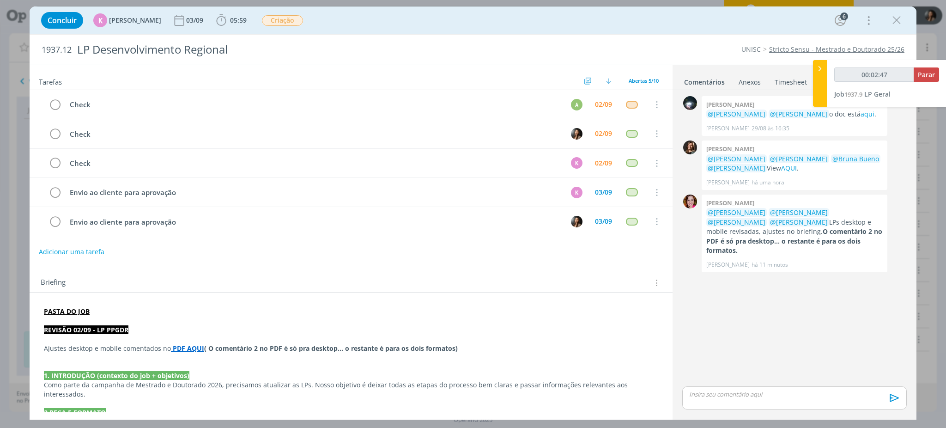
click at [696, 84] on link "Comentários" at bounding box center [705, 79] width 42 height 13
click at [797, 167] on link "AQUI" at bounding box center [789, 168] width 16 height 9
drag, startPoint x: 72, startPoint y: 347, endPoint x: 180, endPoint y: 344, distance: 108.6
click at [150, 348] on p "Ajustes desktop e mobile comentados no PDF AQUI ( O comentário 2 no PDF é só pr…" at bounding box center [351, 348] width 615 height 9
drag, startPoint x: 220, startPoint y: 348, endPoint x: 198, endPoint y: 354, distance: 23.0
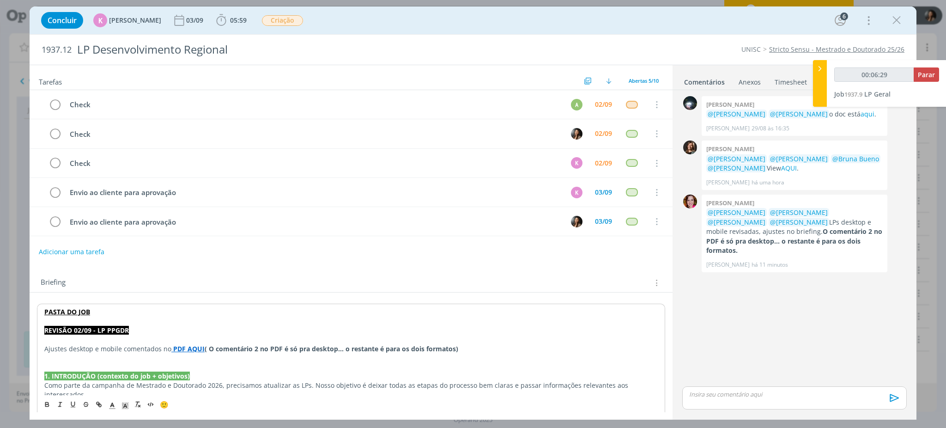
click at [220, 348] on strong "O comentário 2 no PDF é só pra desktop... o restante é para os dois formatos)" at bounding box center [333, 348] width 249 height 9
drag, startPoint x: 204, startPoint y: 348, endPoint x: 306, endPoint y: 351, distance: 102.1
click at [306, 351] on p "Ajustes desktop e mobile comentados no PDF AQUI ( O comentário 2 no PDF é só pr…" at bounding box center [351, 348] width 614 height 9
click at [174, 354] on p "dialog" at bounding box center [351, 357] width 614 height 9
click at [179, 348] on strong "PDF AQUI" at bounding box center [188, 348] width 31 height 9
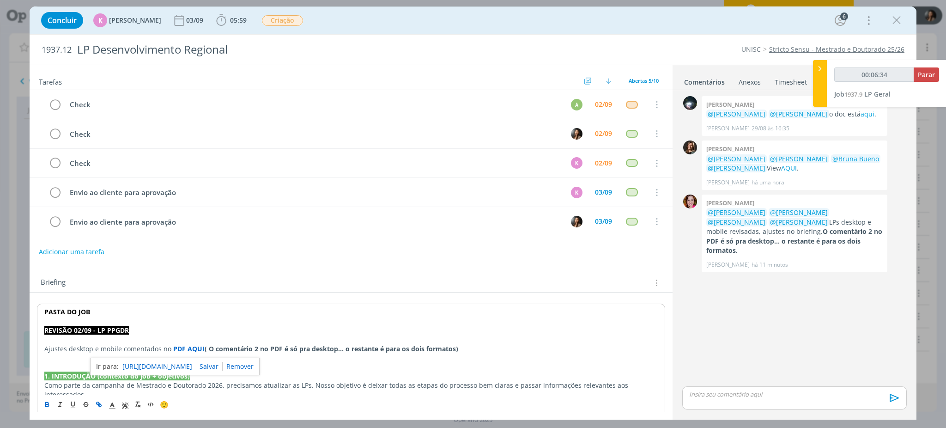
click at [191, 362] on link "https://sobeae.sharepoint.com/sites/SOBEAE/Documentos%20Compartilhados/Forms/Al…" at bounding box center [157, 366] width 70 height 12
click at [861, 115] on link "aqui" at bounding box center [868, 114] width 14 height 9
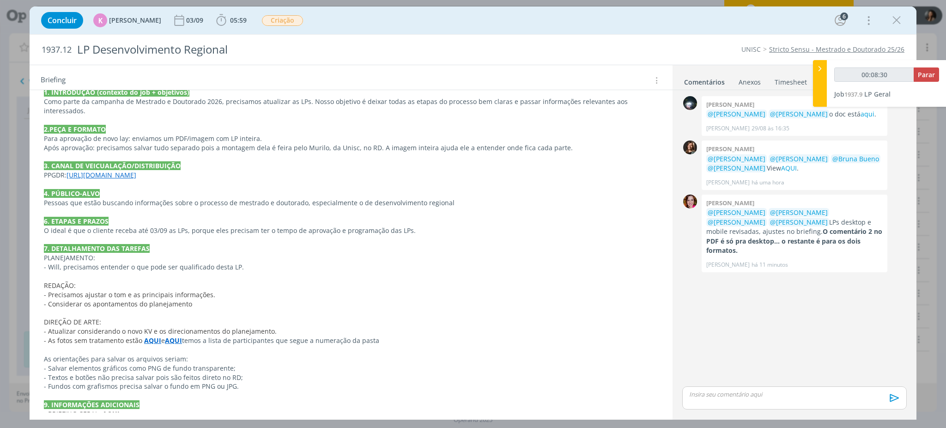
scroll to position [306, 0]
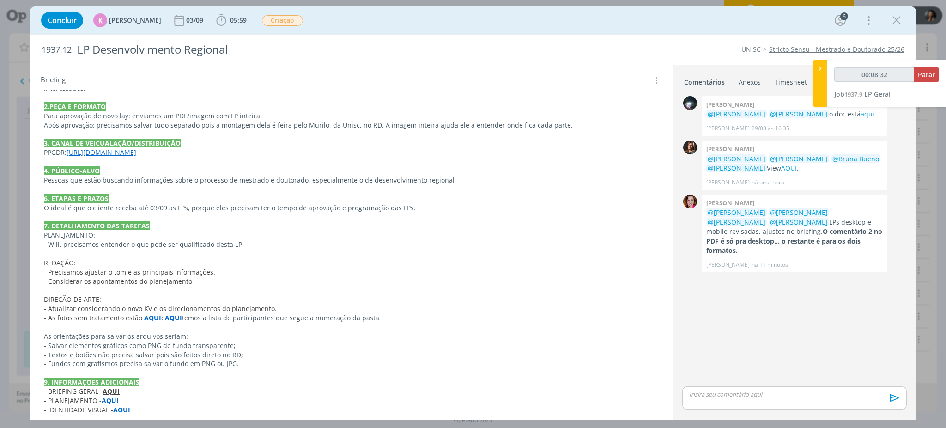
click at [107, 387] on strong "AQUI" at bounding box center [111, 391] width 17 height 9
click at [124, 361] on link "https://app4.operand.com.br/jobs/14584" at bounding box center [104, 364] width 70 height 12
click at [371, 277] on p "- Considerar os apontamentos do planejamento" at bounding box center [351, 281] width 614 height 9
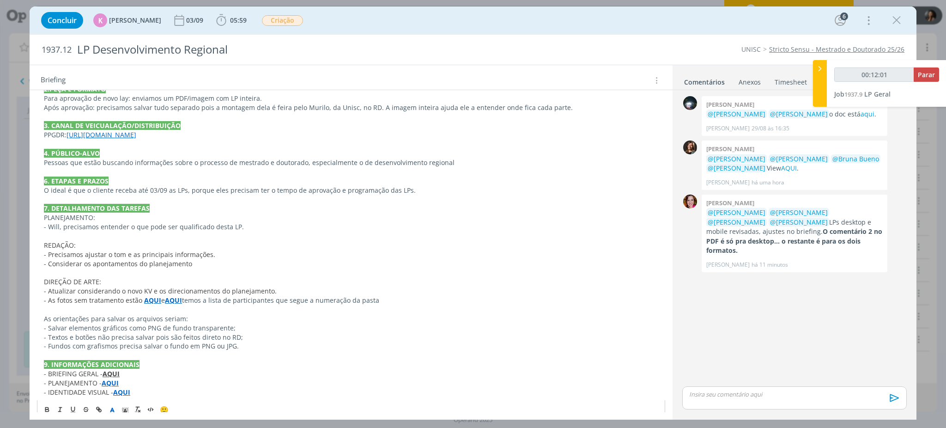
scroll to position [323, 0]
type input "00:24:56"
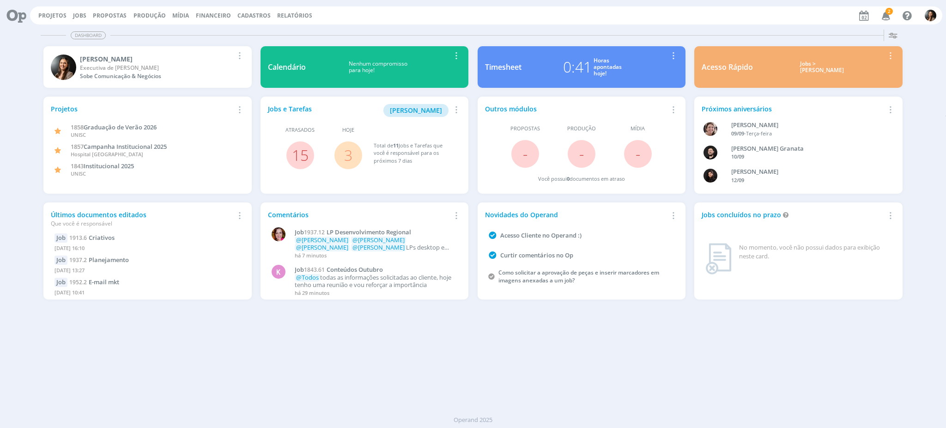
drag, startPoint x: 431, startPoint y: 414, endPoint x: 430, endPoint y: 407, distance: 8.0
click at [427, 411] on div "Projetos Jobs Propostas Produção [GEOGRAPHIC_DATA] Financeiro Cadastros Relatór…" at bounding box center [473, 214] width 946 height 428
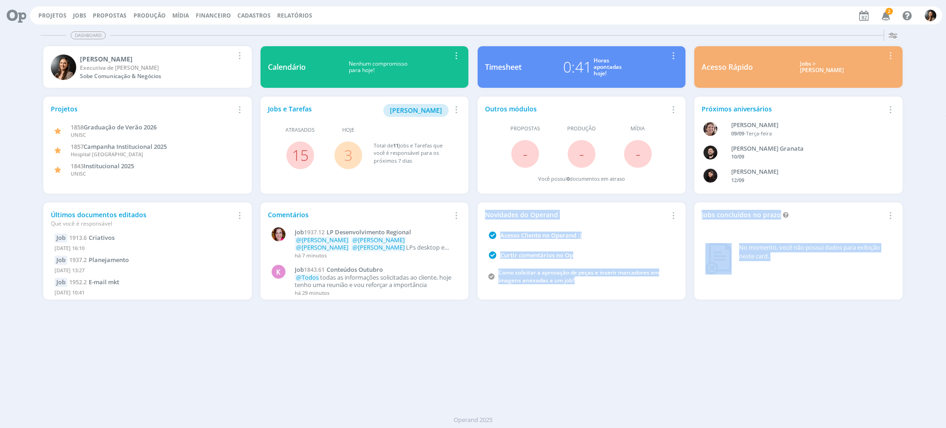
click at [383, 372] on div "Dashboard Salvar Selecione abaixo os cards desejados: Meus Meu Perfil [GEOGRAPH…" at bounding box center [473, 227] width 946 height 402
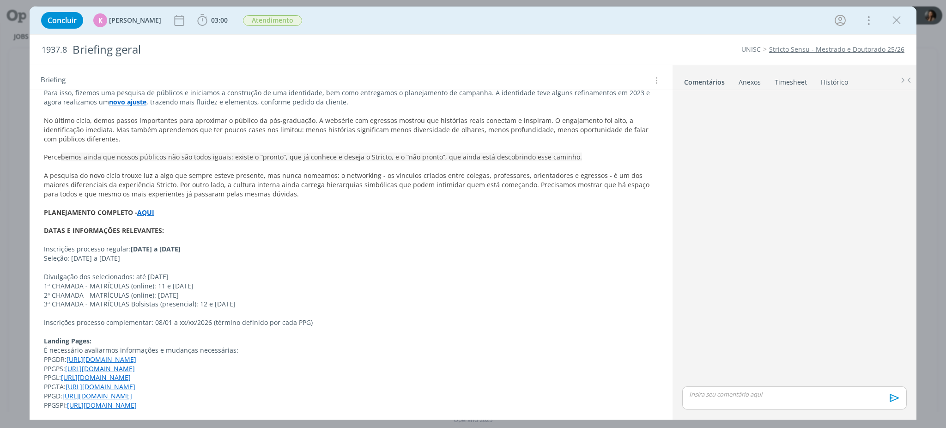
scroll to position [123, 0]
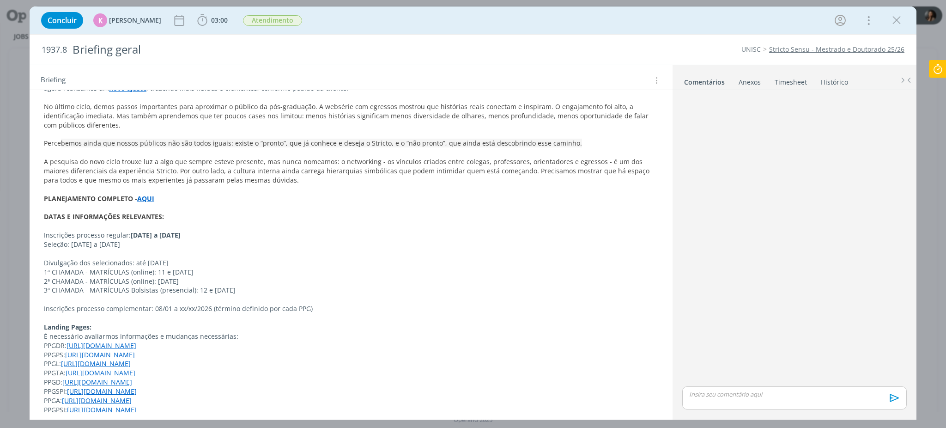
drag, startPoint x: 45, startPoint y: 234, endPoint x: 195, endPoint y: 235, distance: 150.2
click at [195, 235] on p "Inscrições processo regular: [DATE] a [DATE]" at bounding box center [351, 235] width 615 height 9
click at [213, 246] on p "Seleção: [DATE] a [DATE]" at bounding box center [351, 244] width 614 height 9
click at [198, 232] on p "Inscrições processo regular: [DATE] a [DATE]" at bounding box center [351, 235] width 614 height 9
drag, startPoint x: 53, startPoint y: 244, endPoint x: 72, endPoint y: 242, distance: 19.5
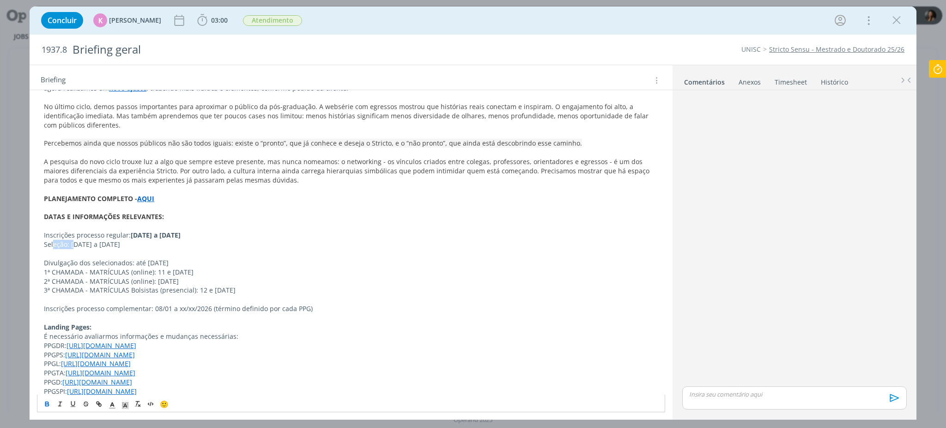
click at [72, 242] on span "Seleção: [DATE] a [DATE]" at bounding box center [82, 244] width 76 height 9
click at [111, 241] on span "Seleção: [DATE] a [DATE]" at bounding box center [82, 244] width 76 height 9
drag, startPoint x: 53, startPoint y: 235, endPoint x: 198, endPoint y: 235, distance: 144.6
click at [198, 235] on p "Inscrições processo regular: [DATE] a [DATE]" at bounding box center [351, 235] width 615 height 9
click at [204, 248] on p "Seleção: [DATE] a [DATE]" at bounding box center [351, 244] width 615 height 9
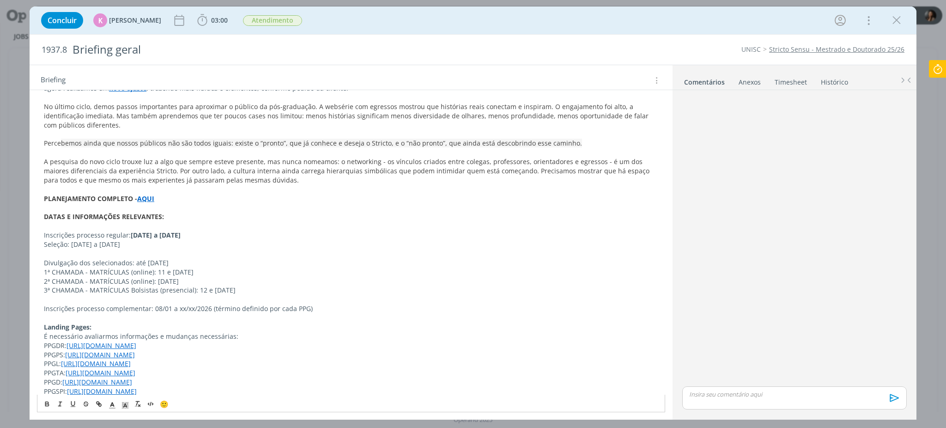
drag, startPoint x: 172, startPoint y: 270, endPoint x: 214, endPoint y: 272, distance: 42.1
click at [214, 272] on p "1ª CHAMADA - MATRÍCULAS (online): 11 e [DATE]" at bounding box center [351, 272] width 615 height 9
click at [318, 286] on p "3ª CHAMADA - MATRÍCULAS Bolsistas (presencial): 12 e [DATE]" at bounding box center [351, 290] width 615 height 9
click at [48, 226] on p "dialog" at bounding box center [351, 225] width 615 height 9
click at [151, 248] on p "Seleção: [DATE] a [DATE]" at bounding box center [351, 244] width 615 height 9
